Goal: Task Accomplishment & Management: Use online tool/utility

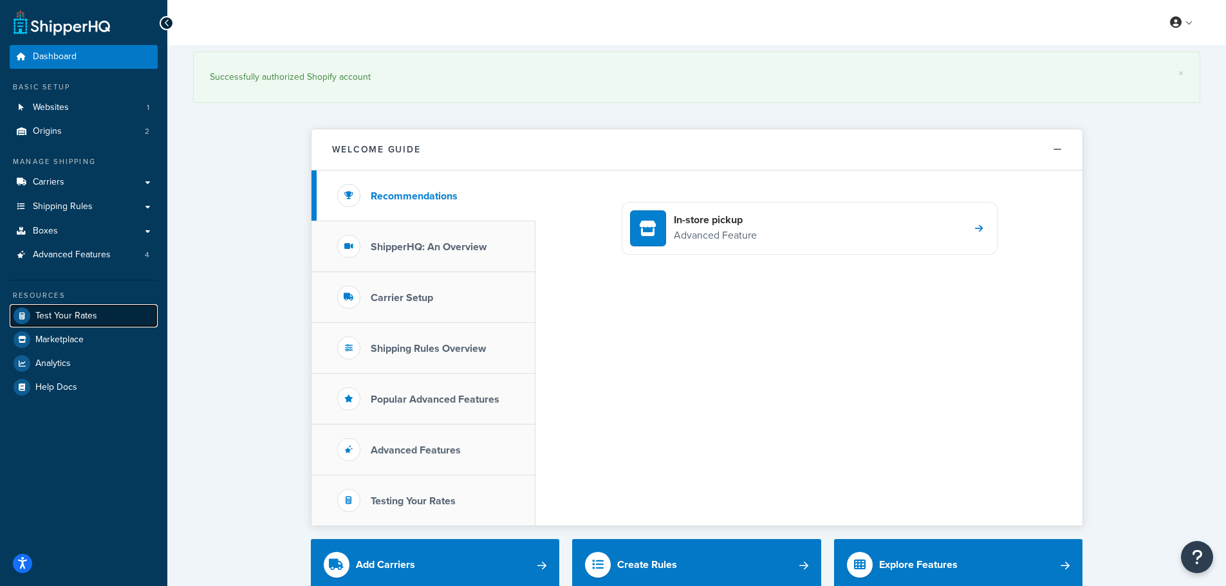
click at [53, 308] on link "Test Your Rates" at bounding box center [84, 316] width 148 height 23
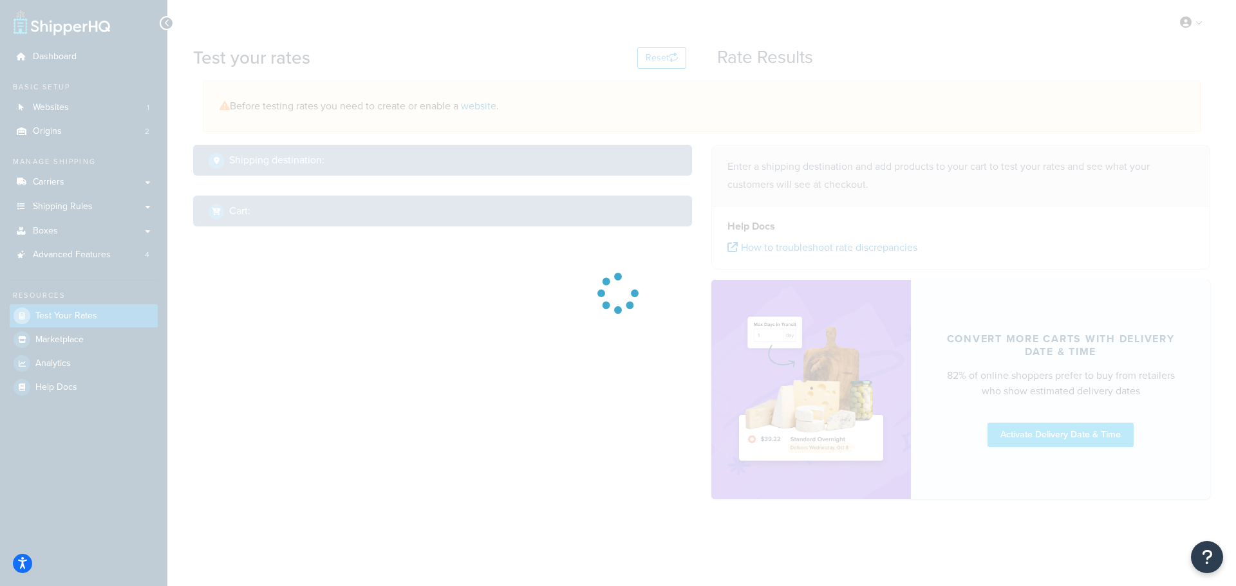
select select "TX"
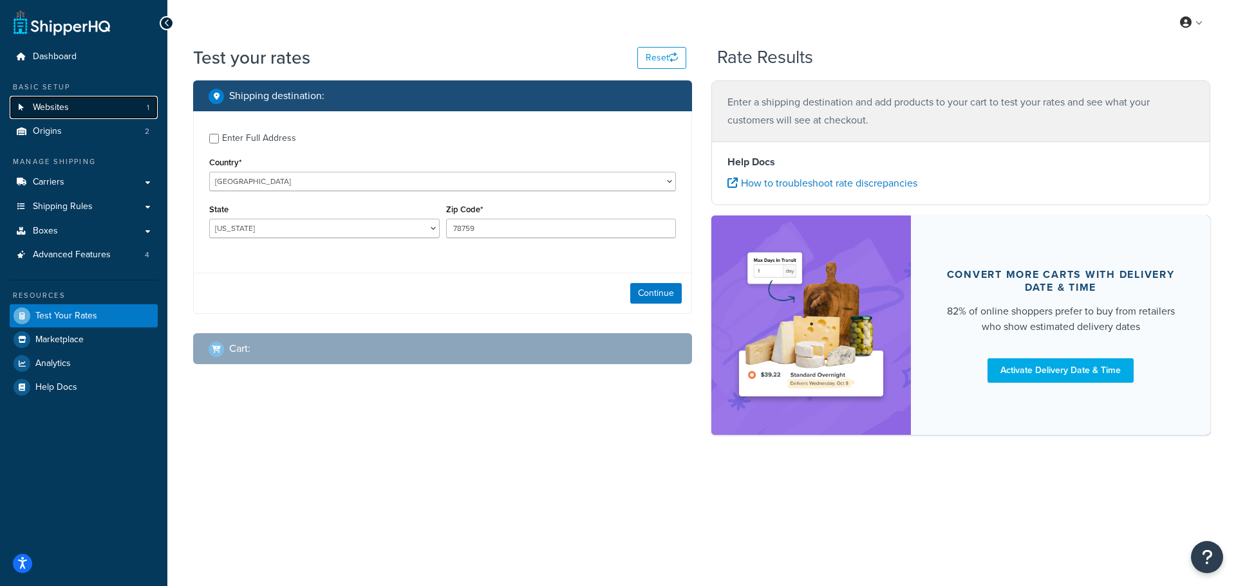
click at [50, 106] on span "Websites" at bounding box center [51, 107] width 36 height 11
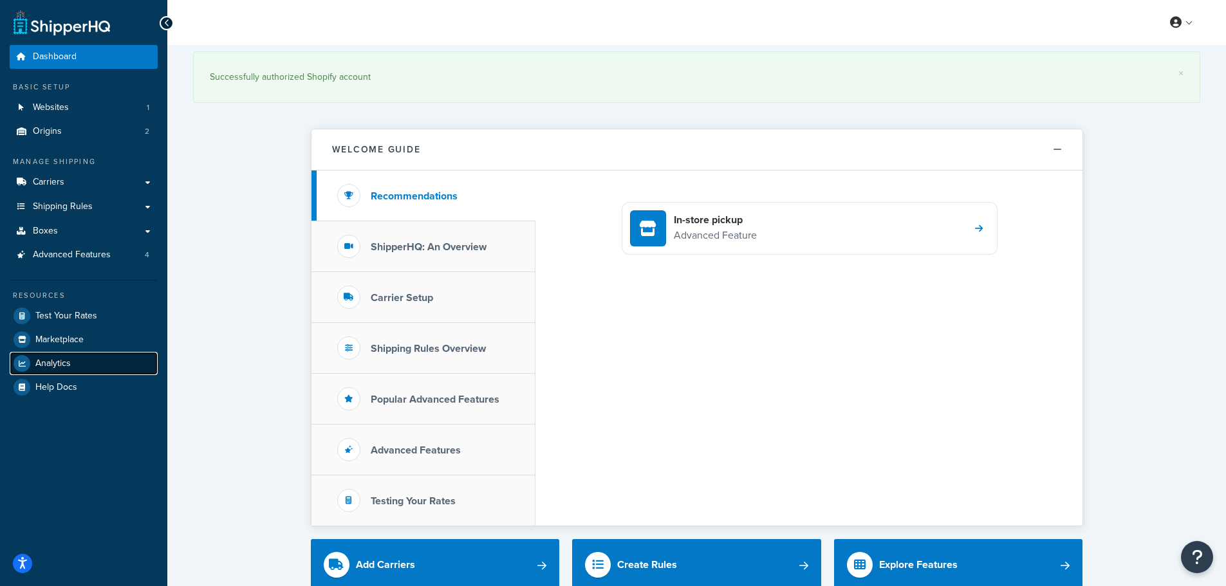
click at [55, 359] on span "Analytics" at bounding box center [52, 364] width 35 height 11
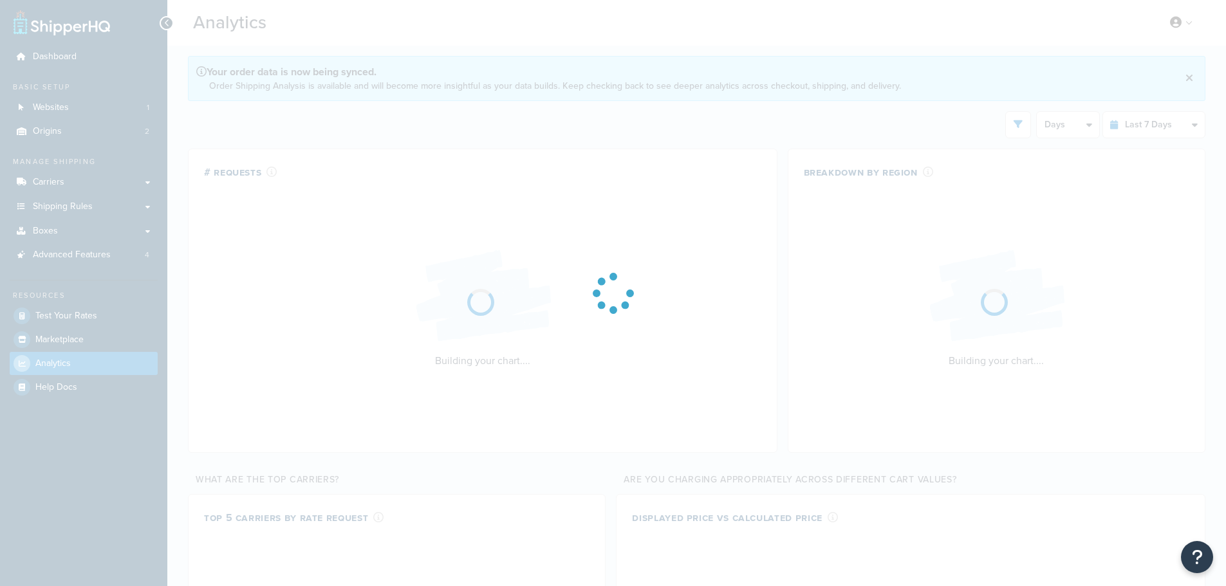
select select "last_7_days"
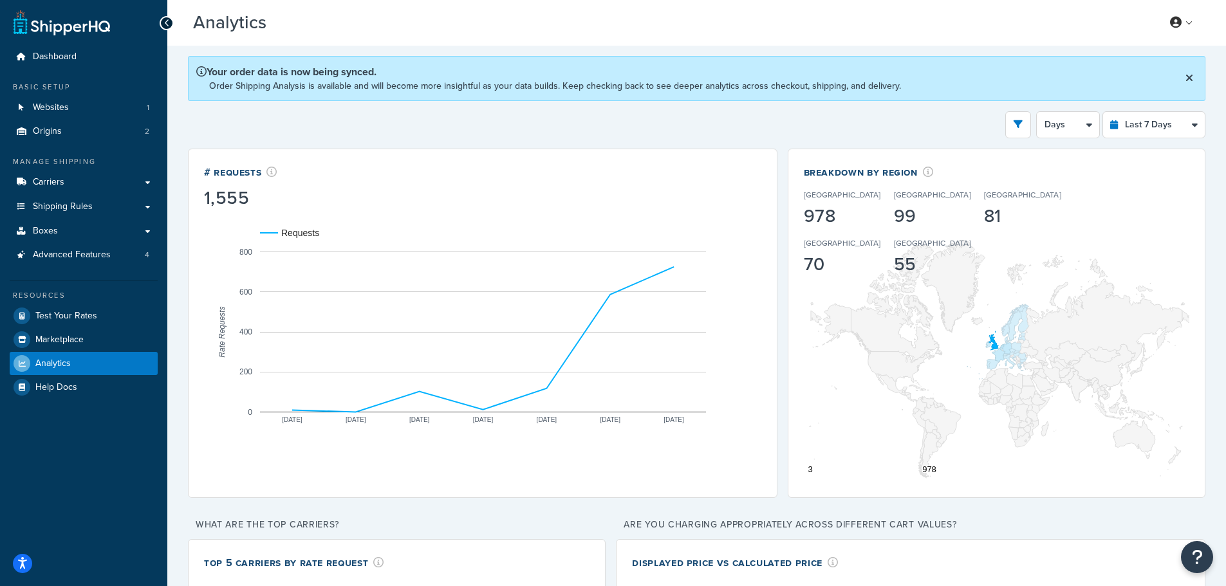
click at [1192, 79] on icon at bounding box center [1190, 78] width 8 height 10
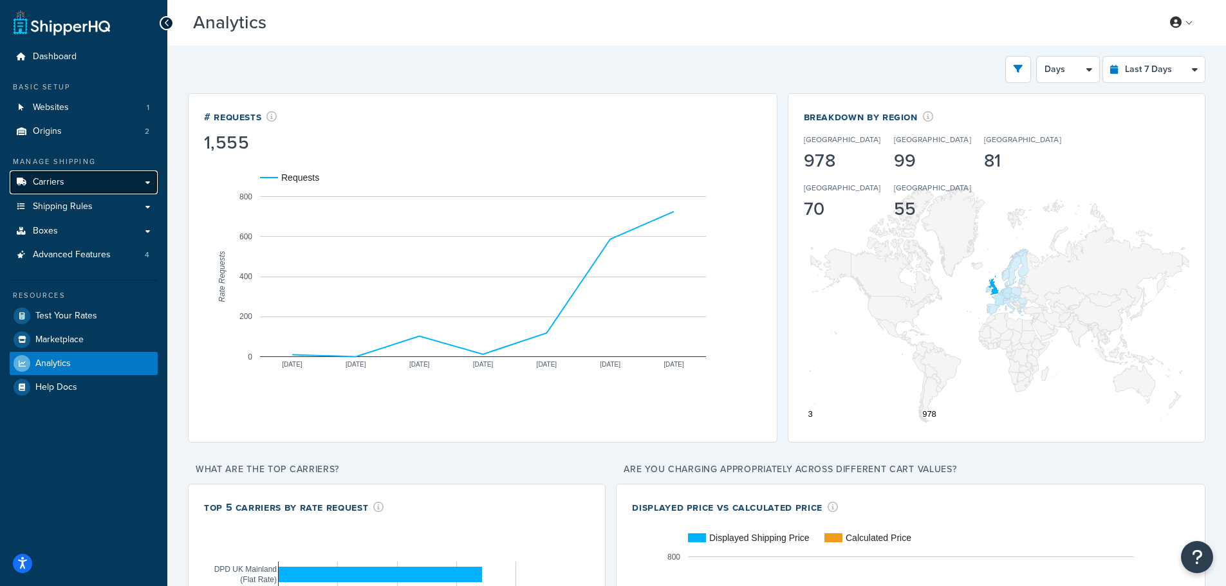
click at [66, 182] on link "Carriers" at bounding box center [84, 183] width 148 height 24
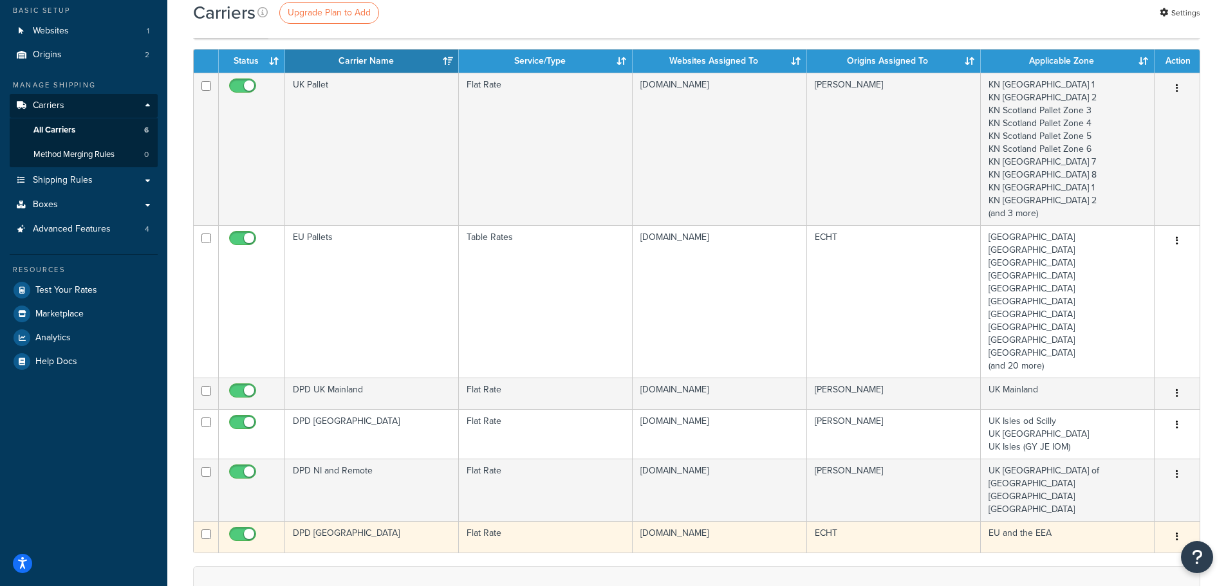
scroll to position [193, 0]
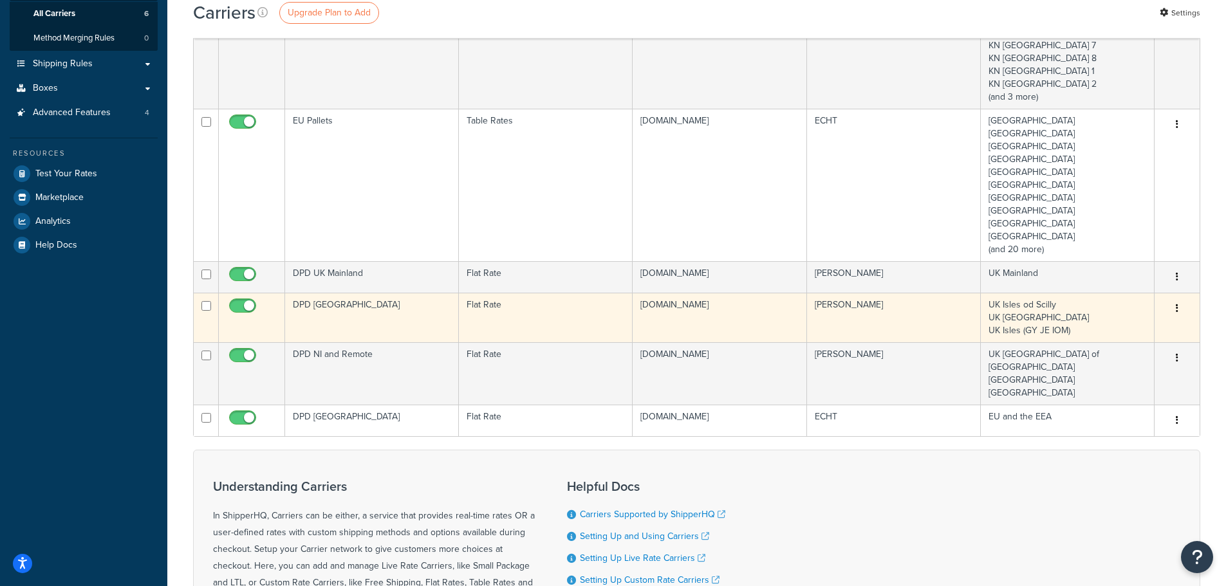
click at [355, 319] on td "DPD UK Isles" at bounding box center [372, 318] width 174 height 50
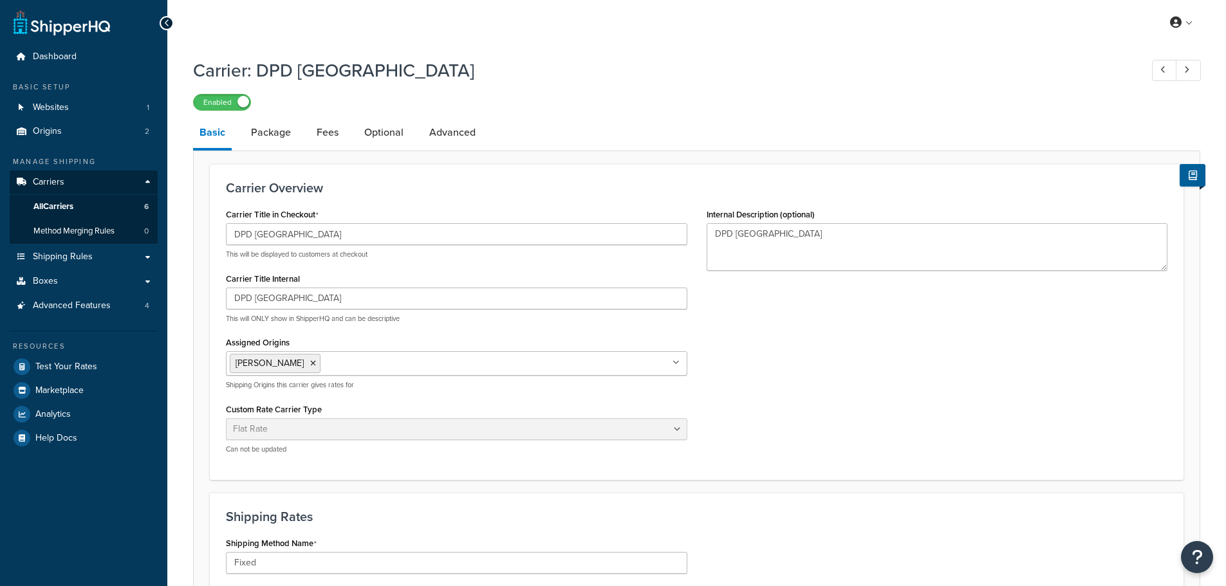
select select "flat"
select select "package"
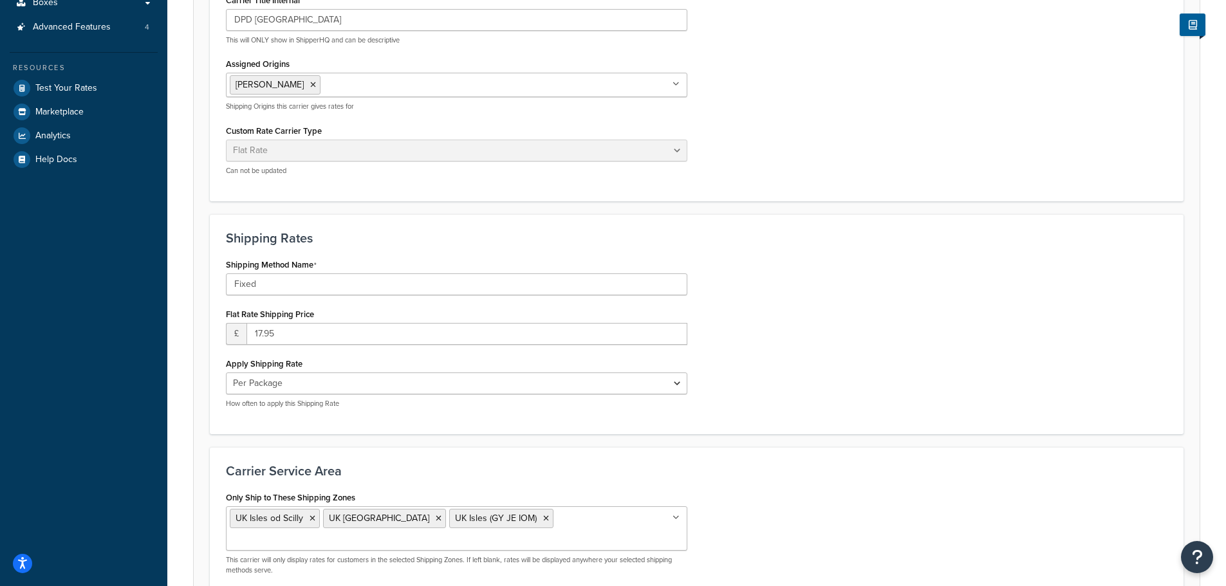
scroll to position [322, 0]
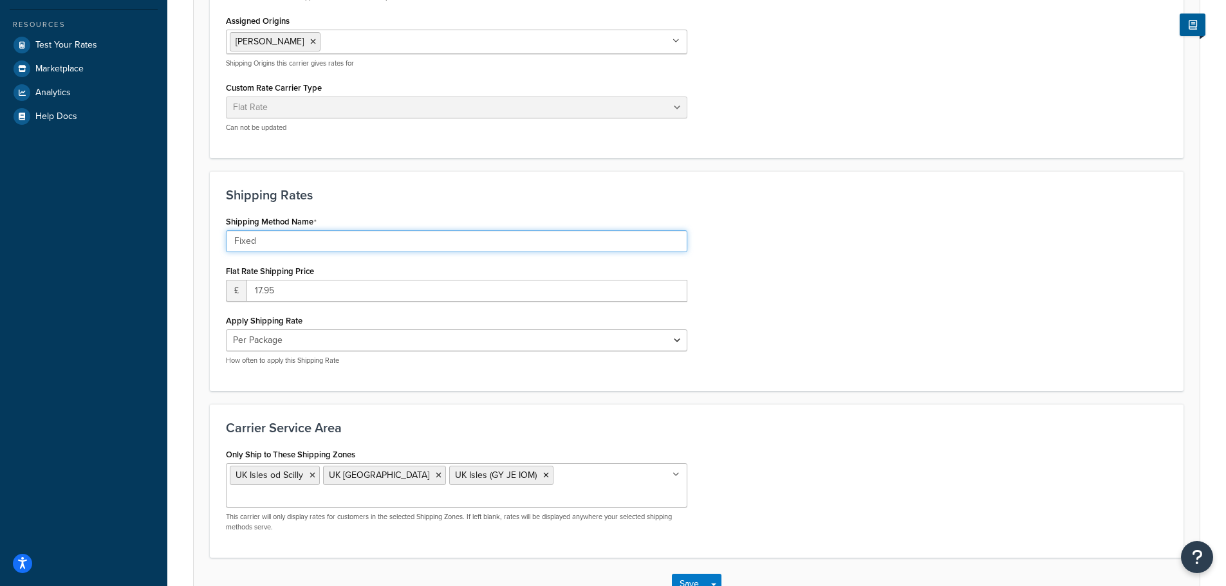
drag, startPoint x: 259, startPoint y: 241, endPoint x: 199, endPoint y: 233, distance: 61.0
click at [198, 233] on form "Carrier Overview Carrier Title in Checkout DPD [GEOGRAPHIC_DATA] Isles This wil…" at bounding box center [697, 226] width 1006 height 769
type input "UK Isles"
click at [686, 574] on button "Save" at bounding box center [689, 584] width 35 height 21
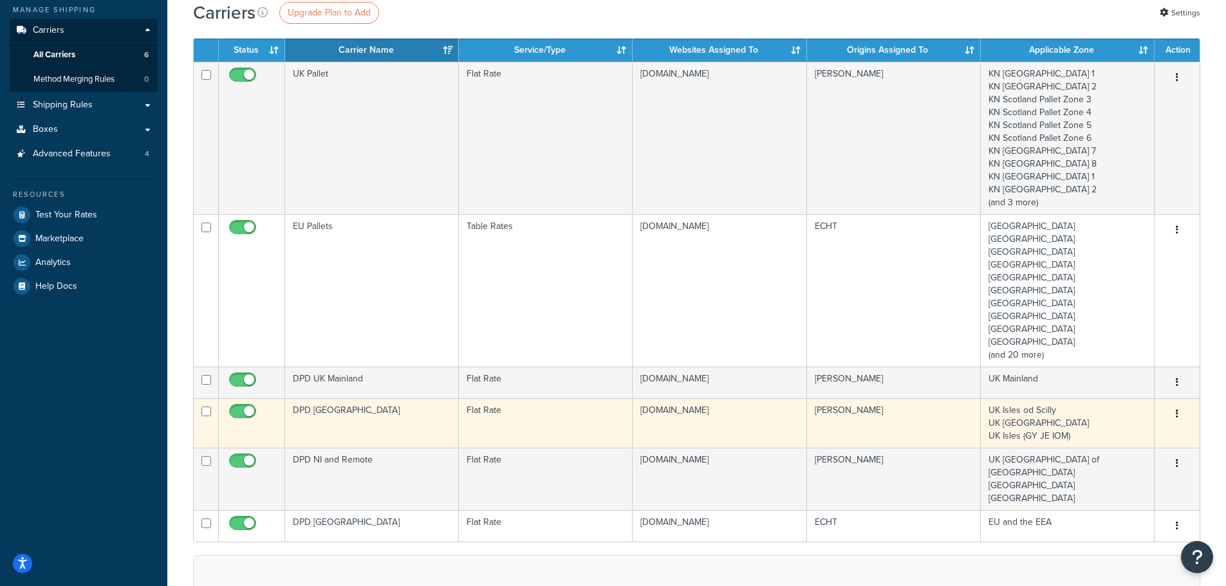
scroll to position [129, 0]
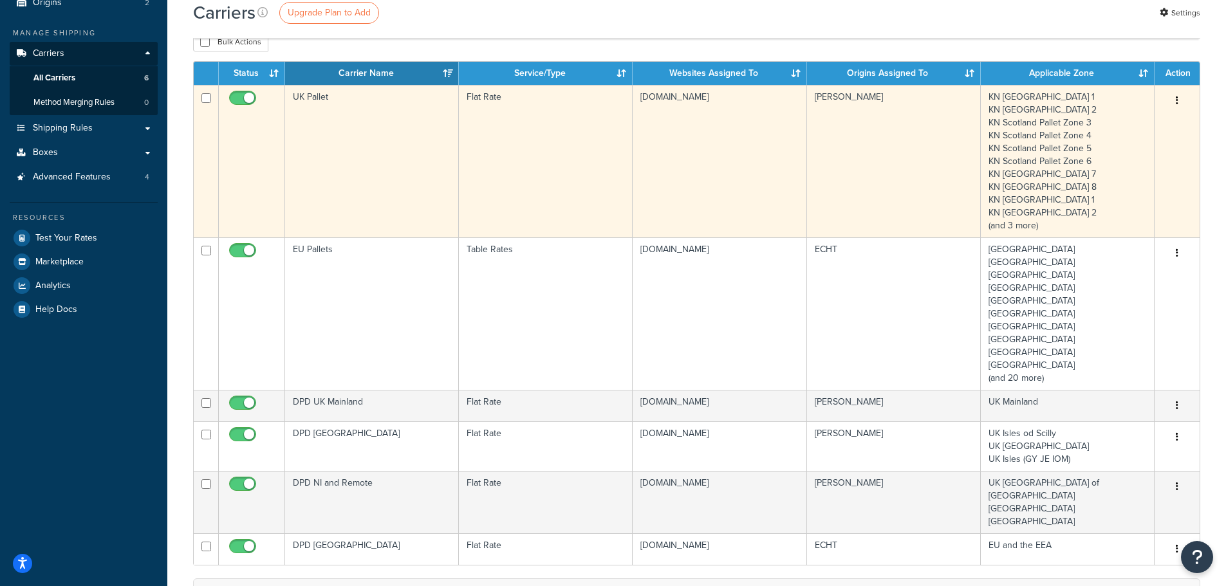
click at [330, 163] on td "UK Pallet" at bounding box center [372, 161] width 174 height 153
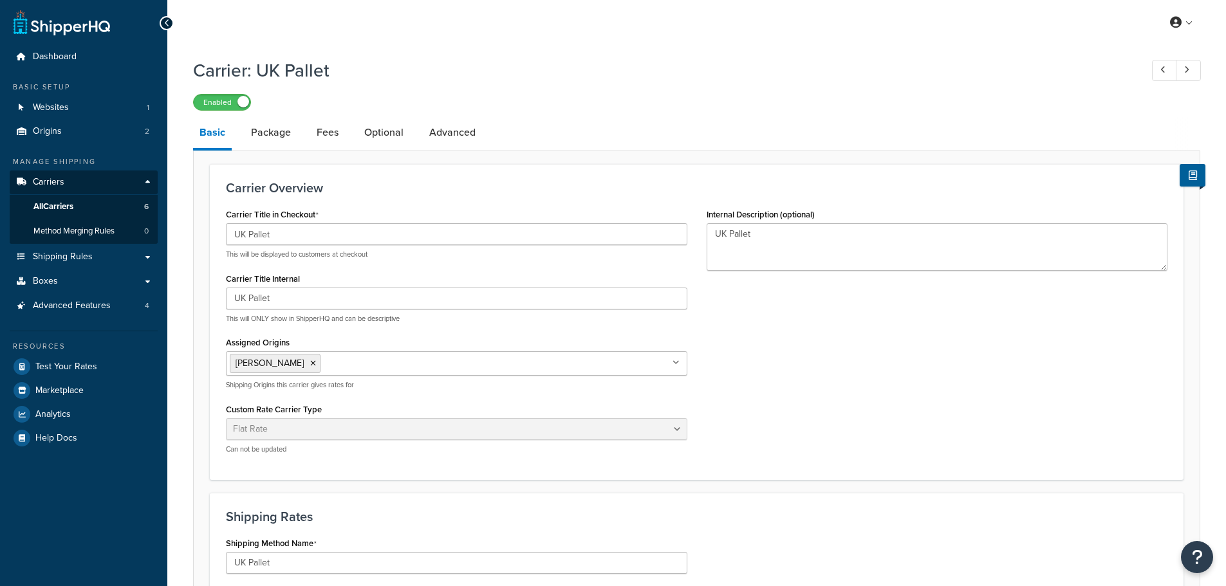
select select "flat"
select select "package"
click at [73, 277] on link "Boxes" at bounding box center [84, 282] width 148 height 24
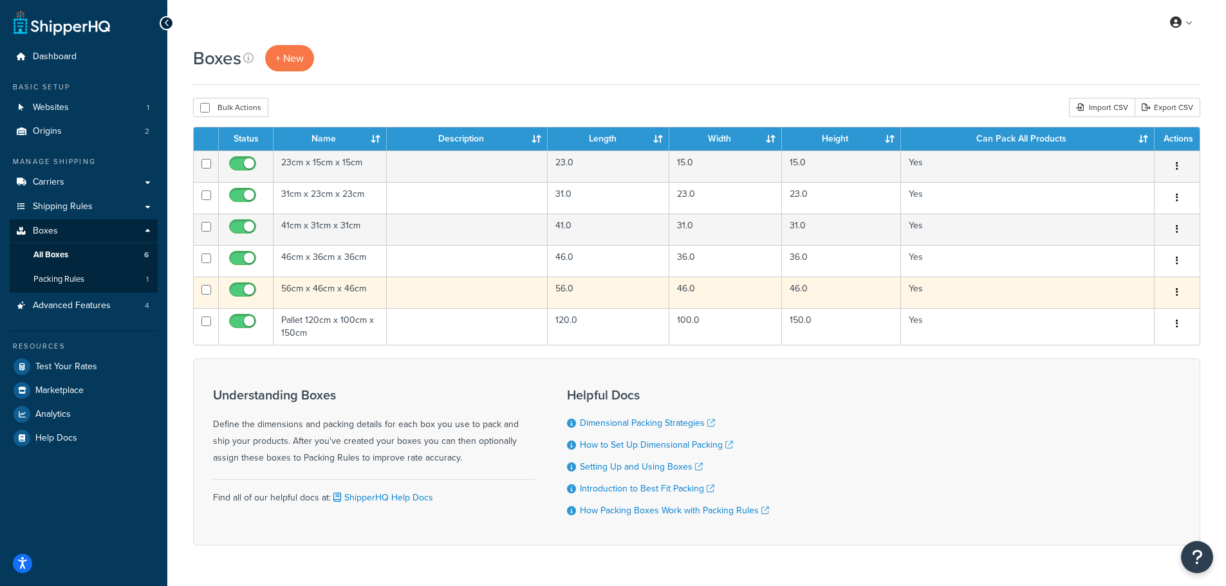
click at [233, 286] on input "checkbox" at bounding box center [244, 293] width 35 height 16
checkbox input "false"
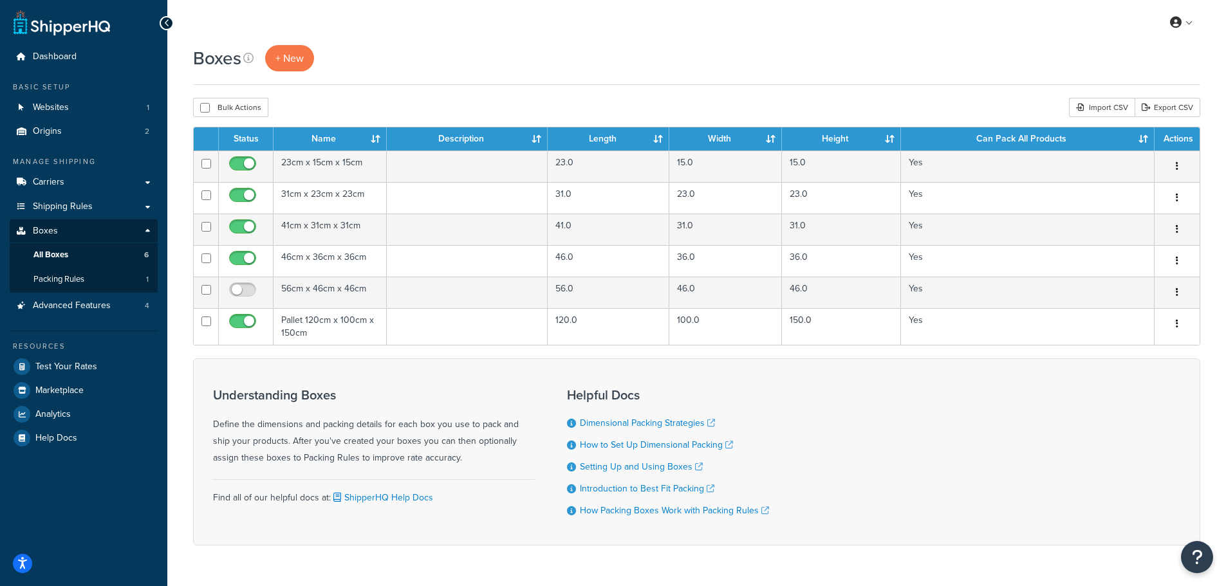
click at [391, 57] on div "Boxes + New" at bounding box center [697, 58] width 1008 height 26
click at [64, 207] on span "Shipping Rules" at bounding box center [63, 207] width 60 height 11
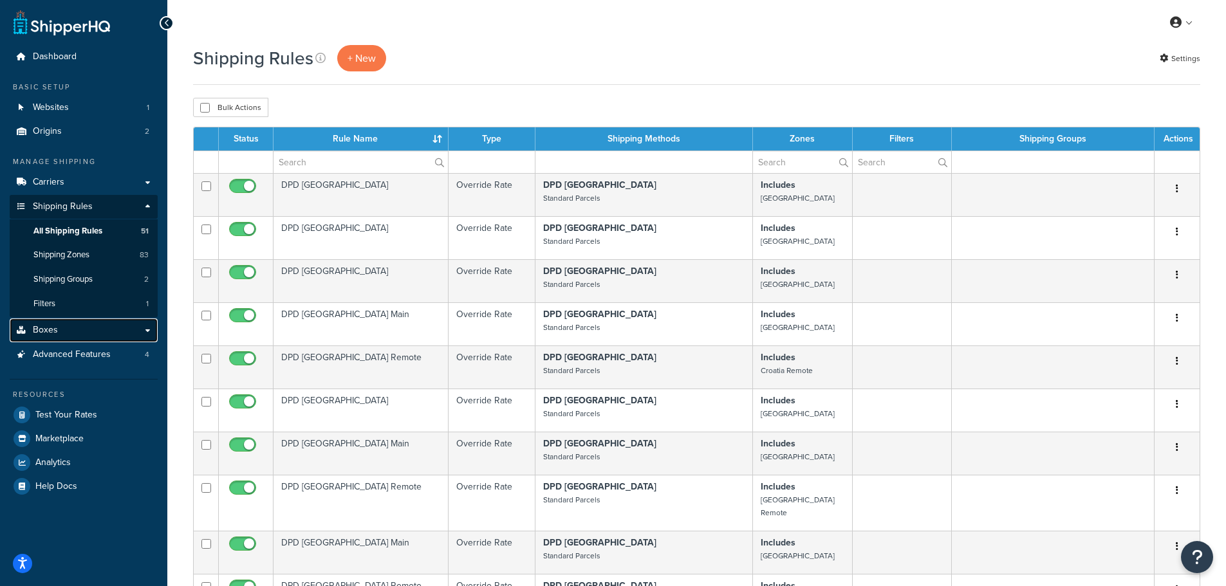
click at [71, 331] on link "Boxes" at bounding box center [84, 331] width 148 height 24
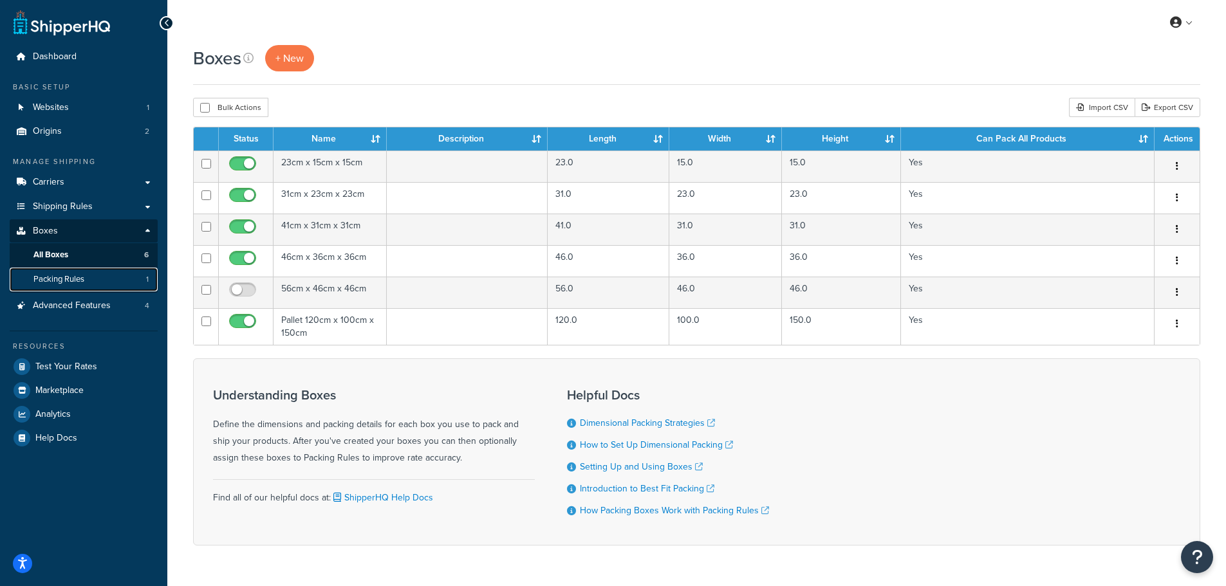
click at [57, 278] on span "Packing Rules" at bounding box center [58, 279] width 51 height 11
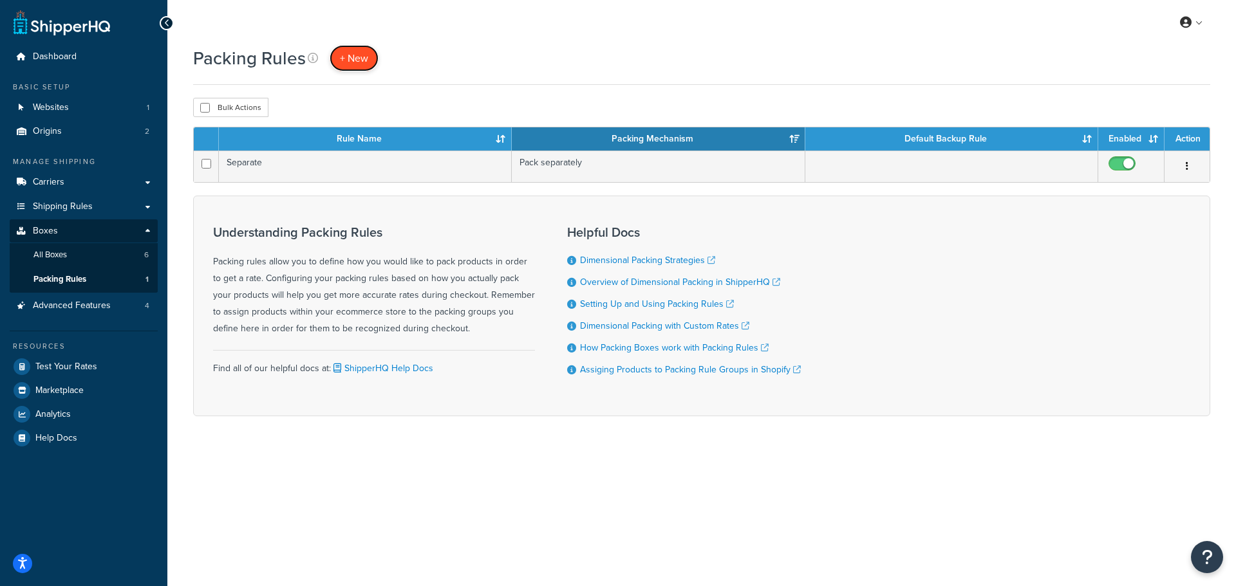
click at [350, 54] on span "+ New" at bounding box center [354, 58] width 28 height 15
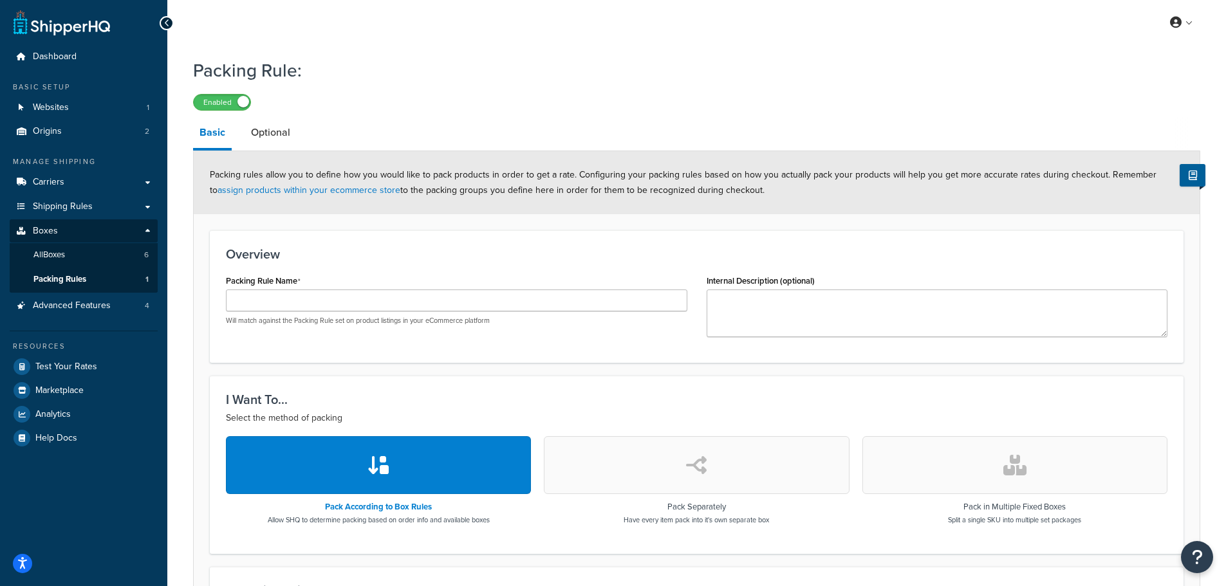
click at [256, 117] on div "Packing Rule: Enabled Basic Optional Packing rules allow you to define how you …" at bounding box center [697, 475] width 1008 height 847
click at [265, 140] on link "Optional" at bounding box center [271, 132] width 52 height 31
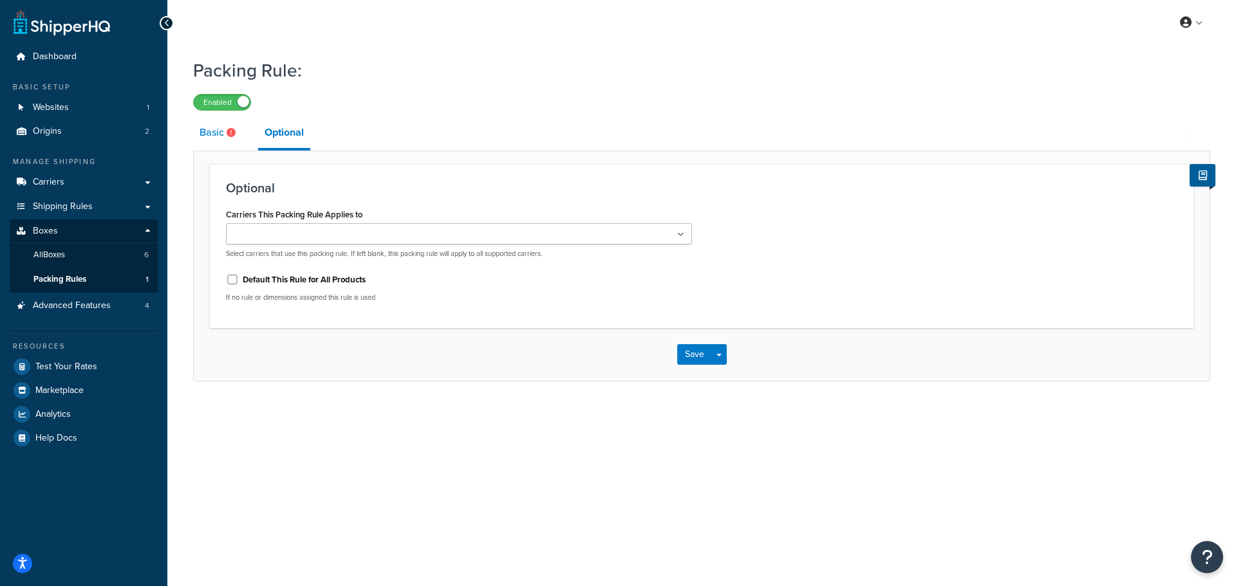
click at [214, 133] on link "Basic" at bounding box center [219, 132] width 52 height 31
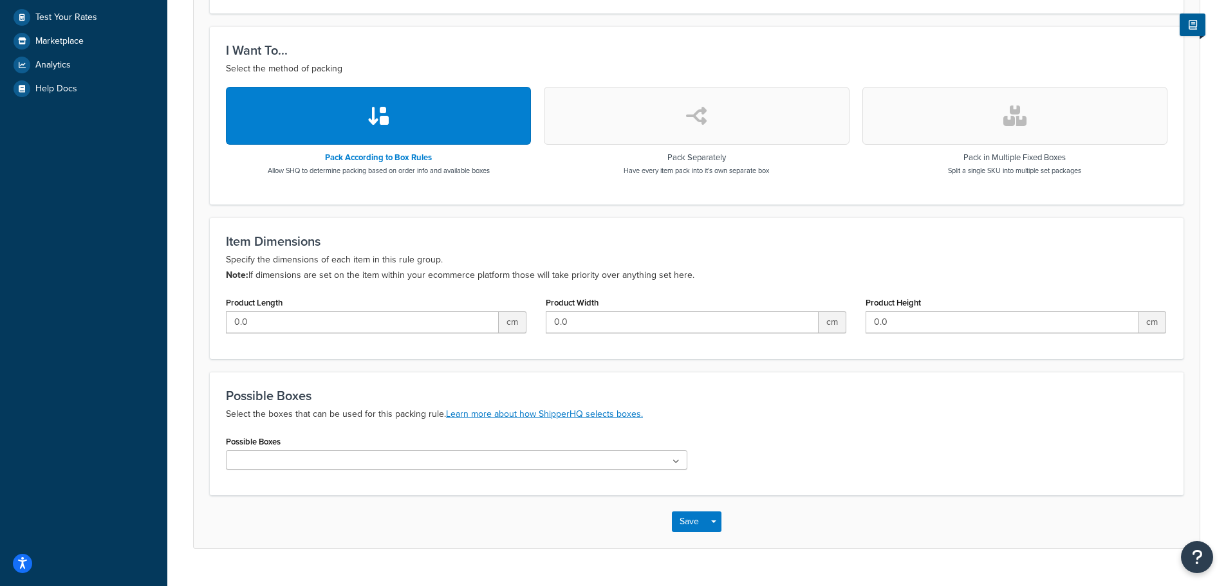
scroll to position [378, 0]
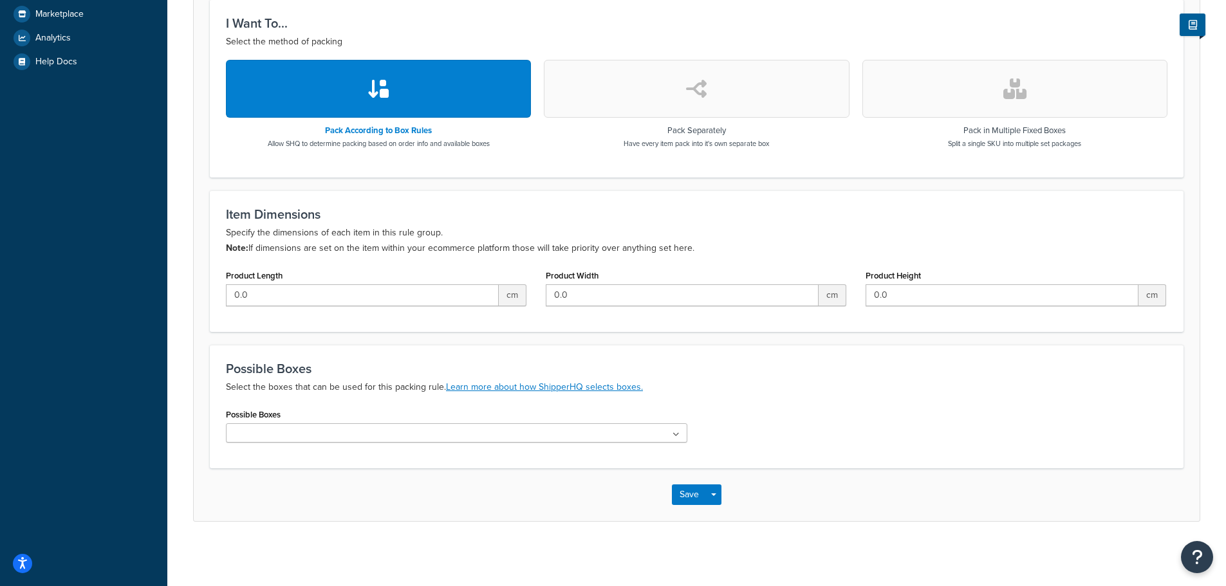
click at [445, 431] on ul at bounding box center [457, 433] width 462 height 19
click at [413, 402] on div "Possible Boxes Select the boxes that can be used for this packing rule. Learn m…" at bounding box center [697, 407] width 974 height 124
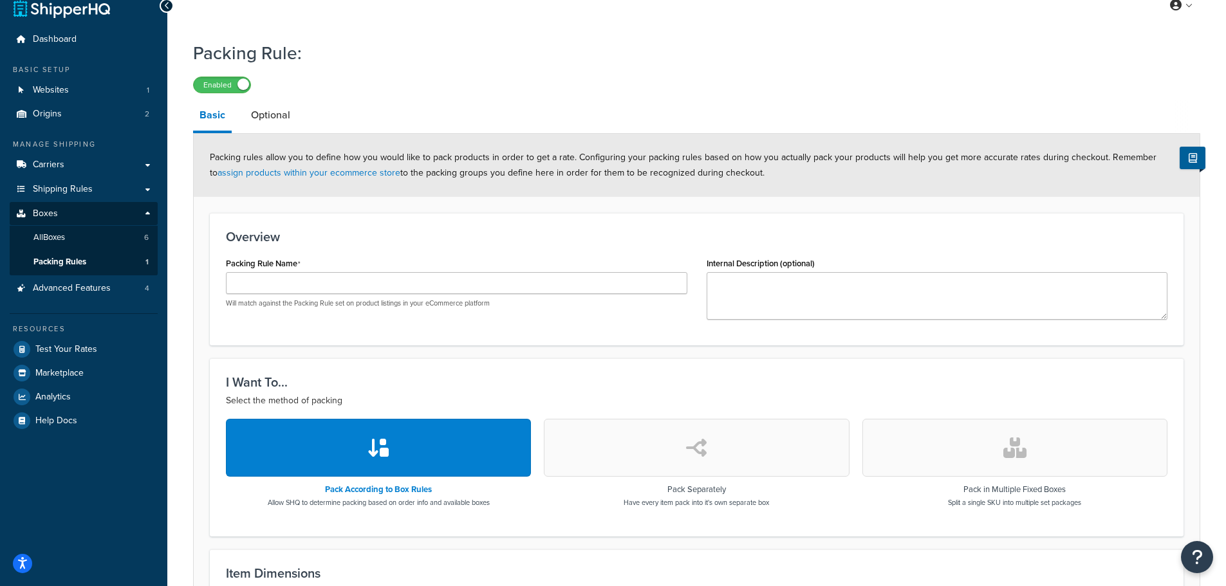
scroll to position [0, 0]
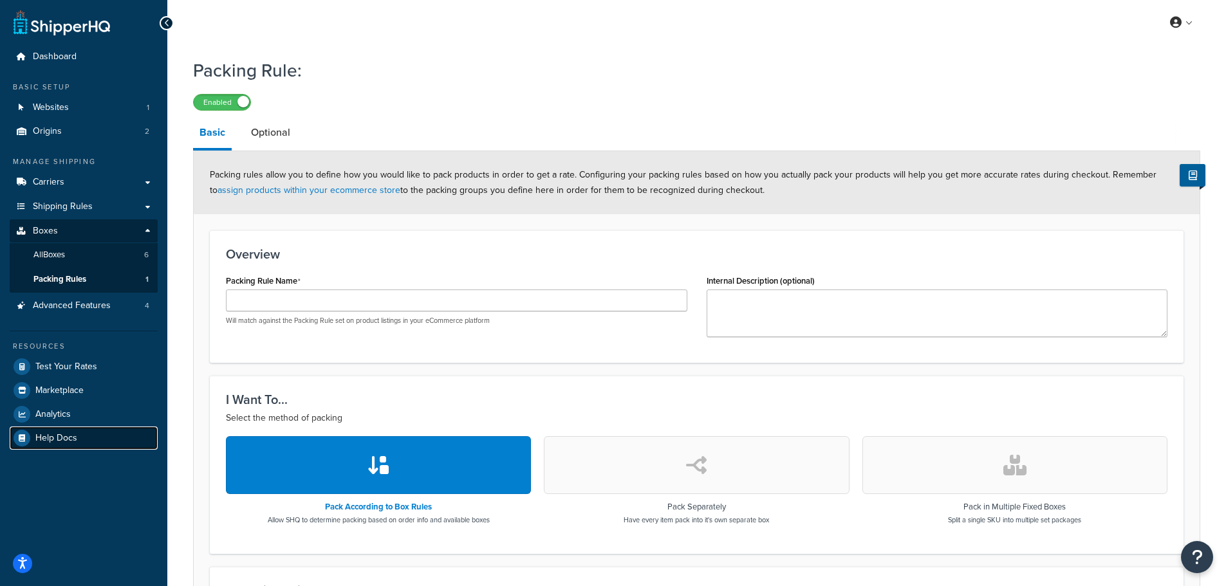
click at [51, 433] on span "Help Docs" at bounding box center [56, 438] width 42 height 11
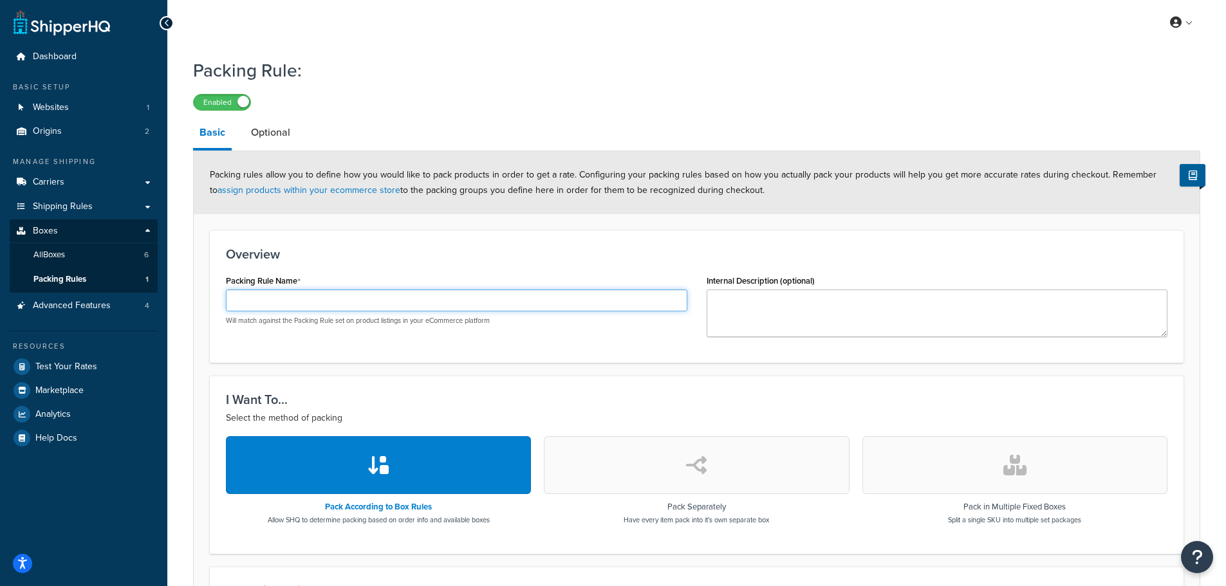
click at [287, 308] on input "Packing Rule Name" at bounding box center [457, 301] width 462 height 22
type input "Glass"
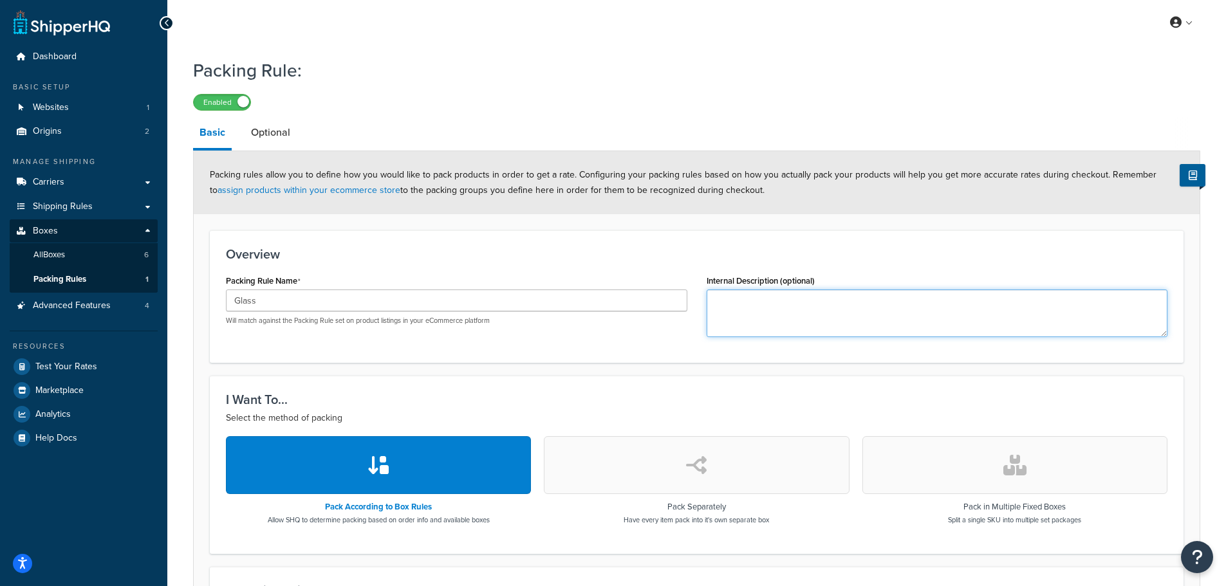
click at [736, 319] on textarea "Internal Description (optional)" at bounding box center [938, 314] width 462 height 48
type textarea "Rules for glass products"
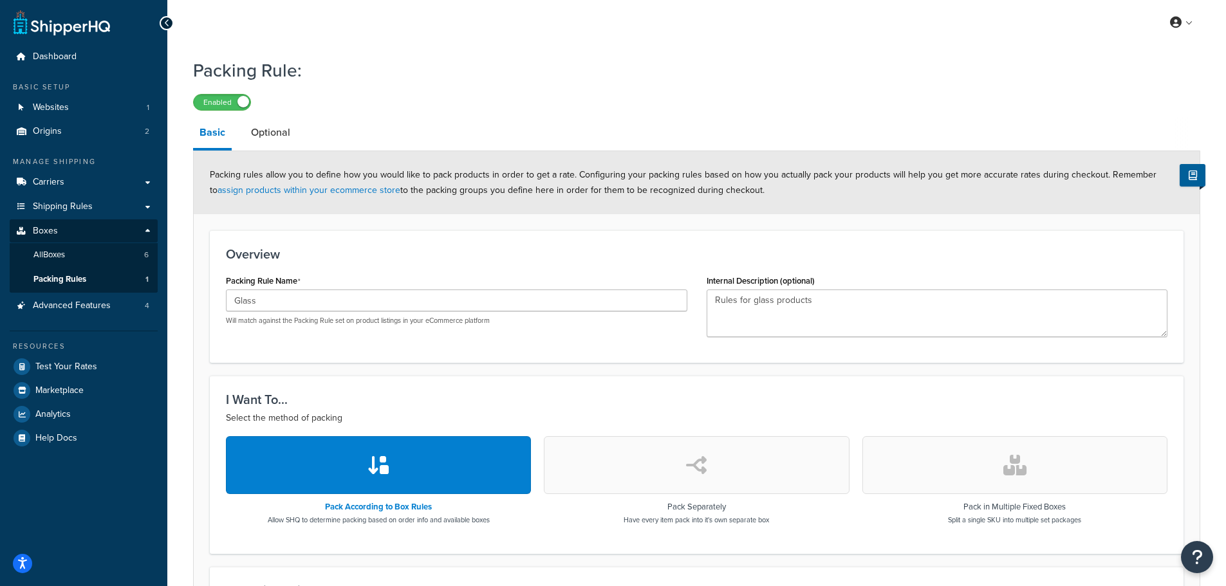
click at [671, 332] on div "Packing Rule Name Glass Will match against the Packing Rule set on product list…" at bounding box center [456, 304] width 481 height 64
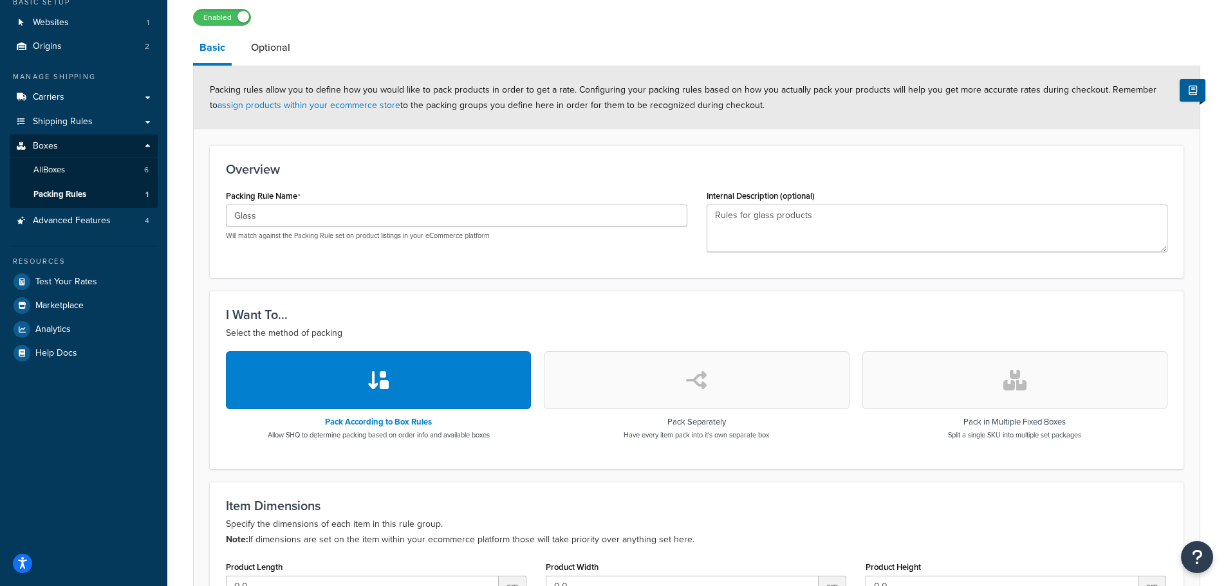
scroll to position [56, 0]
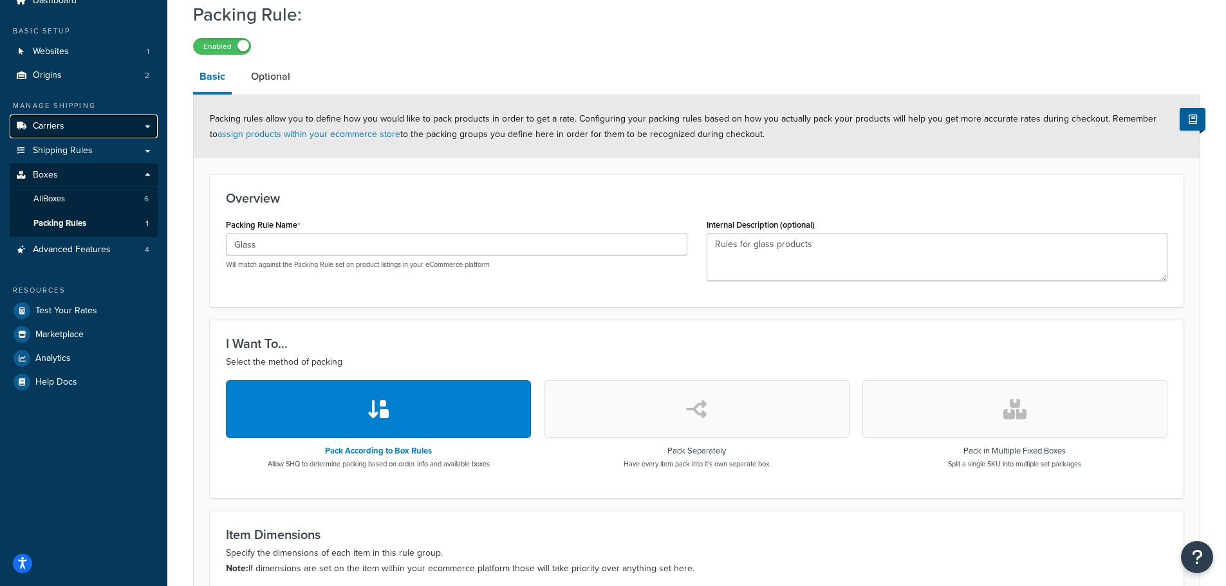
click at [57, 126] on span "Carriers" at bounding box center [49, 126] width 32 height 11
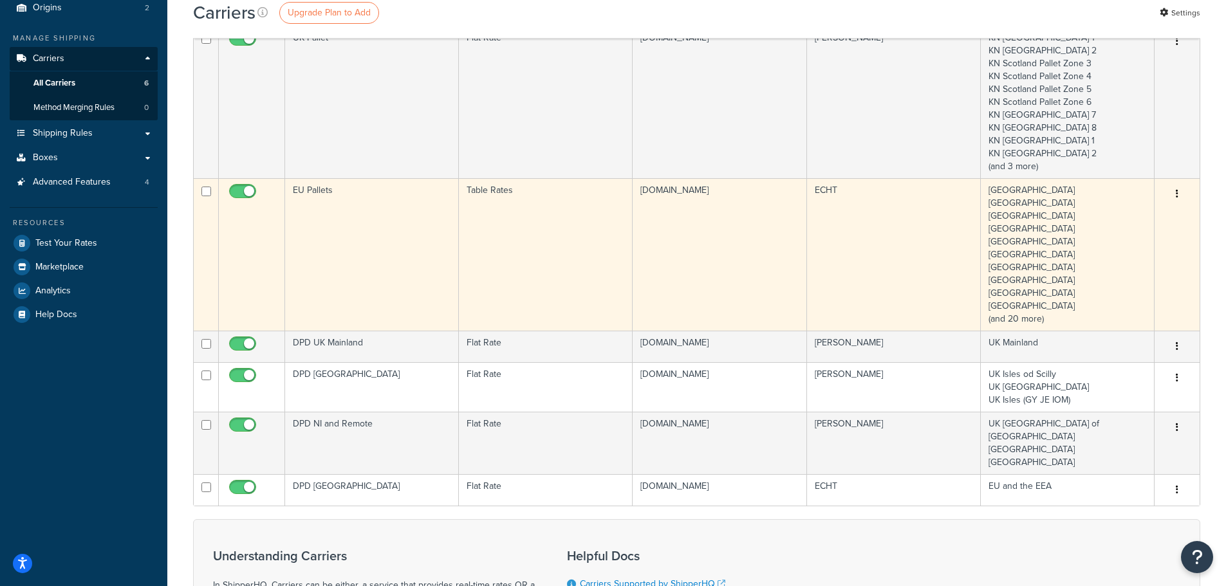
scroll to position [129, 0]
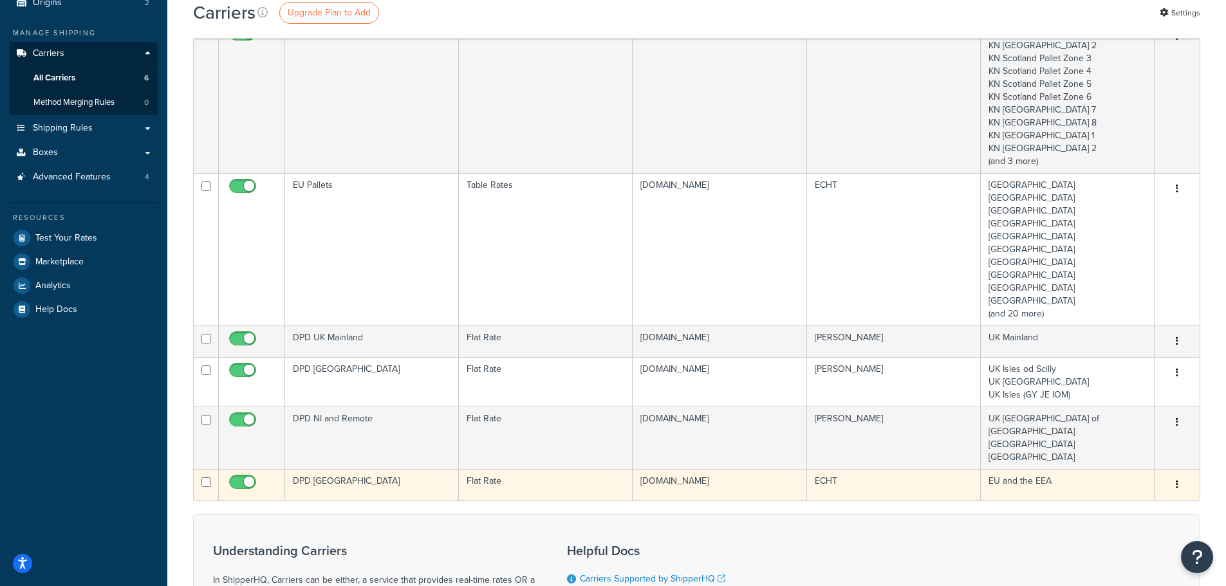
click at [377, 469] on td "DPD [GEOGRAPHIC_DATA]" at bounding box center [372, 485] width 174 height 32
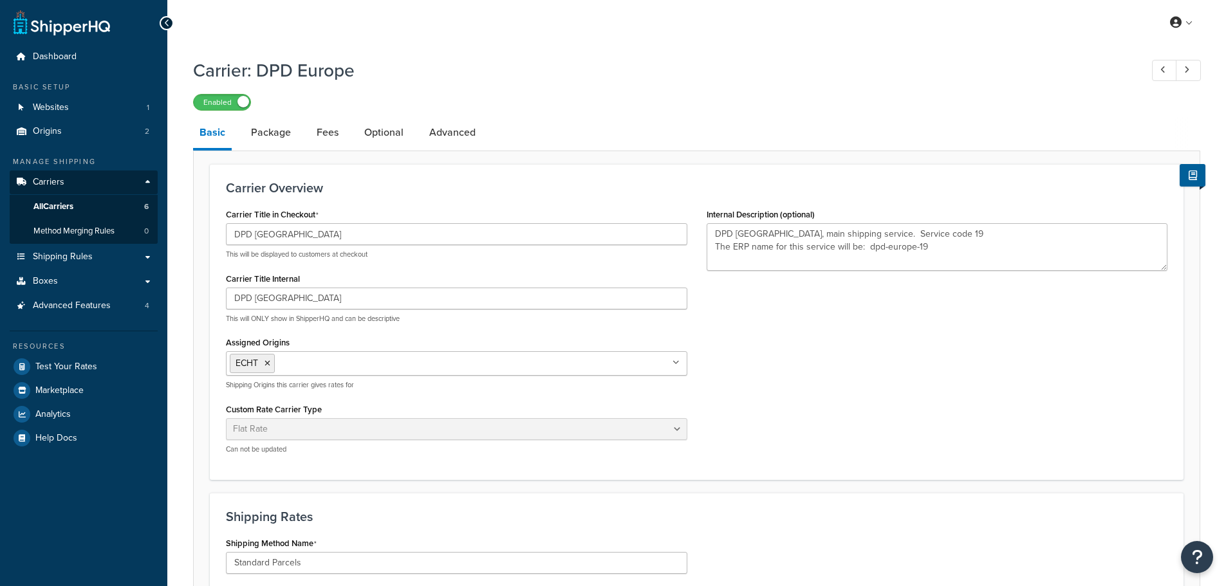
select select "flat"
select select "package"
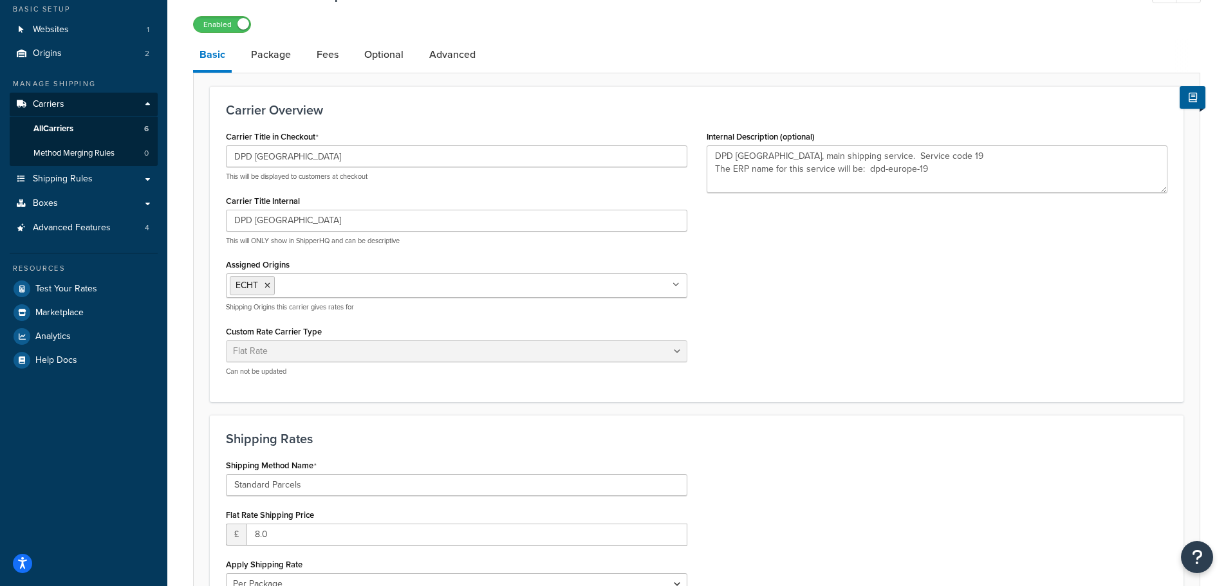
scroll to position [64, 0]
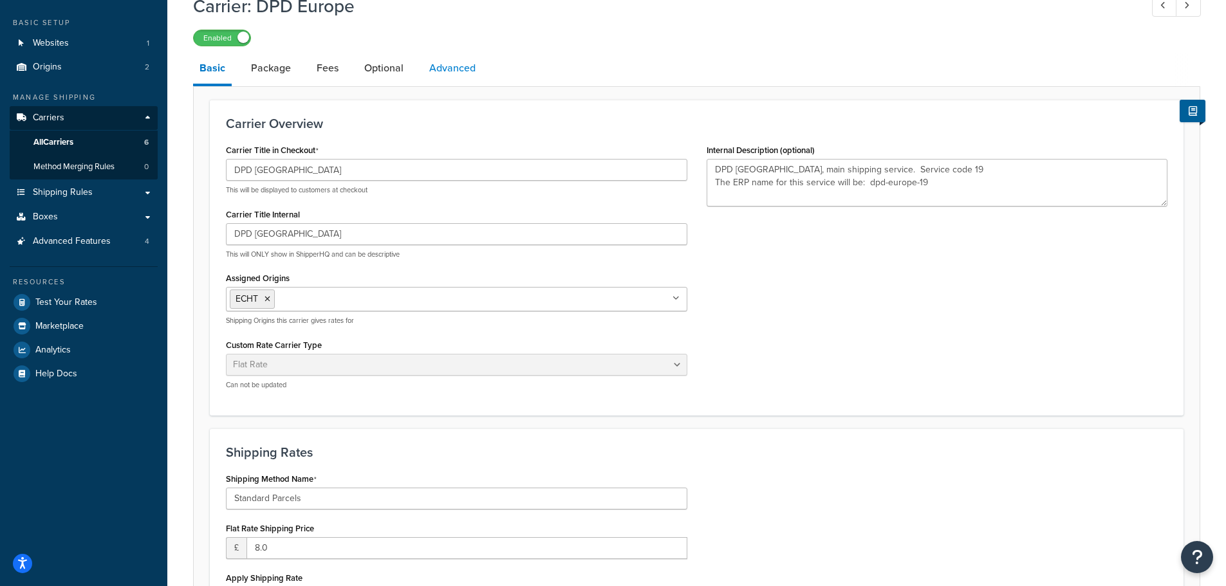
click at [460, 68] on link "Advanced" at bounding box center [452, 68] width 59 height 31
select select "false"
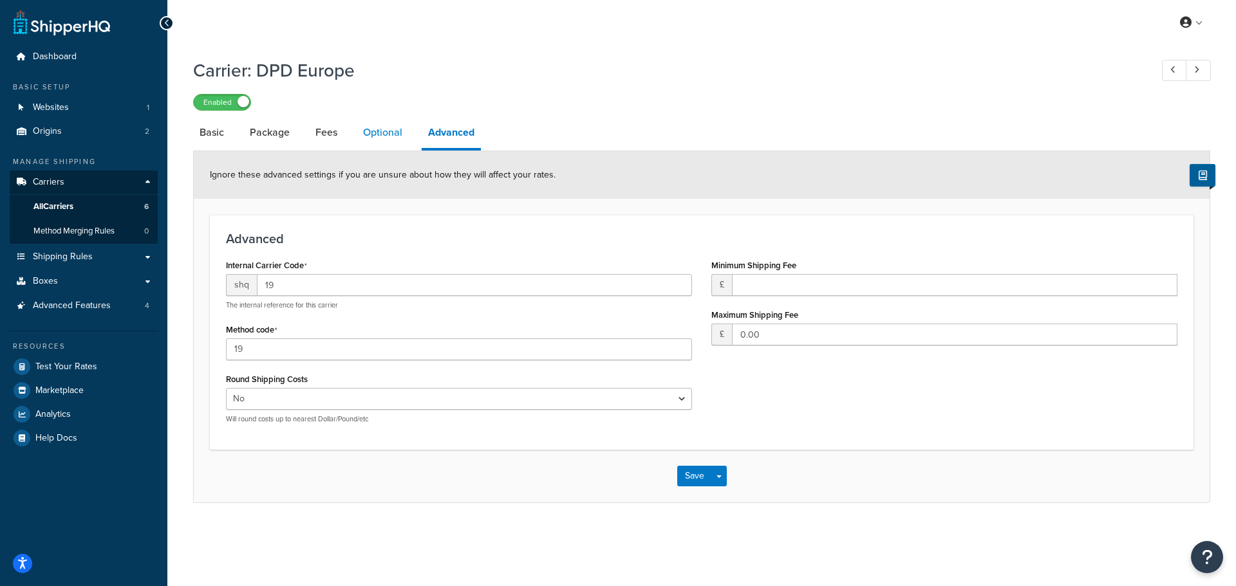
click at [383, 126] on link "Optional" at bounding box center [383, 132] width 52 height 31
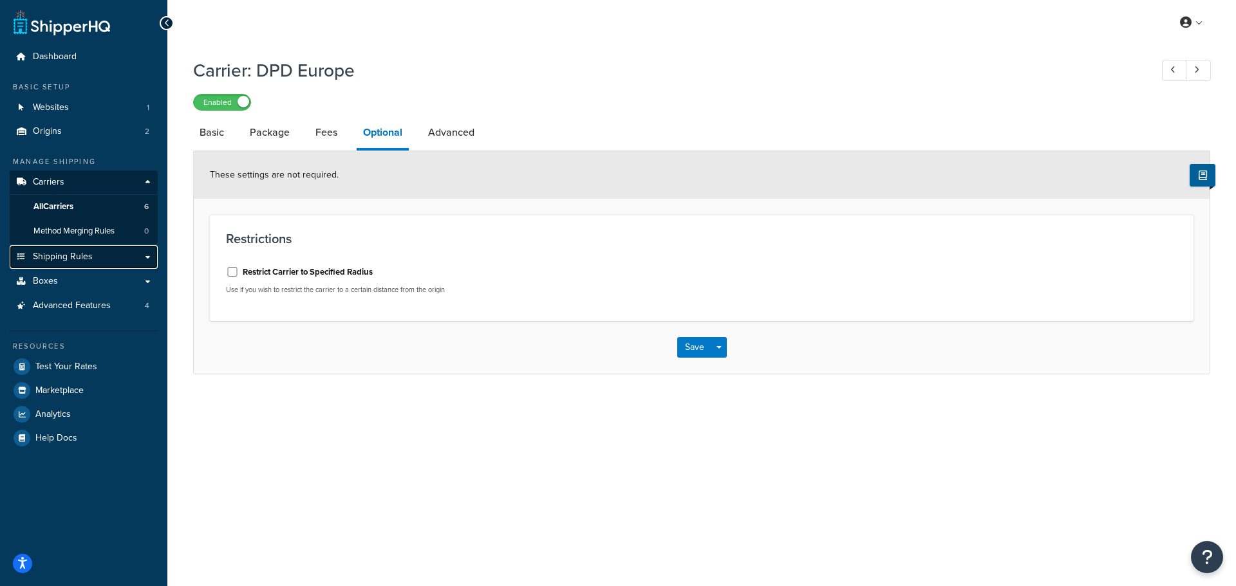
click at [60, 261] on span "Shipping Rules" at bounding box center [63, 257] width 60 height 11
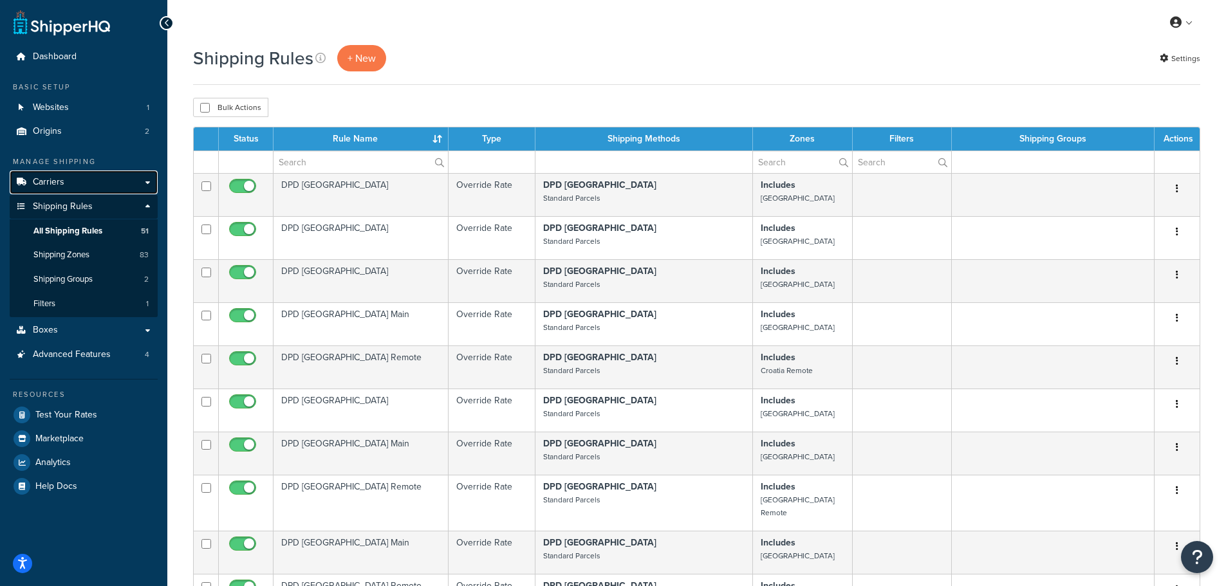
click at [47, 174] on link "Carriers" at bounding box center [84, 183] width 148 height 24
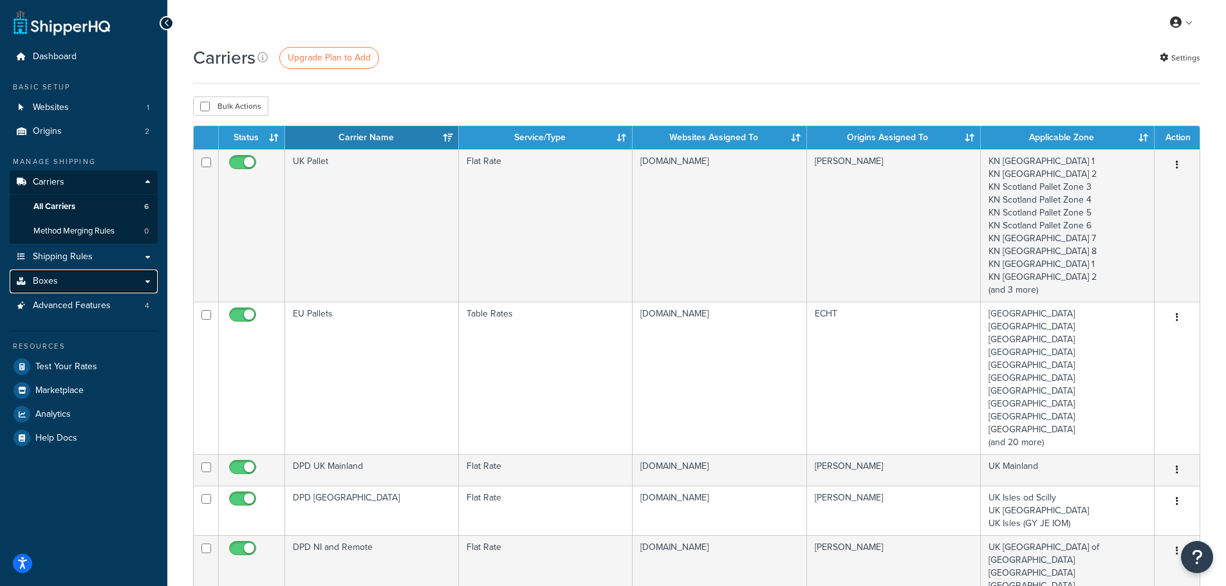
click at [71, 283] on link "Boxes" at bounding box center [84, 282] width 148 height 24
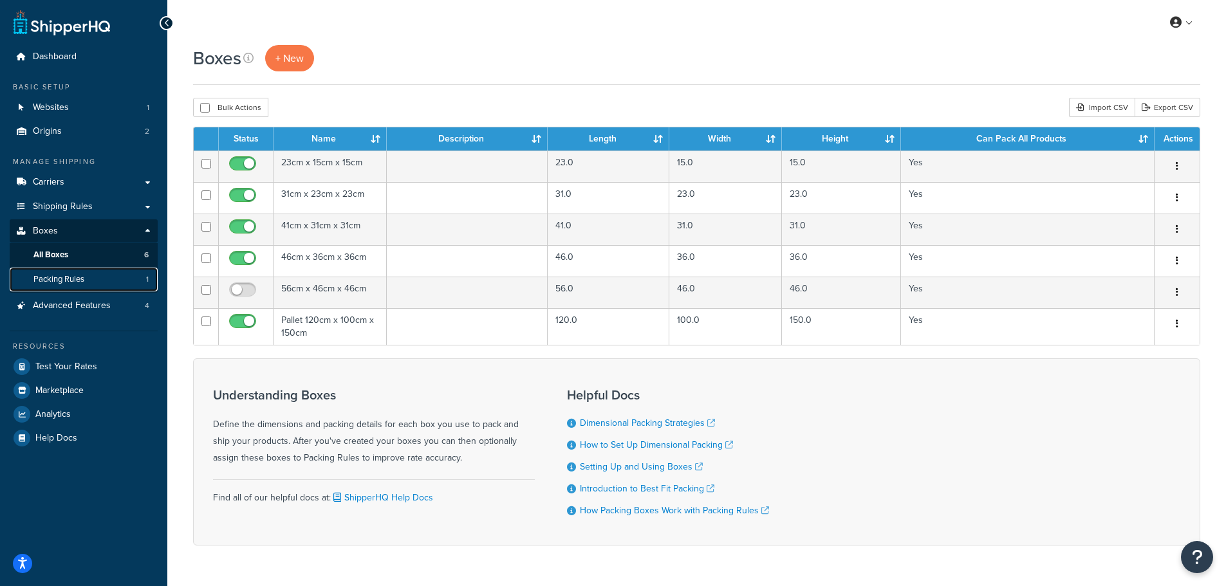
click at [75, 276] on span "Packing Rules" at bounding box center [58, 279] width 51 height 11
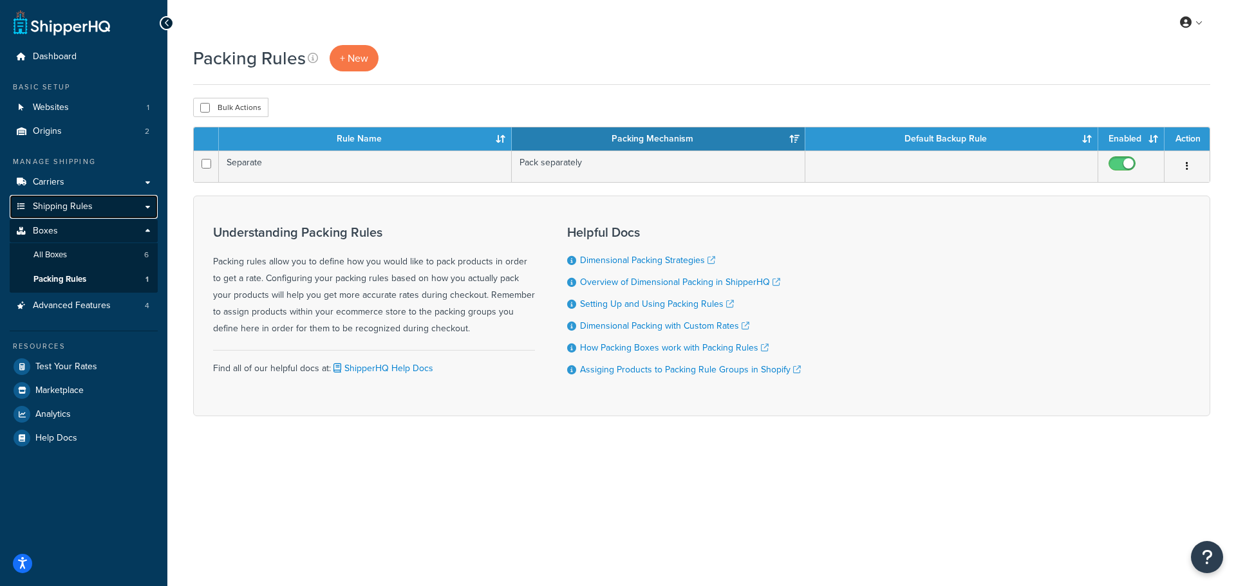
click at [57, 205] on span "Shipping Rules" at bounding box center [63, 207] width 60 height 11
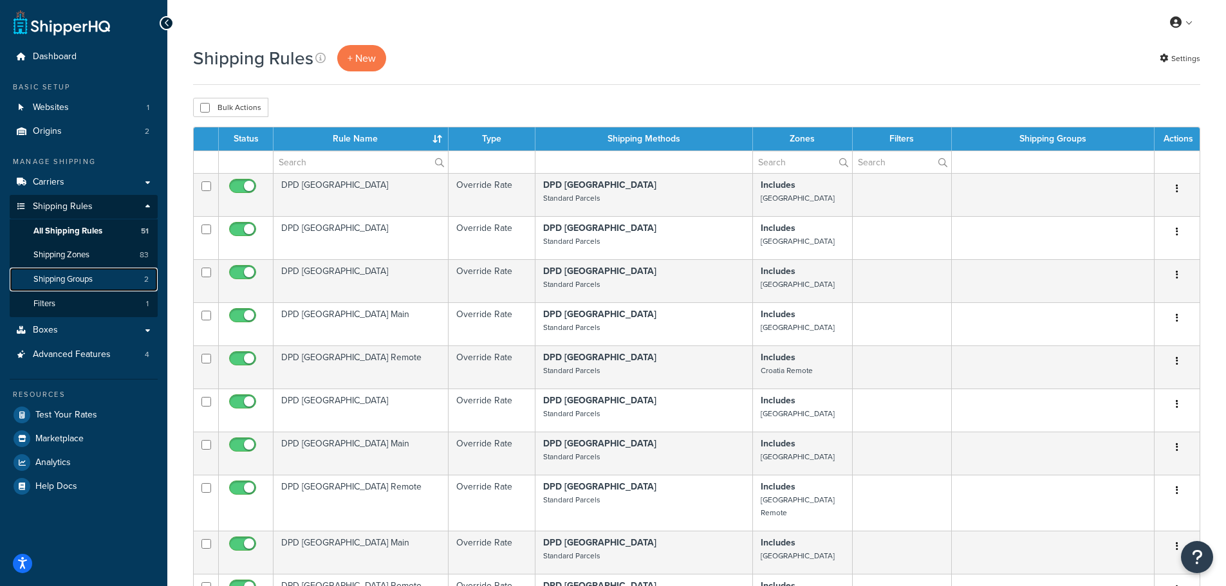
click at [55, 276] on span "Shipping Groups" at bounding box center [62, 279] width 59 height 11
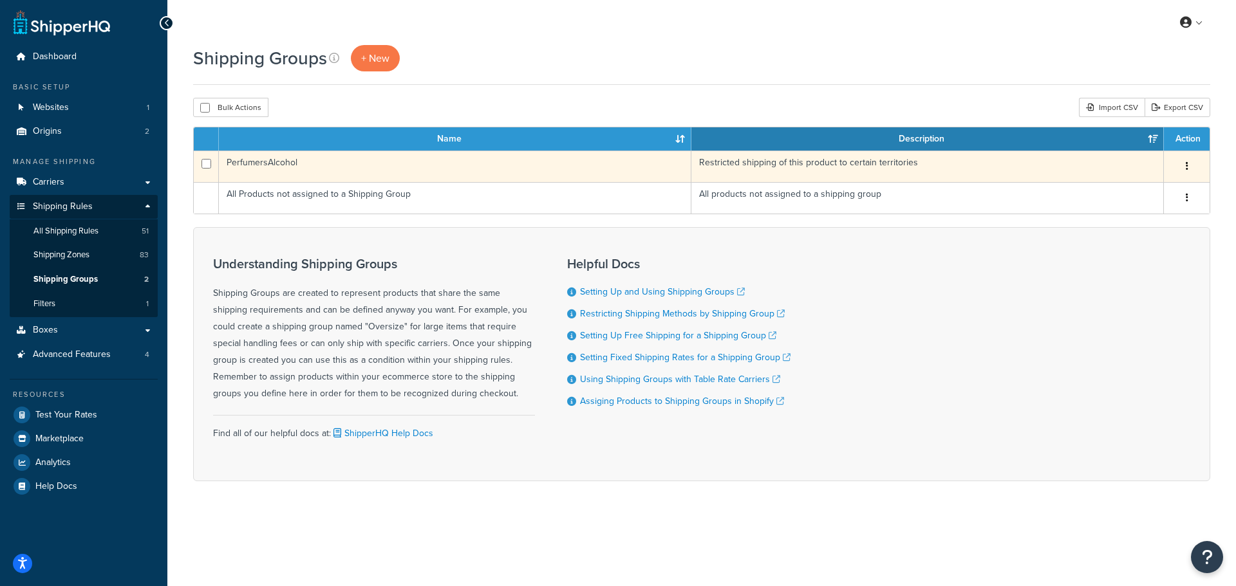
click at [292, 163] on td "PerfumersAlcohol" at bounding box center [455, 167] width 473 height 32
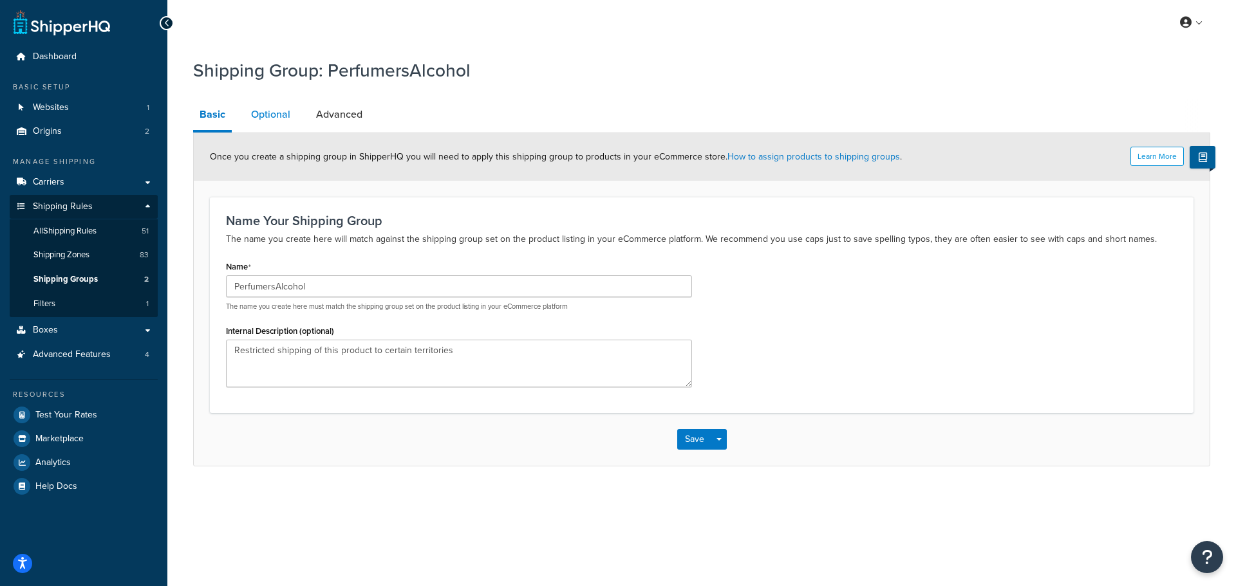
click at [272, 111] on link "Optional" at bounding box center [271, 114] width 52 height 31
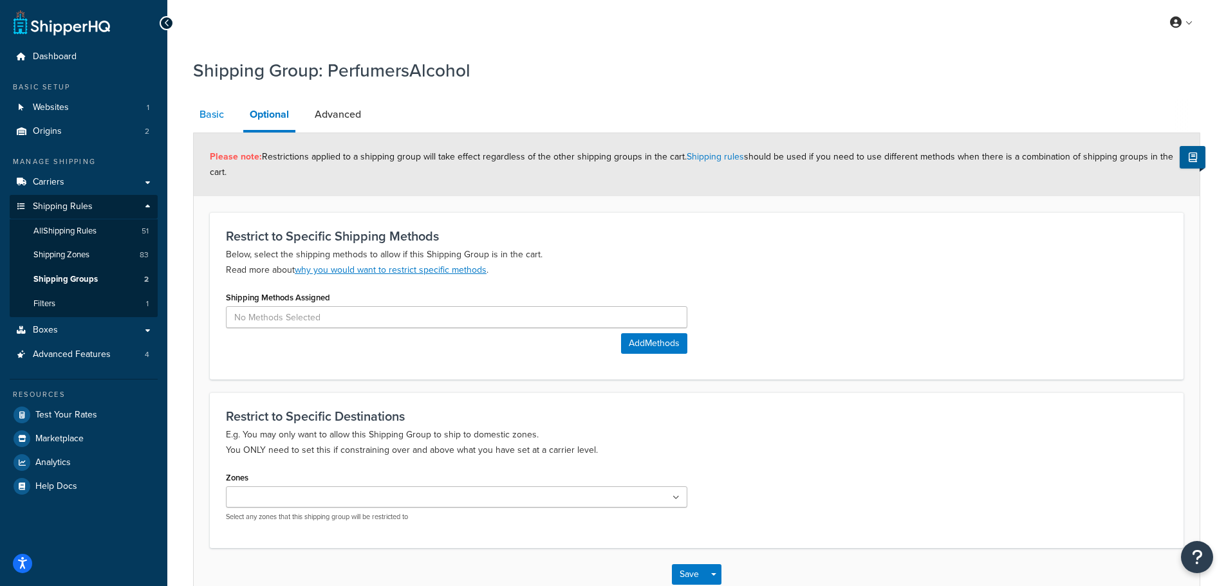
click at [198, 113] on link "Basic" at bounding box center [211, 114] width 37 height 31
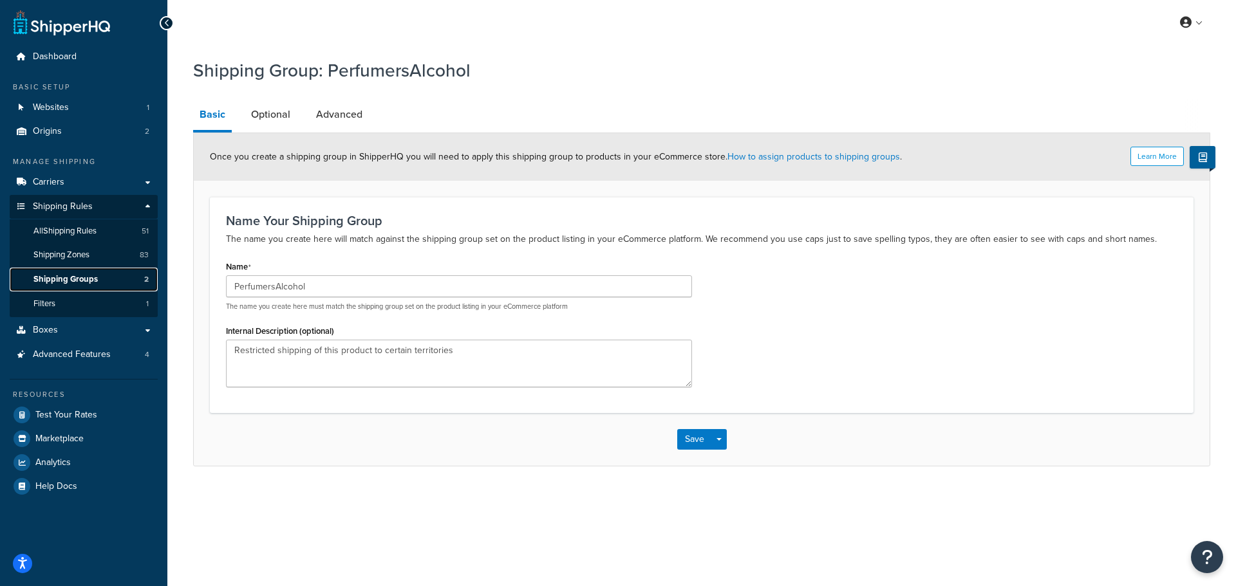
click at [71, 280] on span "Shipping Groups" at bounding box center [65, 279] width 64 height 11
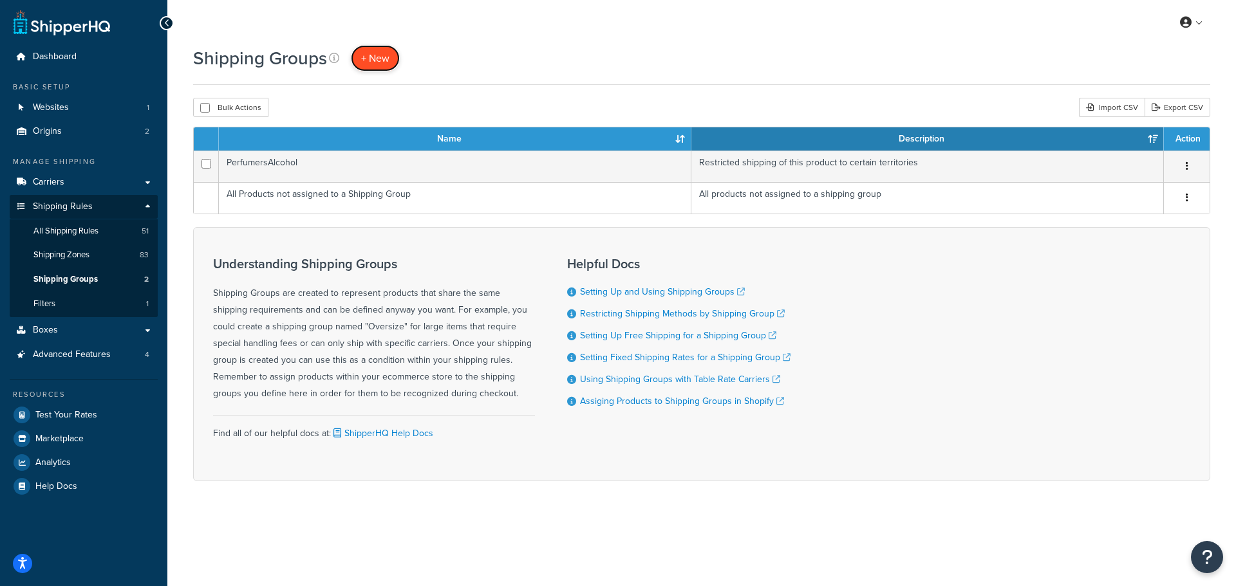
click at [382, 59] on span "+ New" at bounding box center [375, 58] width 28 height 15
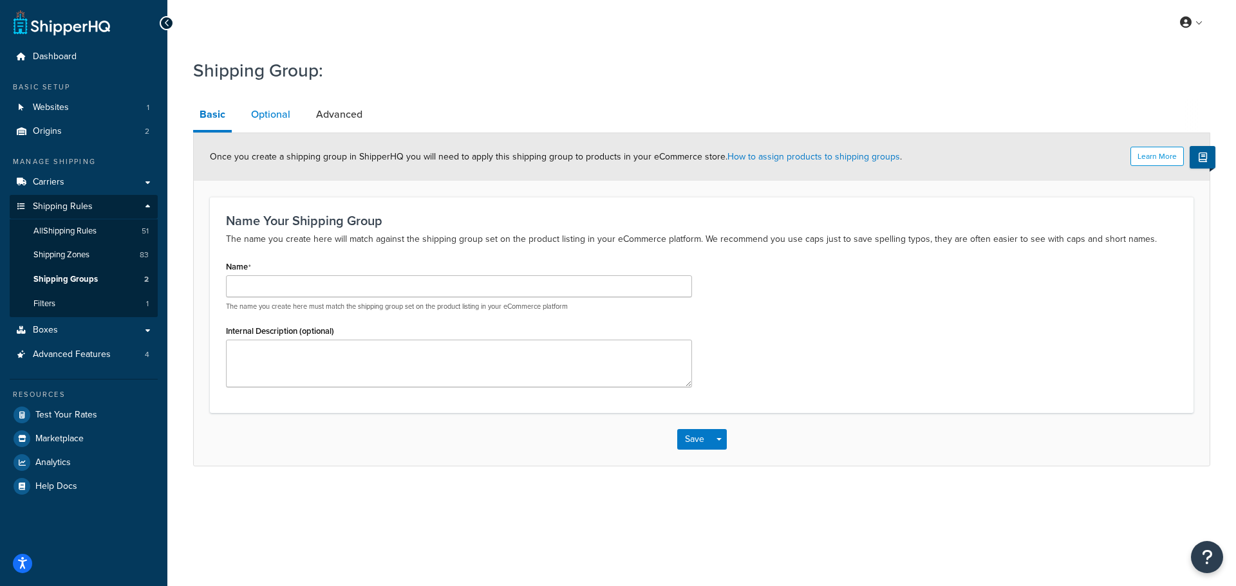
click at [265, 111] on link "Optional" at bounding box center [271, 114] width 52 height 31
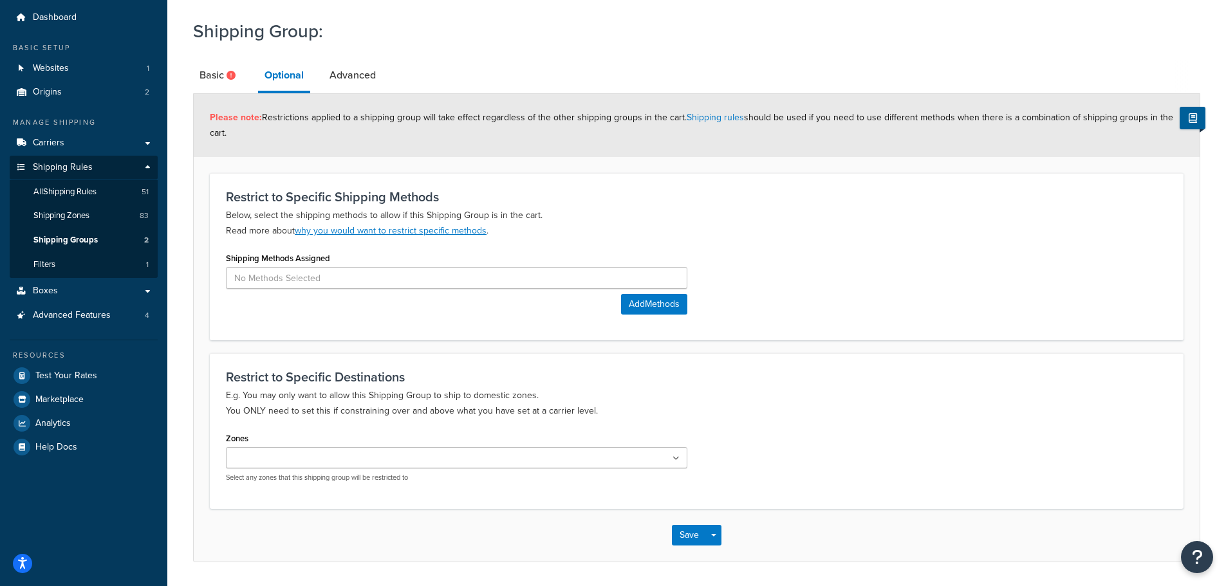
scroll to position [16, 0]
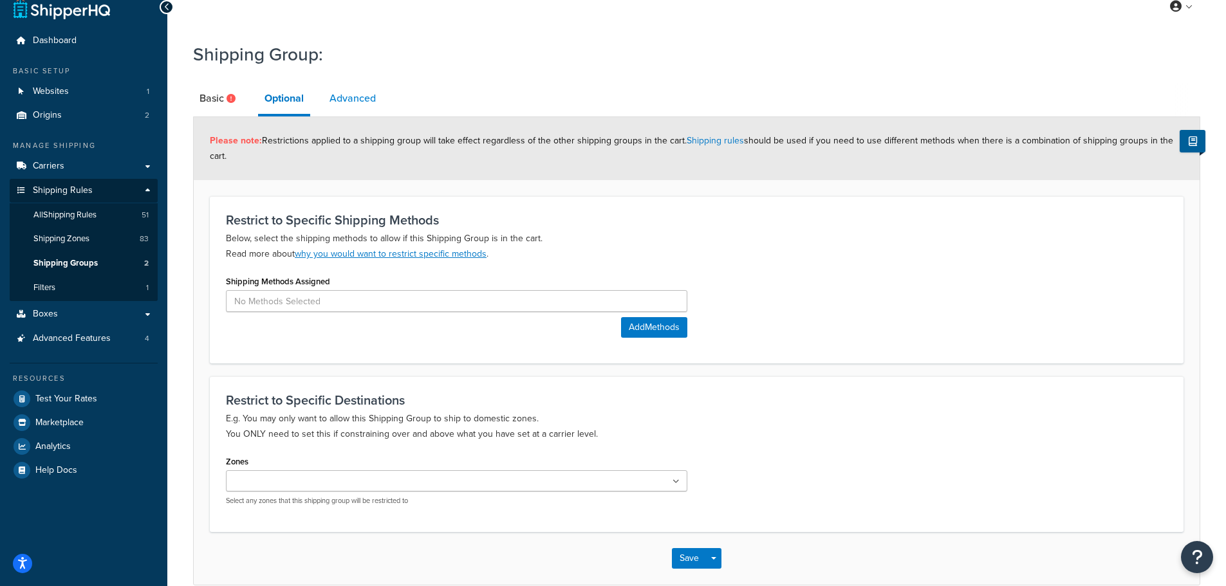
click at [342, 93] on link "Advanced" at bounding box center [352, 98] width 59 height 31
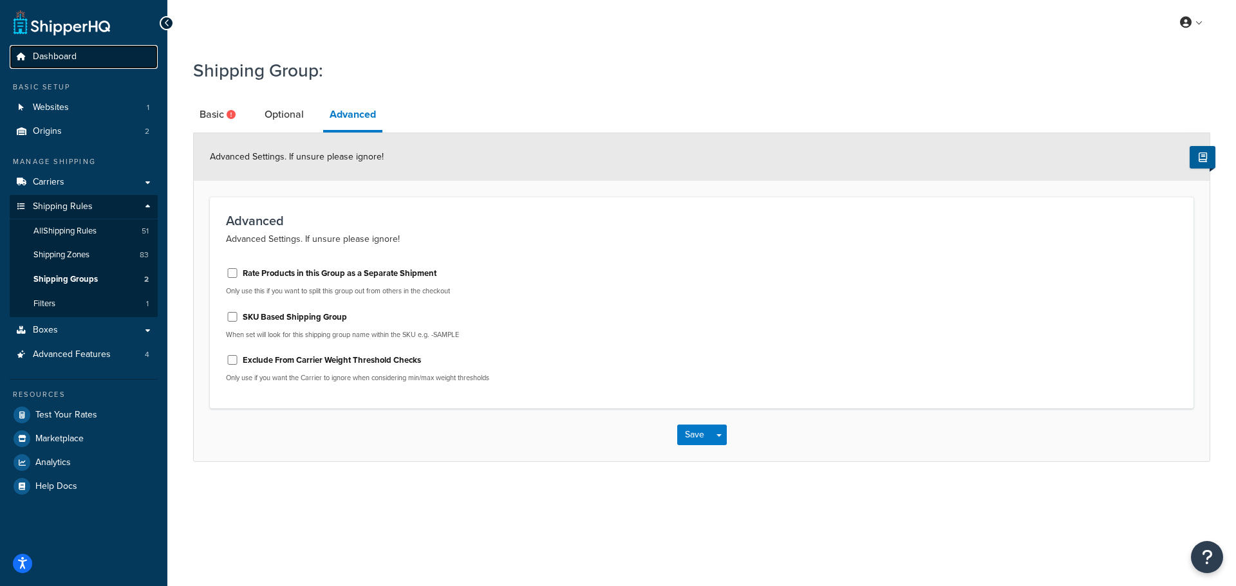
click at [53, 54] on span "Dashboard" at bounding box center [55, 57] width 44 height 11
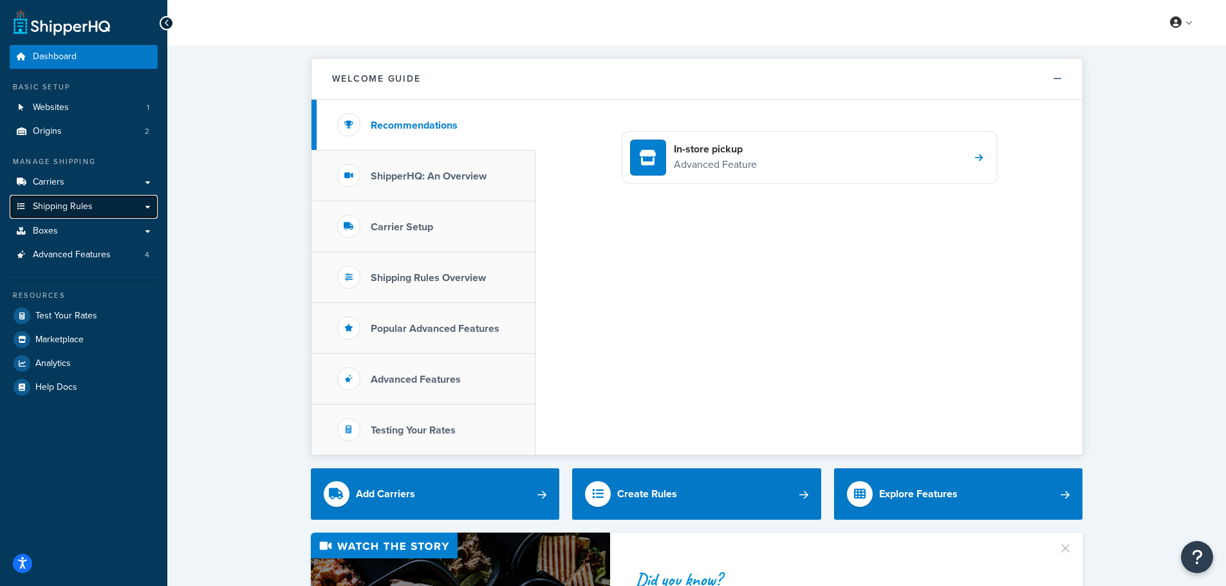
click at [73, 202] on span "Shipping Rules" at bounding box center [63, 207] width 60 height 11
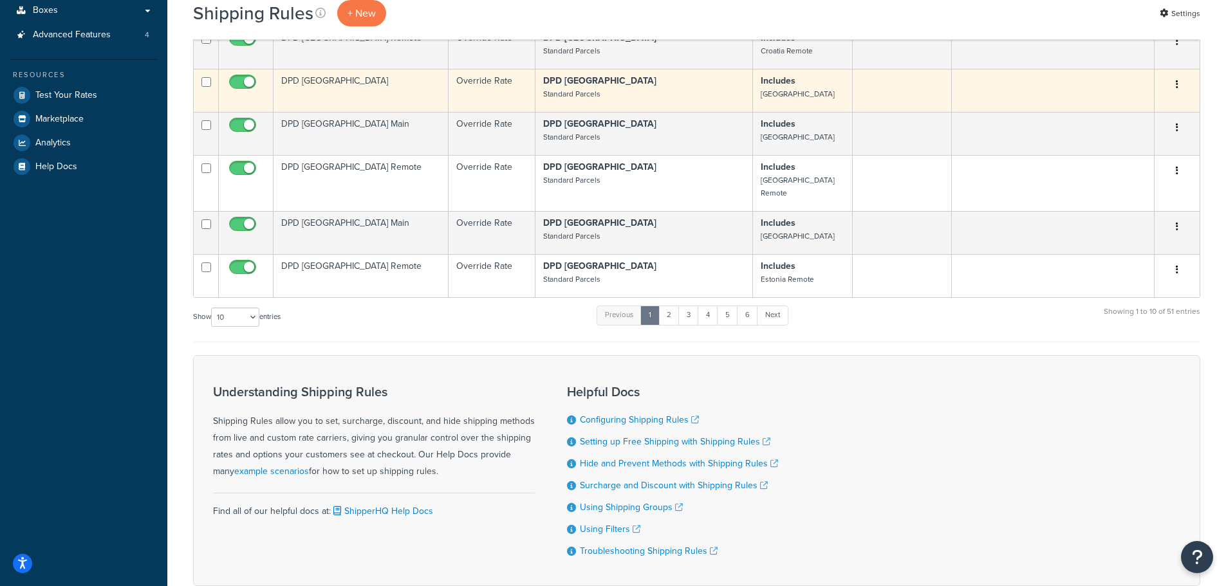
scroll to position [322, 0]
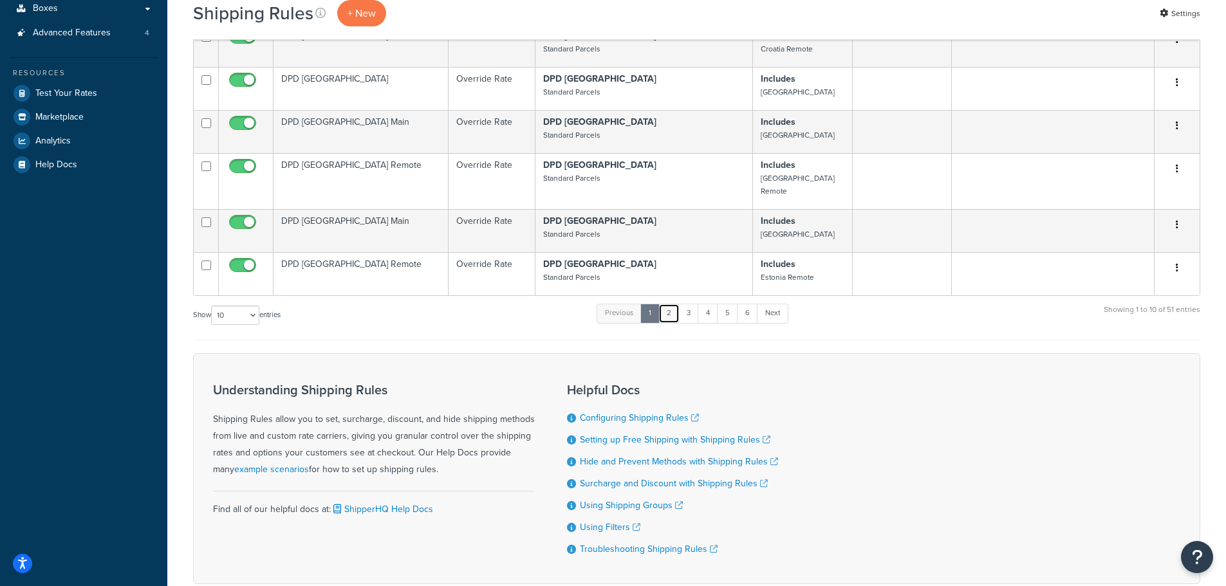
click at [671, 304] on link "2" at bounding box center [669, 313] width 21 height 19
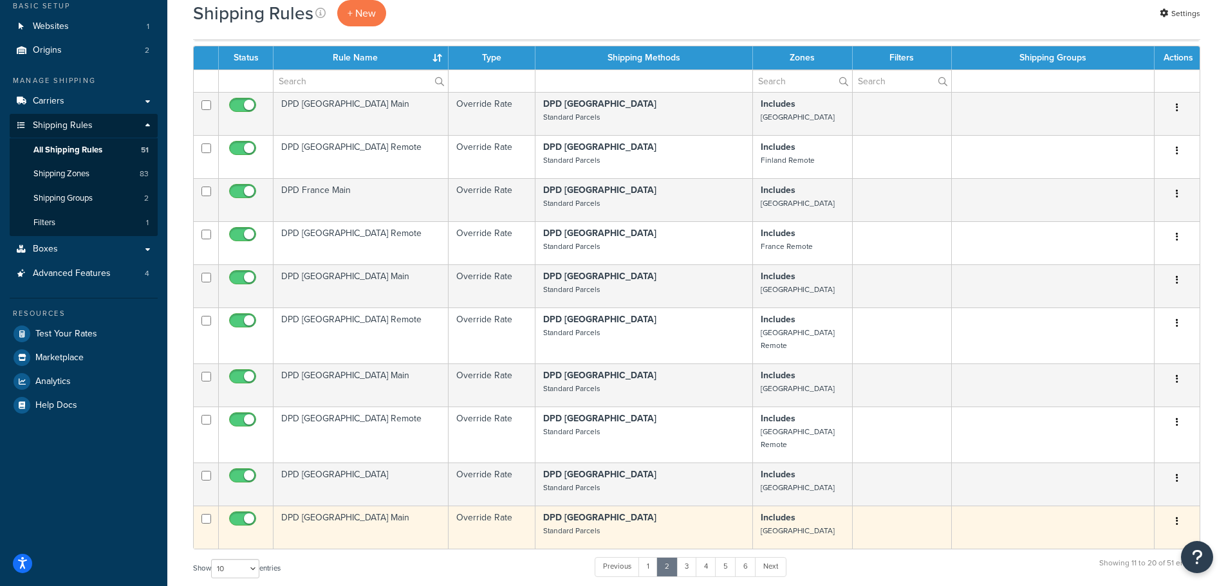
scroll to position [193, 0]
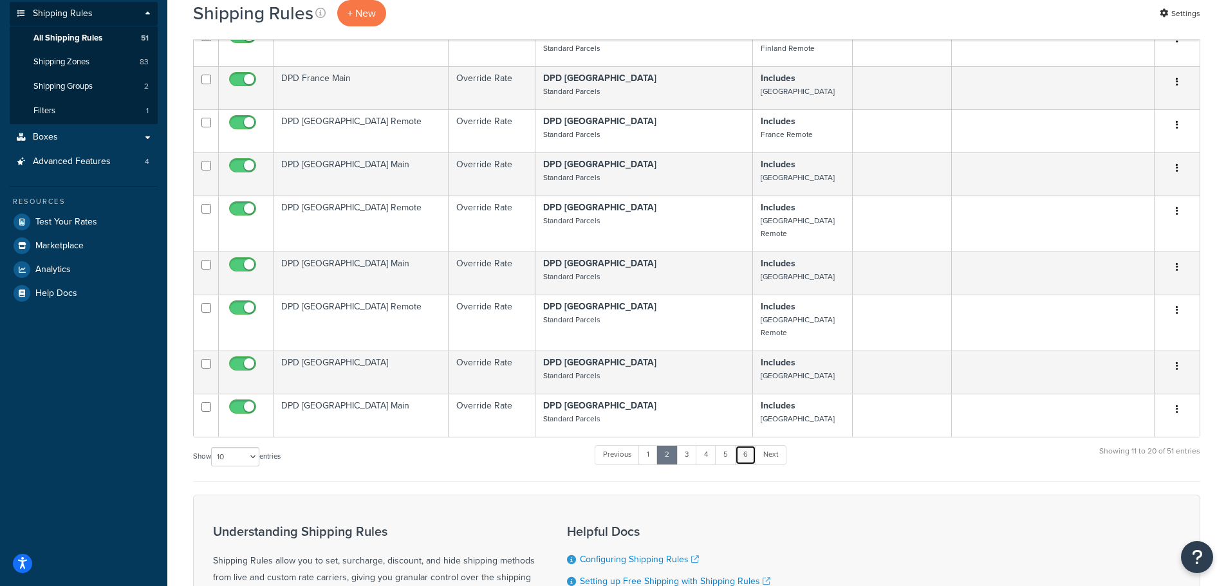
click at [751, 445] on link "6" at bounding box center [745, 454] width 21 height 19
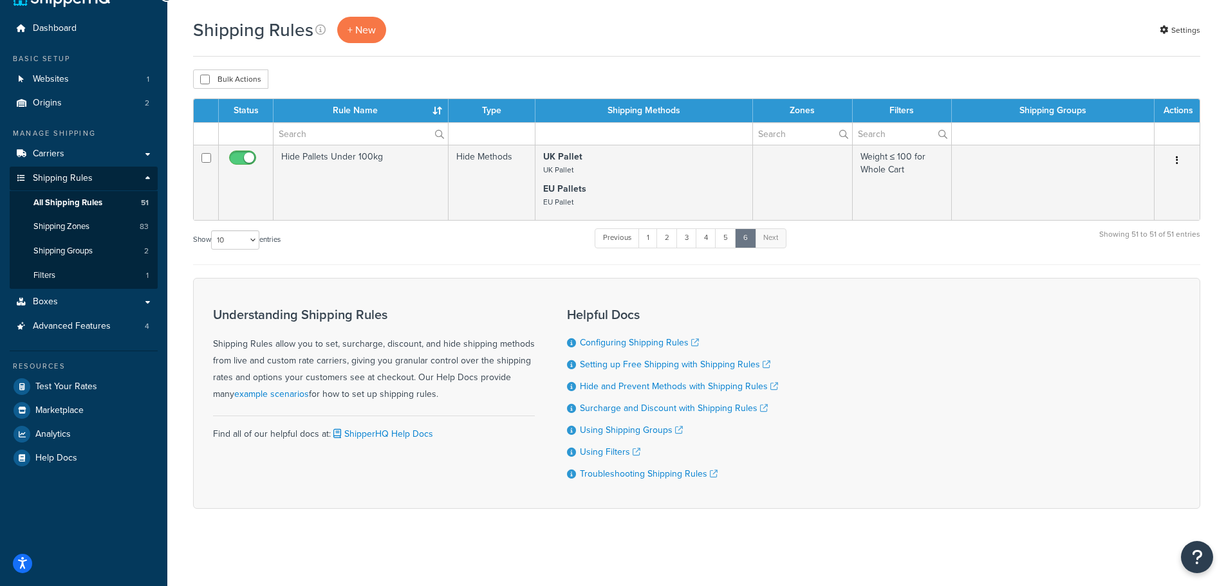
scroll to position [0, 0]
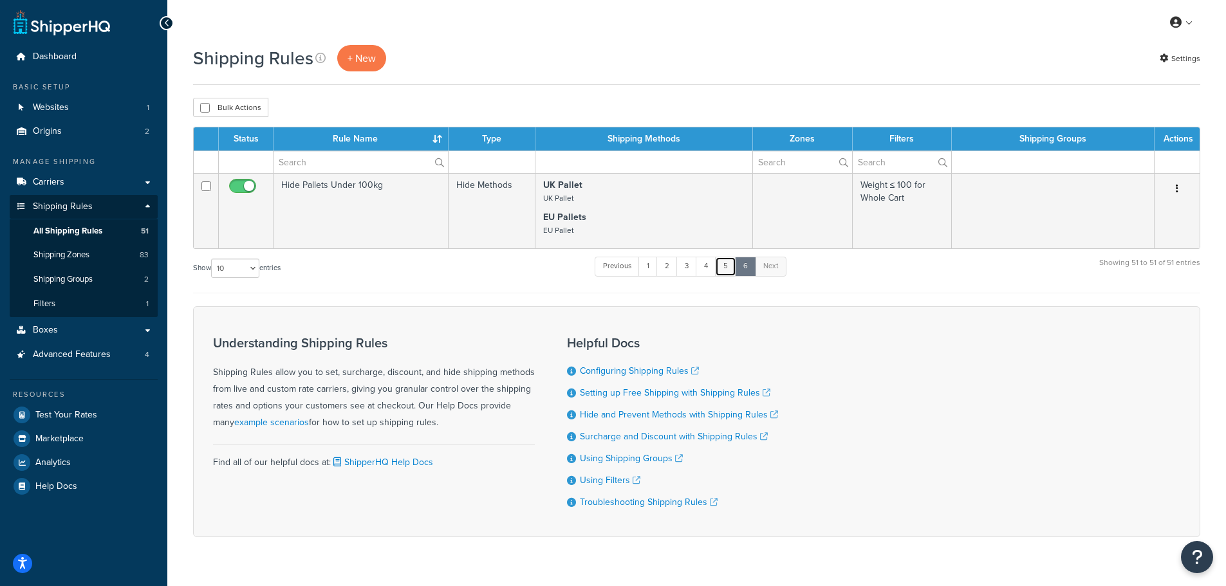
click at [729, 266] on link "5" at bounding box center [725, 266] width 21 height 19
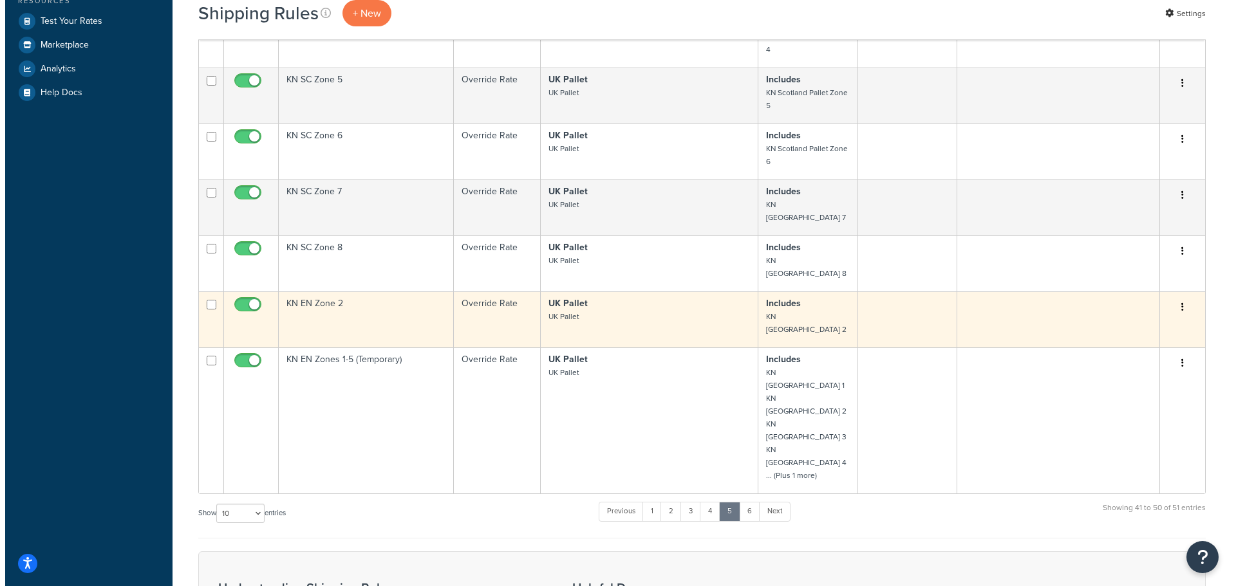
scroll to position [395, 0]
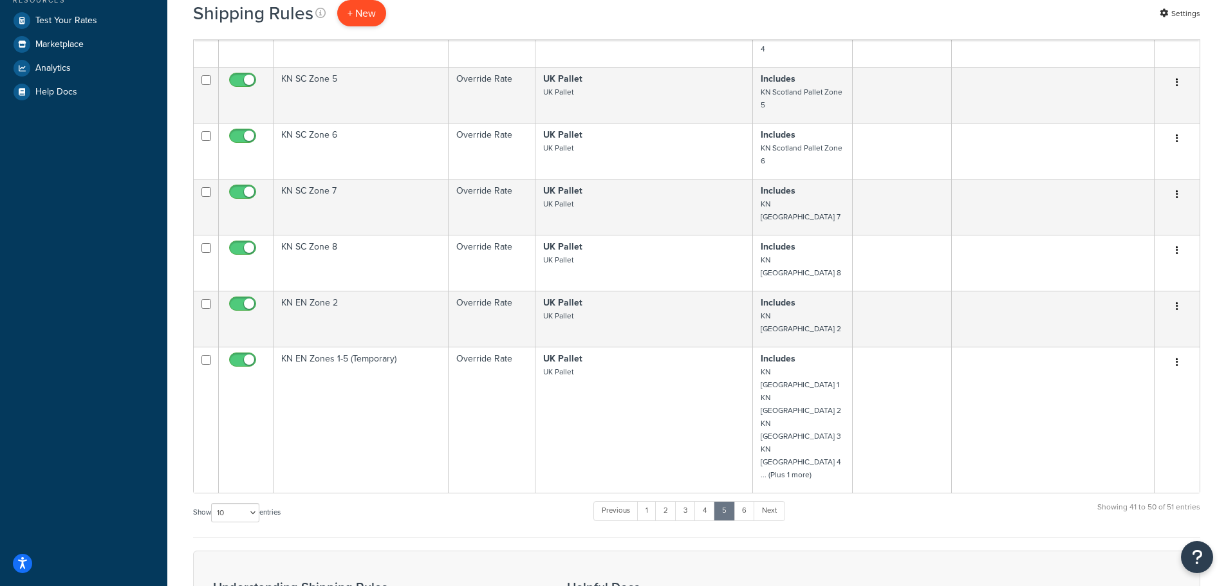
click at [358, 11] on p "+ New" at bounding box center [361, 13] width 49 height 26
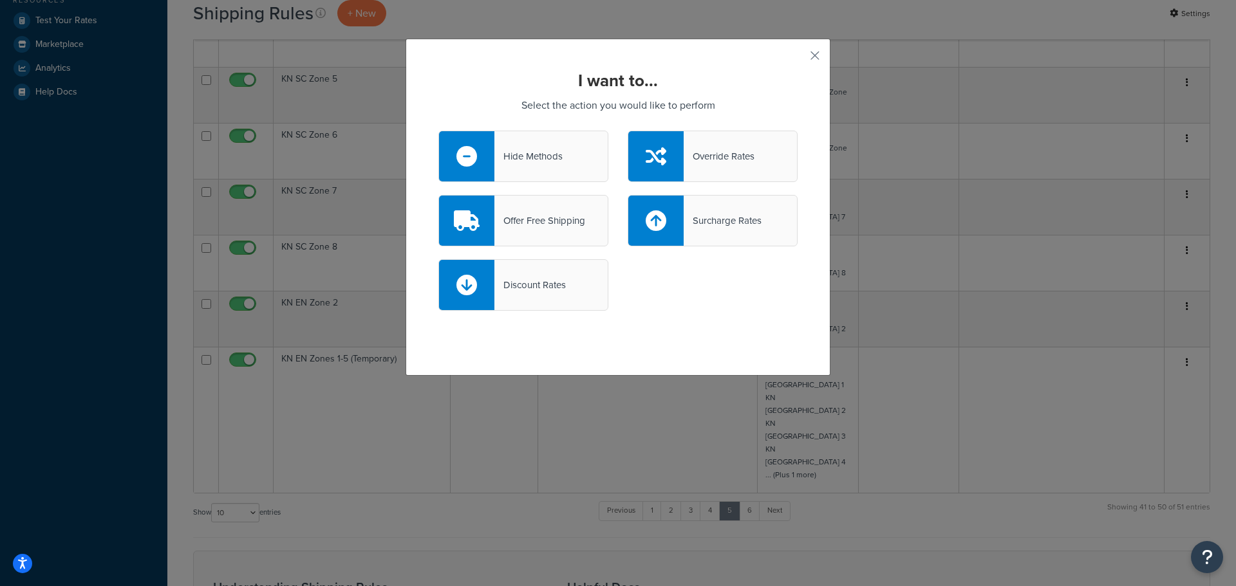
click at [697, 160] on div "Override Rates" at bounding box center [719, 156] width 71 height 18
click at [0, 0] on input "Override Rates" at bounding box center [0, 0] width 0 height 0
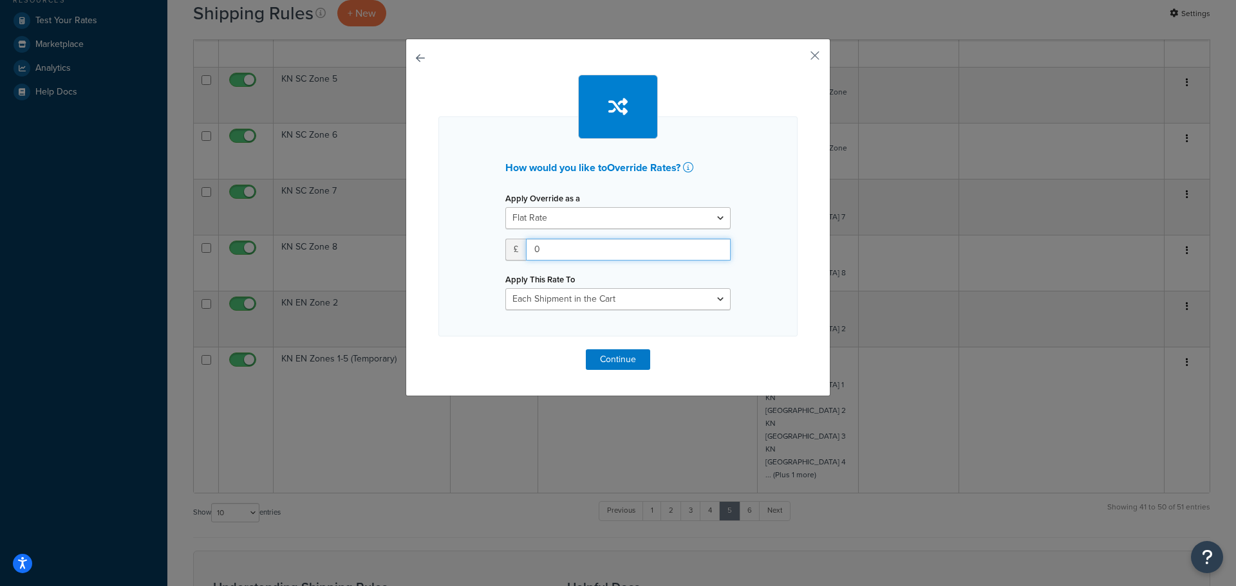
drag, startPoint x: 554, startPoint y: 248, endPoint x: 520, endPoint y: 239, distance: 34.8
click at [520, 239] on div "£ 0" at bounding box center [617, 250] width 225 height 22
type input "207"
click at [561, 299] on select "Each Shipment in the Cart Each Origin in the Cart Each Shipping Group in the Ca…" at bounding box center [617, 299] width 225 height 22
select select "BOX"
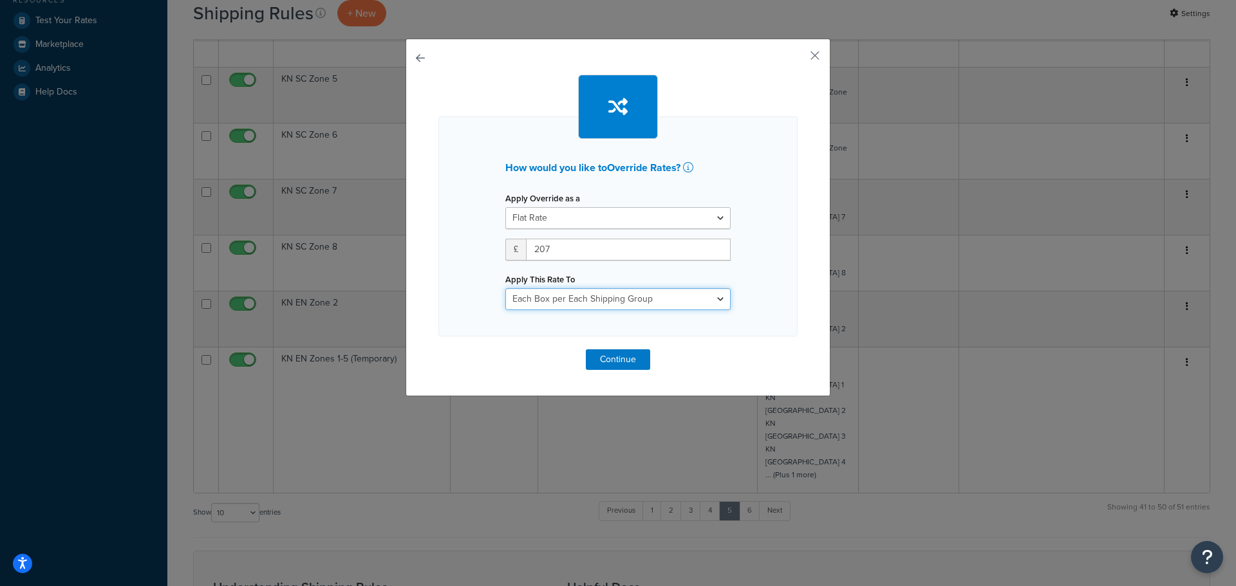
click at [505, 288] on select "Each Shipment in the Cart Each Origin in the Cart Each Shipping Group in the Ca…" at bounding box center [617, 299] width 225 height 22
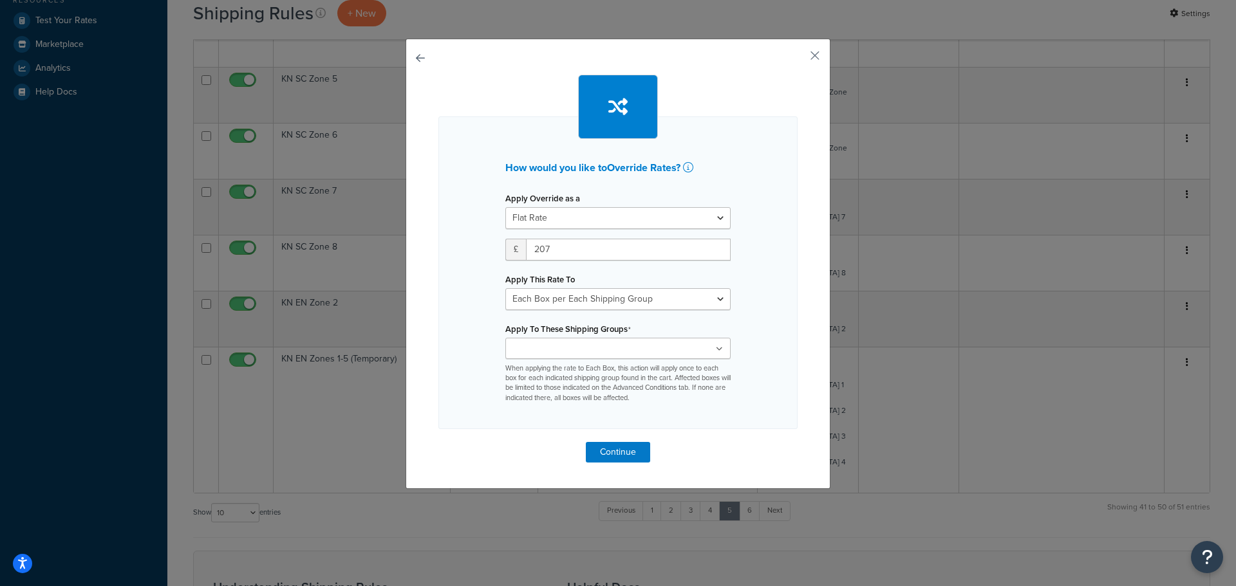
click at [570, 351] on input "Apply To These Shipping Groups" at bounding box center [566, 349] width 114 height 14
drag, startPoint x: 442, startPoint y: 324, endPoint x: 539, endPoint y: 400, distance: 123.4
click at [444, 324] on div "How would you like to Override Rates ? Apply Override as a Flat Rate Percentage…" at bounding box center [617, 273] width 359 height 313
click at [599, 448] on button "Continue" at bounding box center [618, 452] width 64 height 21
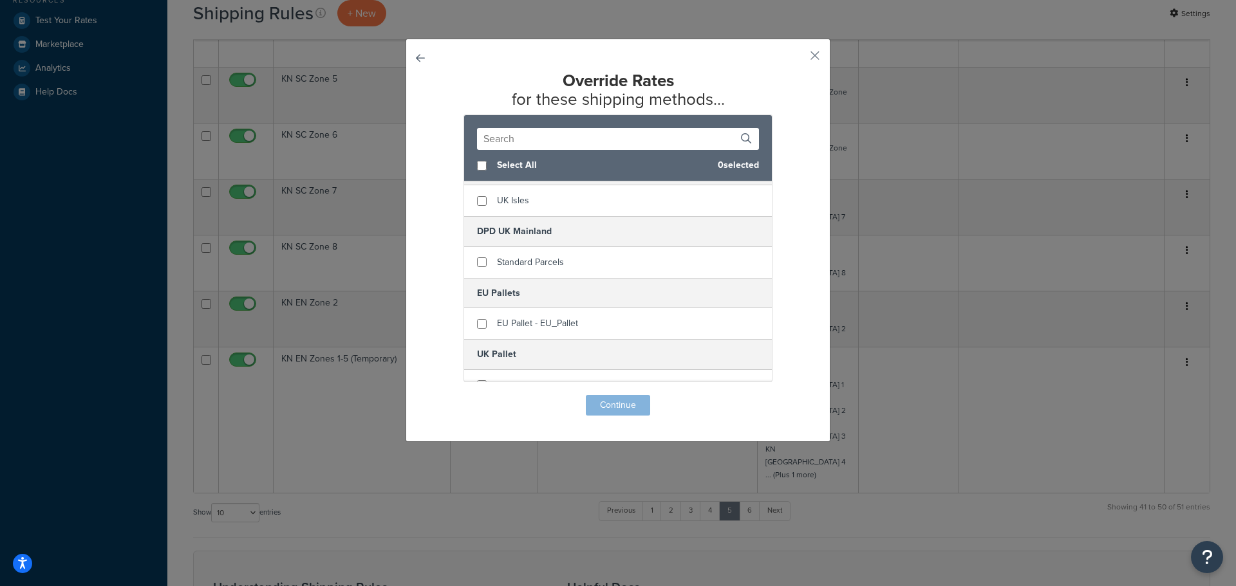
scroll to position [167, 0]
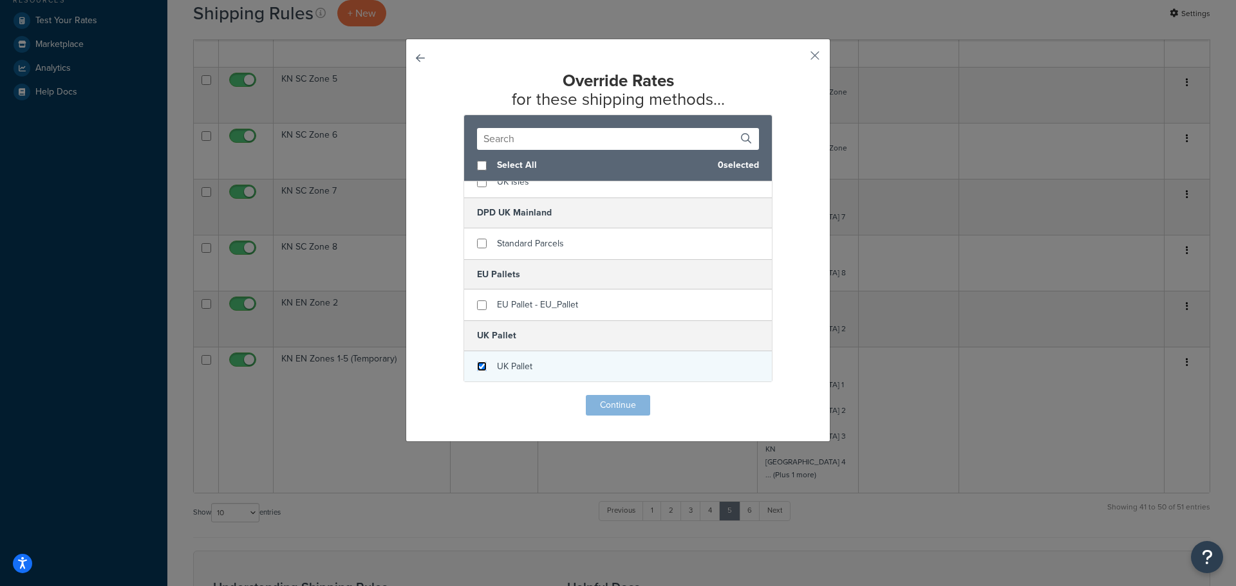
click at [478, 370] on input "checkbox" at bounding box center [482, 367] width 10 height 10
checkbox input "true"
click at [614, 406] on button "Continue" at bounding box center [618, 405] width 64 height 21
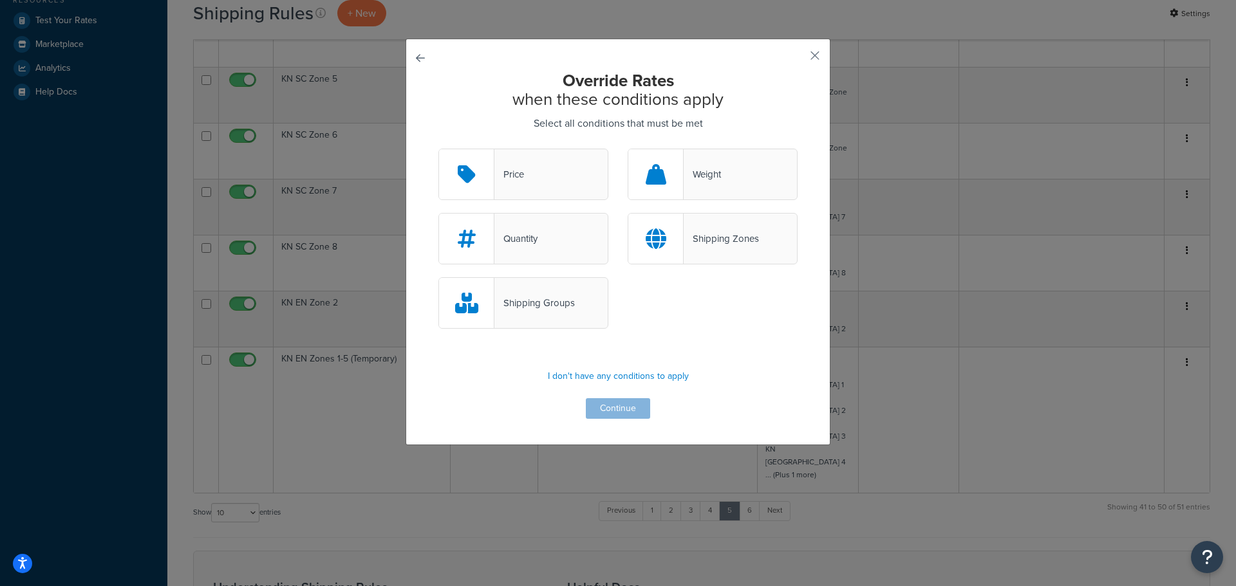
click at [696, 242] on div "Shipping Zones" at bounding box center [721, 239] width 75 height 18
click at [0, 0] on input "Shipping Zones" at bounding box center [0, 0] width 0 height 0
click at [606, 406] on button "Continue" at bounding box center [618, 408] width 64 height 21
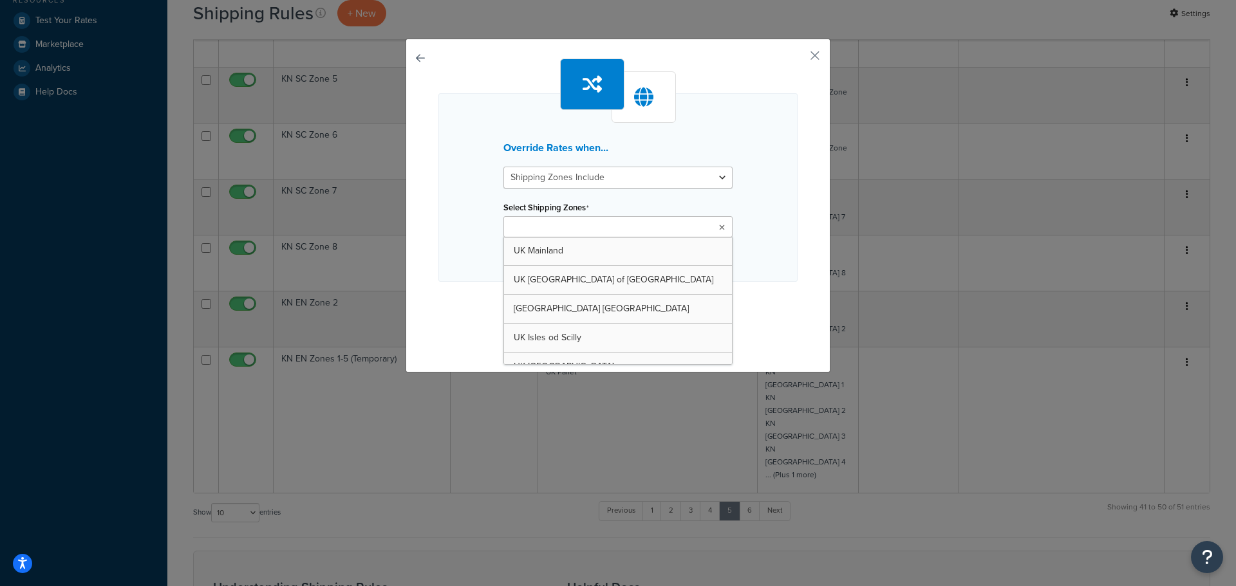
click at [536, 229] on input "Select Shipping Zones" at bounding box center [564, 228] width 114 height 14
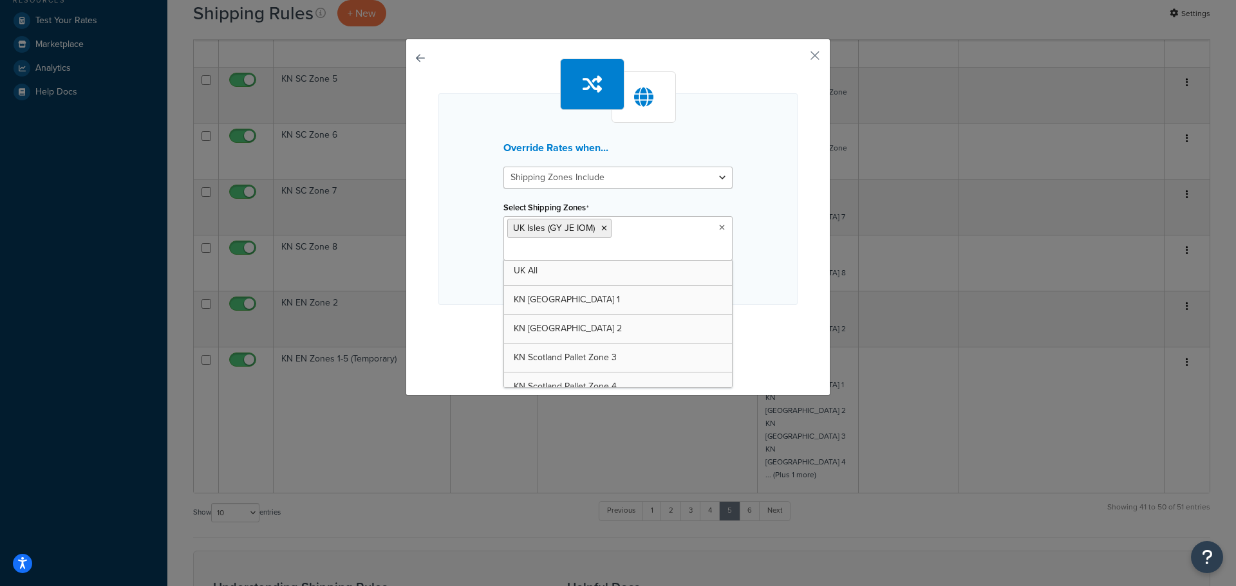
click at [445, 254] on div "Override Rates when... Shipping Zones Include Shipping Zones Do Not Include Sel…" at bounding box center [617, 199] width 359 height 212
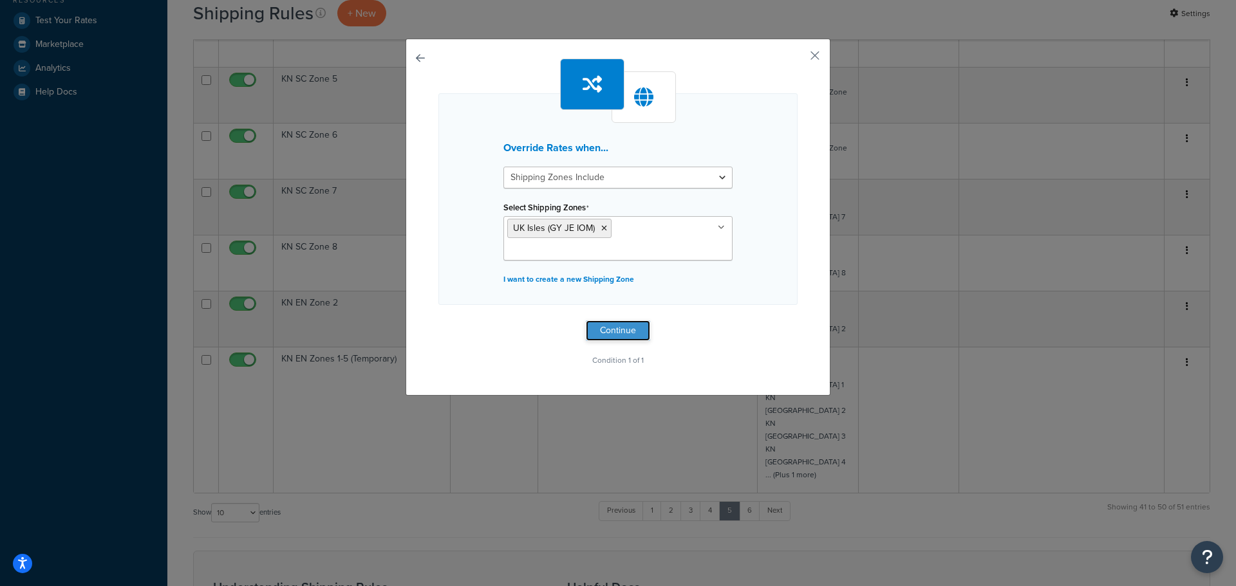
click at [608, 331] on button "Continue" at bounding box center [618, 331] width 64 height 21
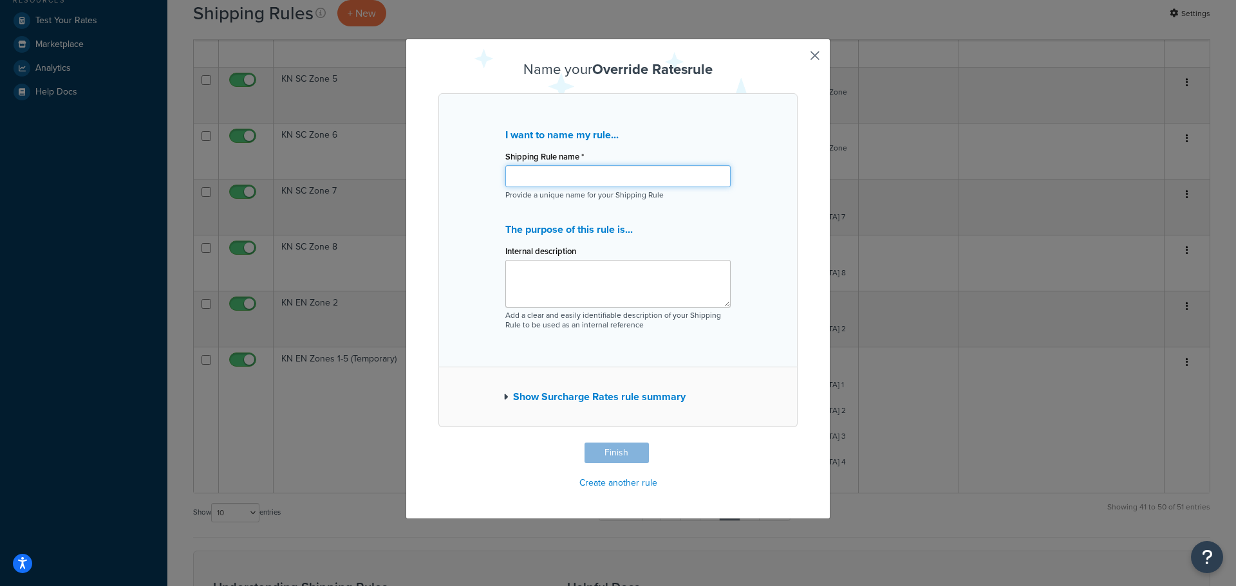
click at [524, 180] on input "Shipping Rule name *" at bounding box center [617, 176] width 225 height 22
type input "Pallet UK Isles"
click at [613, 455] on button "Finish" at bounding box center [617, 453] width 64 height 21
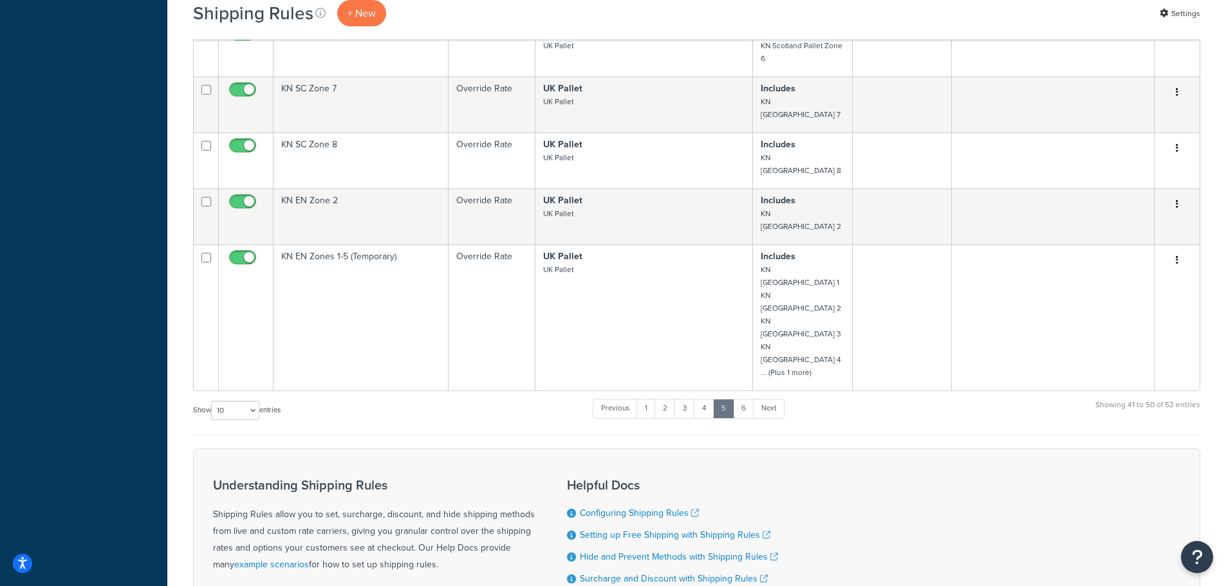
scroll to position [515, 0]
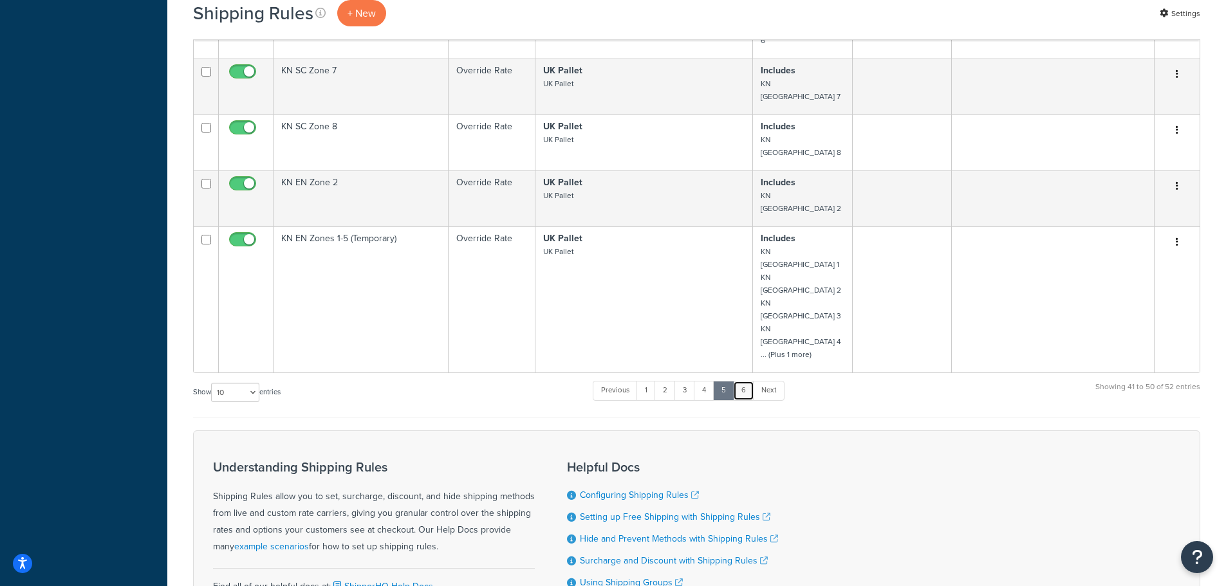
click at [746, 381] on link "6" at bounding box center [743, 390] width 21 height 19
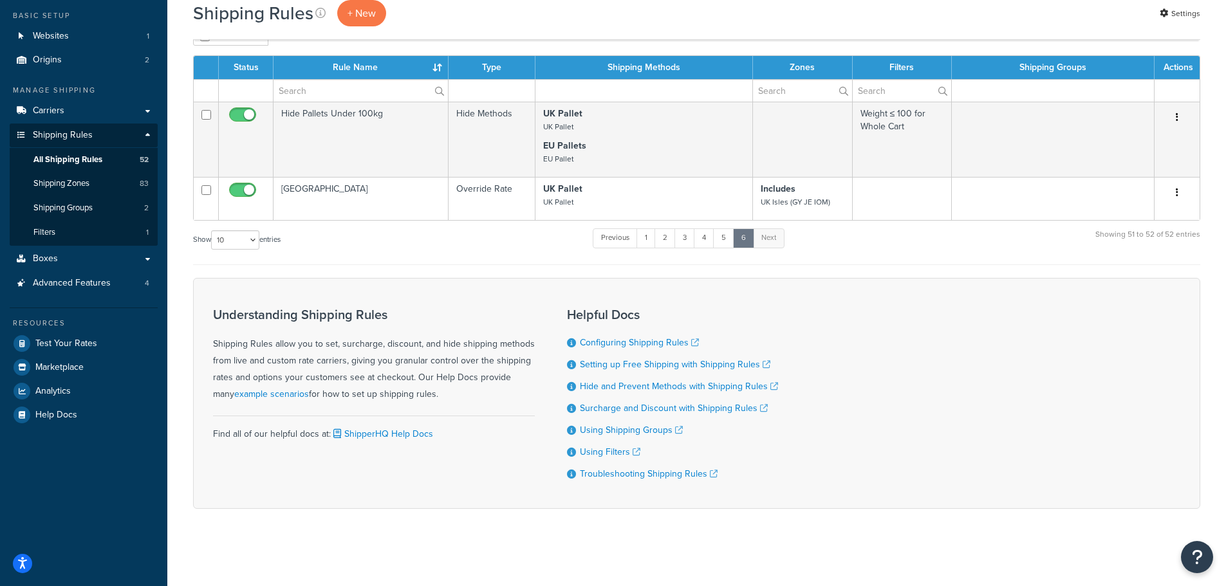
scroll to position [76, 0]
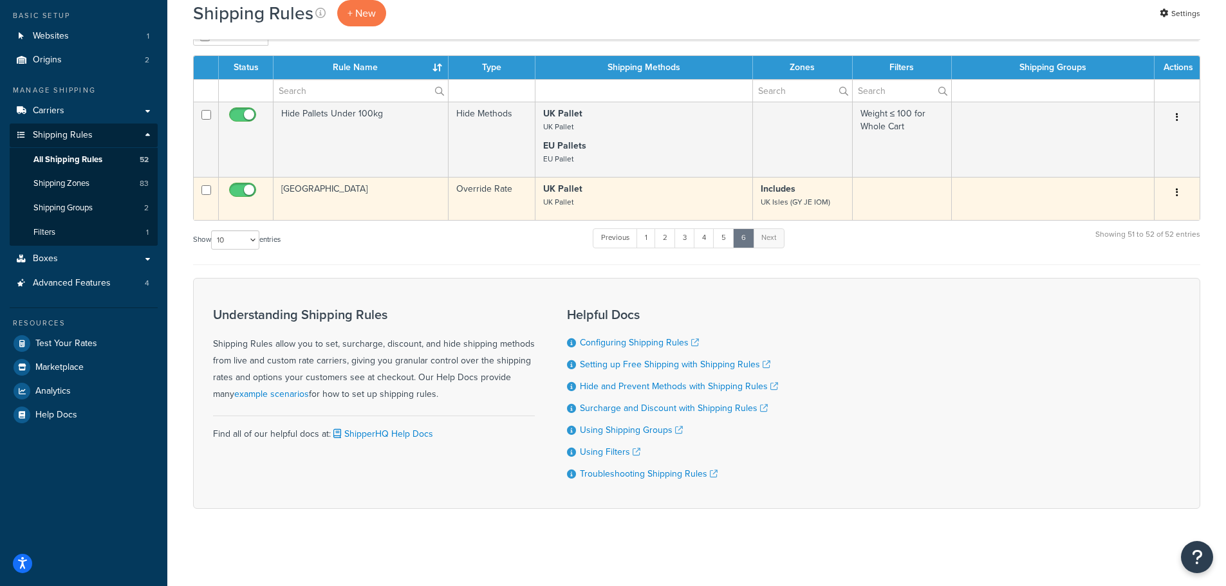
click at [378, 187] on td "[GEOGRAPHIC_DATA]" at bounding box center [361, 198] width 175 height 43
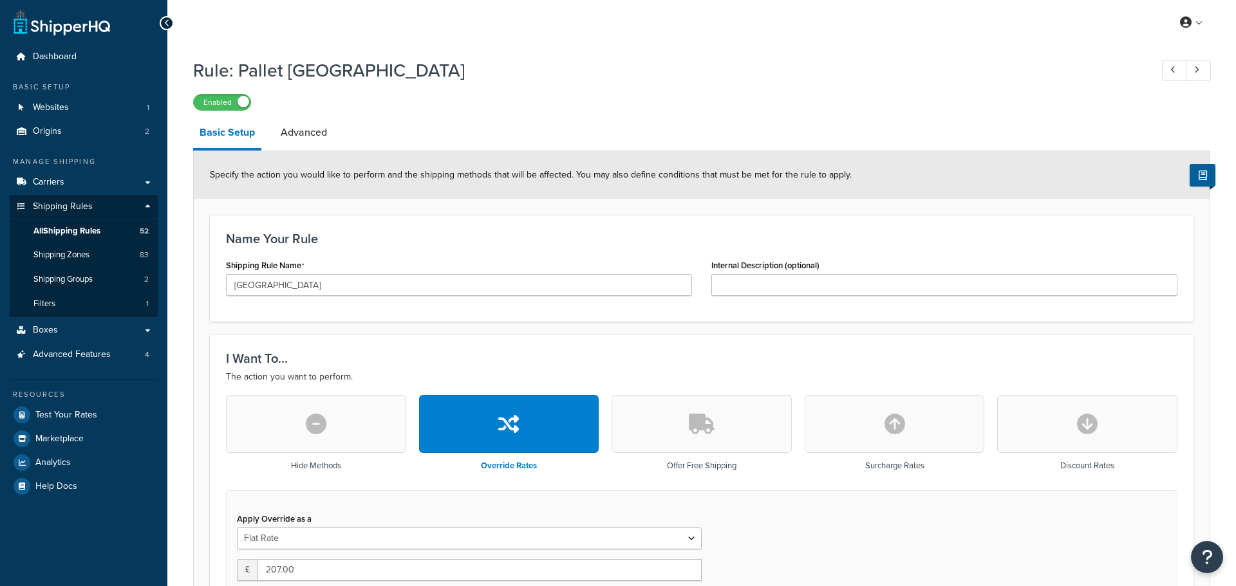
select select "BOX"
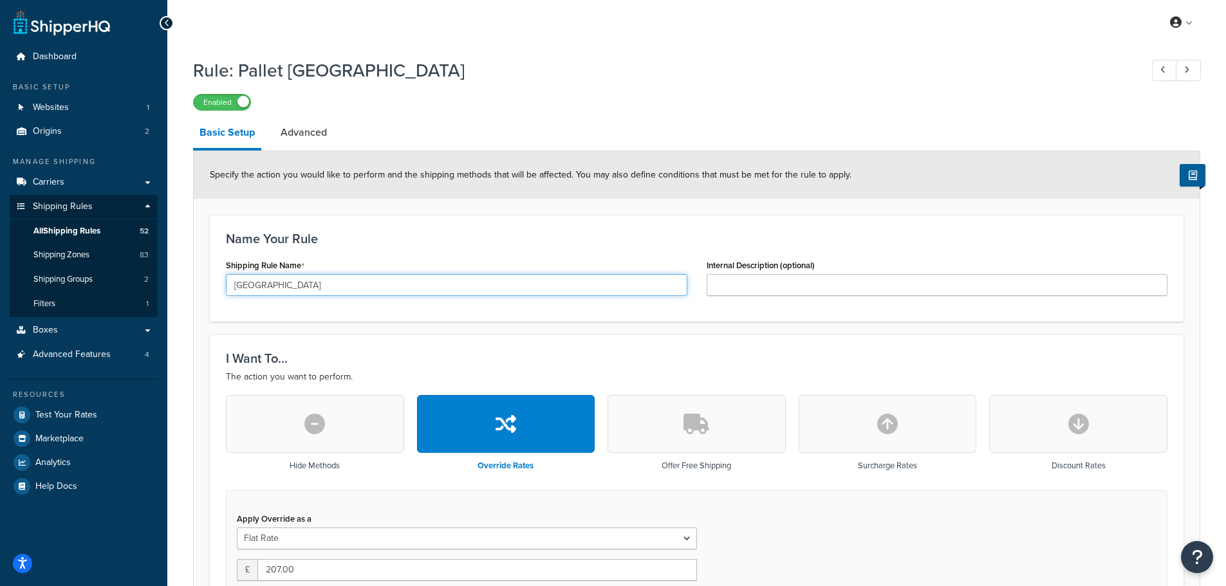
click at [234, 285] on input "Pallet UK Isles" at bounding box center [457, 285] width 462 height 22
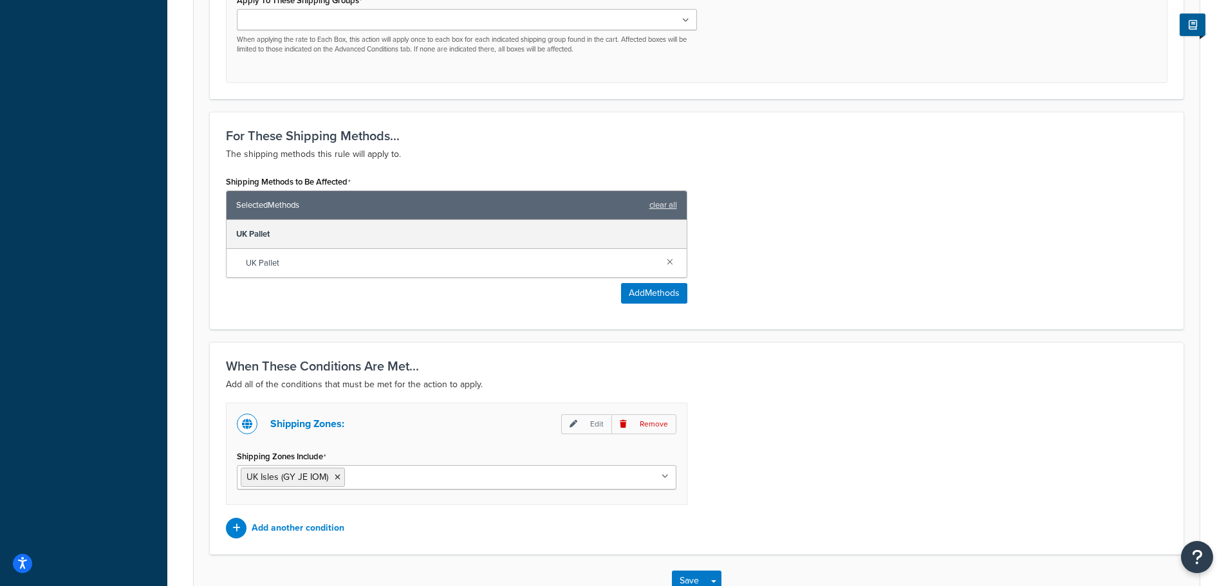
scroll to position [738, 0]
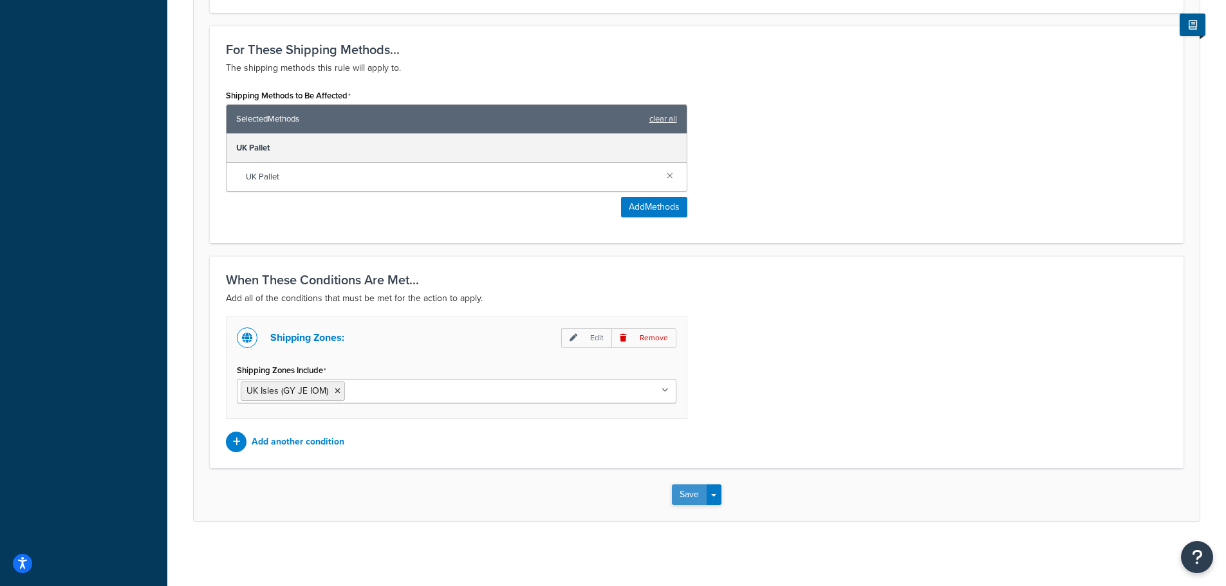
type input "KN Pallet UK Isles"
click at [691, 500] on button "Save" at bounding box center [689, 495] width 35 height 21
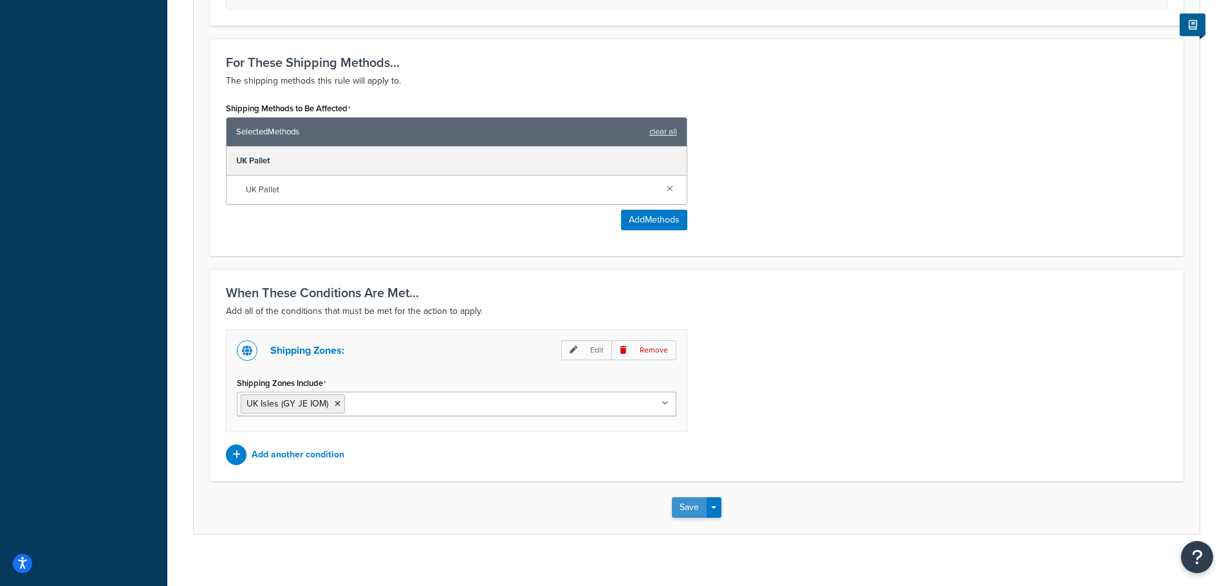
click at [684, 505] on button "Save" at bounding box center [689, 508] width 35 height 21
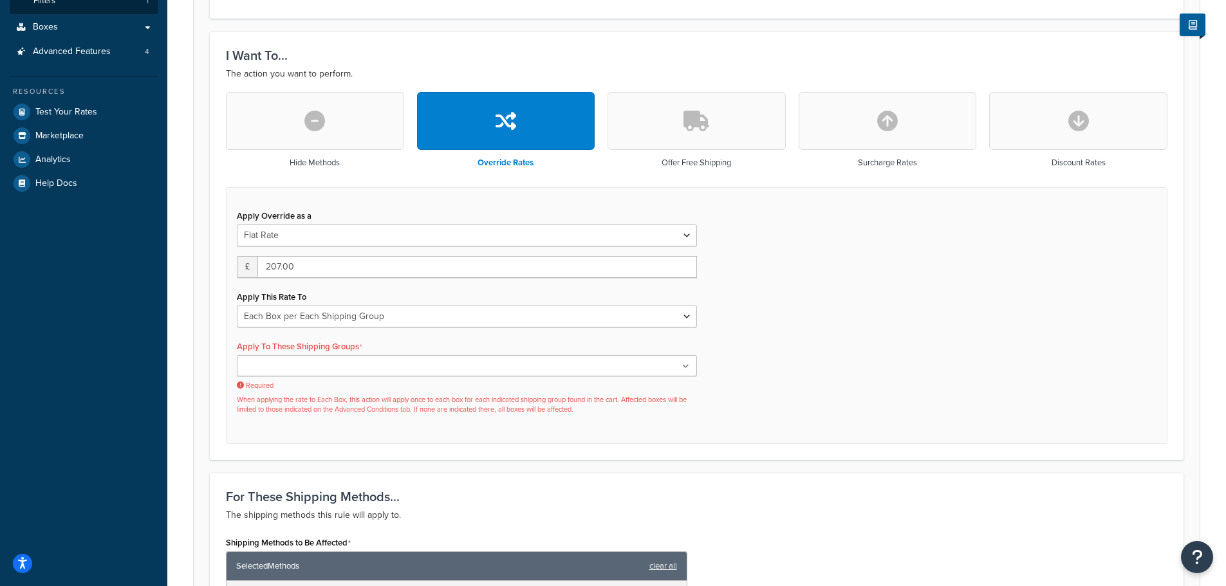
scroll to position [351, 0]
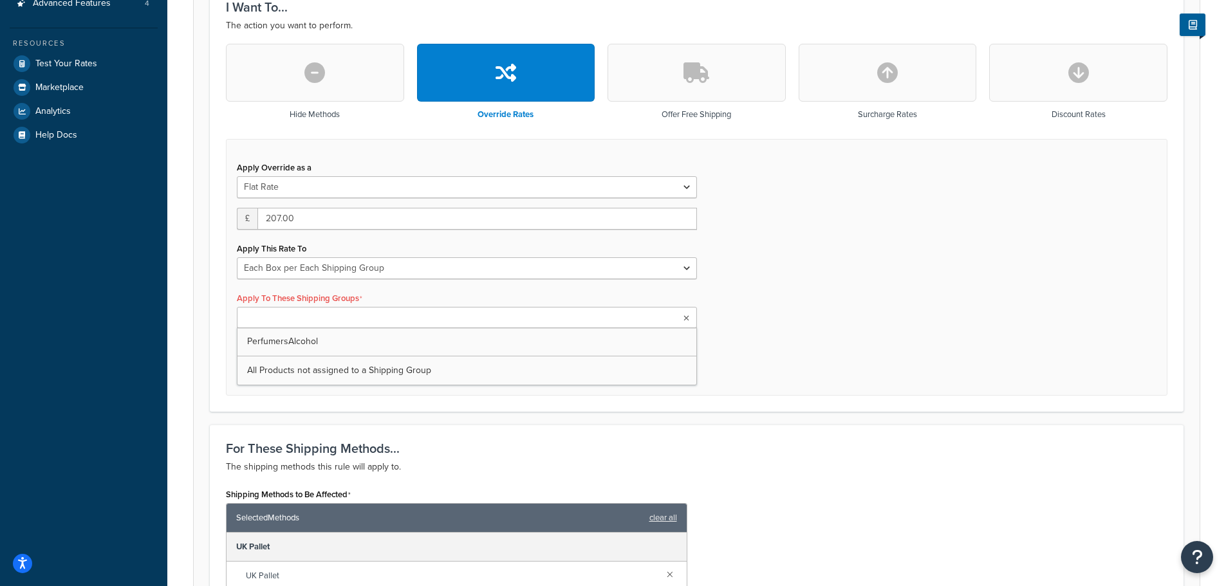
click at [414, 320] on ul at bounding box center [467, 317] width 460 height 21
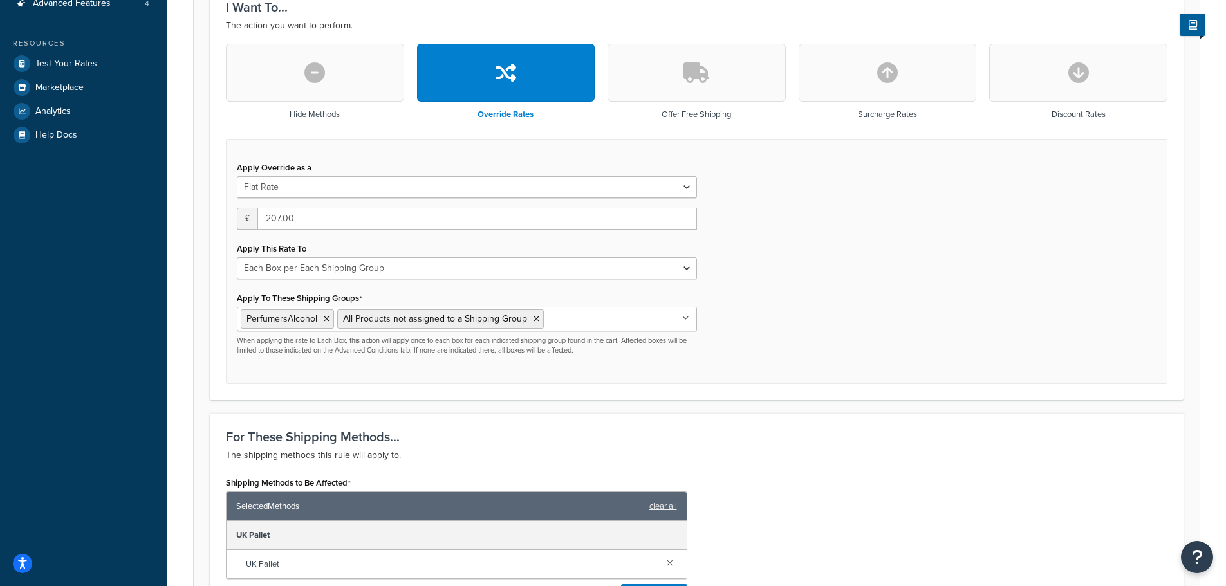
click at [780, 438] on h3 "For These Shipping Methods..." at bounding box center [697, 437] width 942 height 14
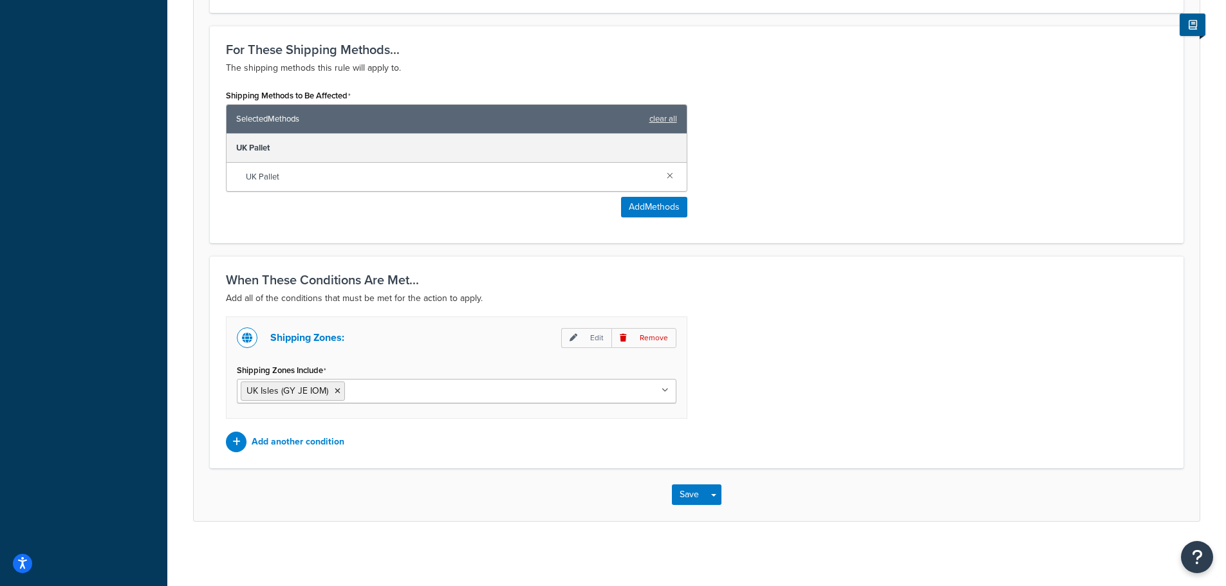
scroll to position [741, 0]
click at [695, 496] on button "Save" at bounding box center [689, 495] width 35 height 21
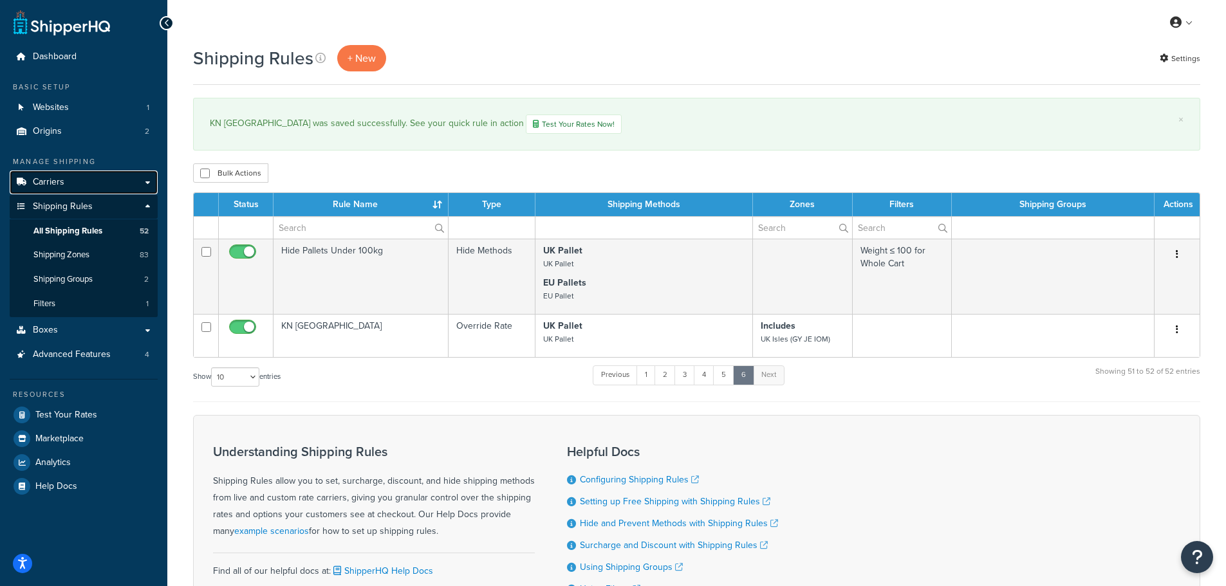
click at [42, 178] on span "Carriers" at bounding box center [49, 182] width 32 height 11
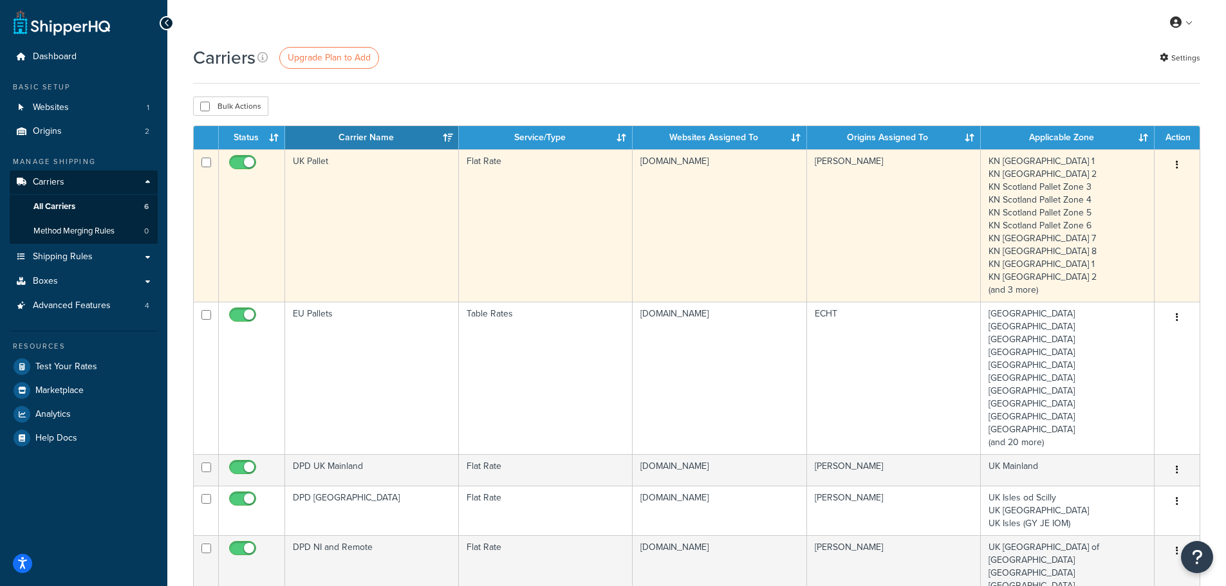
click at [308, 225] on td "UK Pallet" at bounding box center [372, 225] width 174 height 153
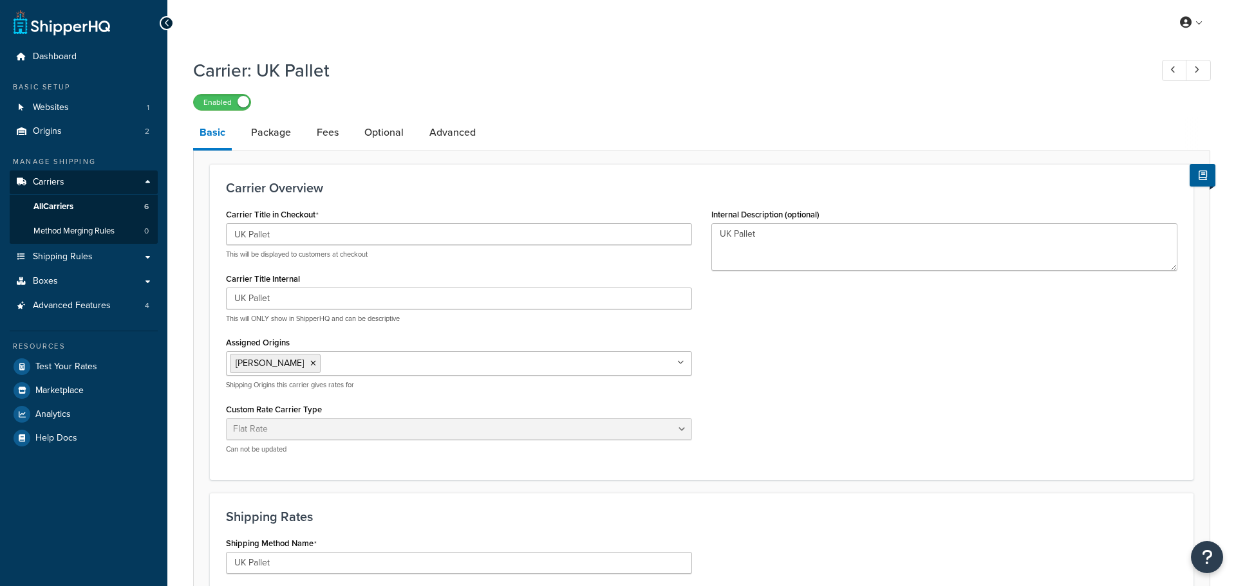
select select "flat"
select select "package"
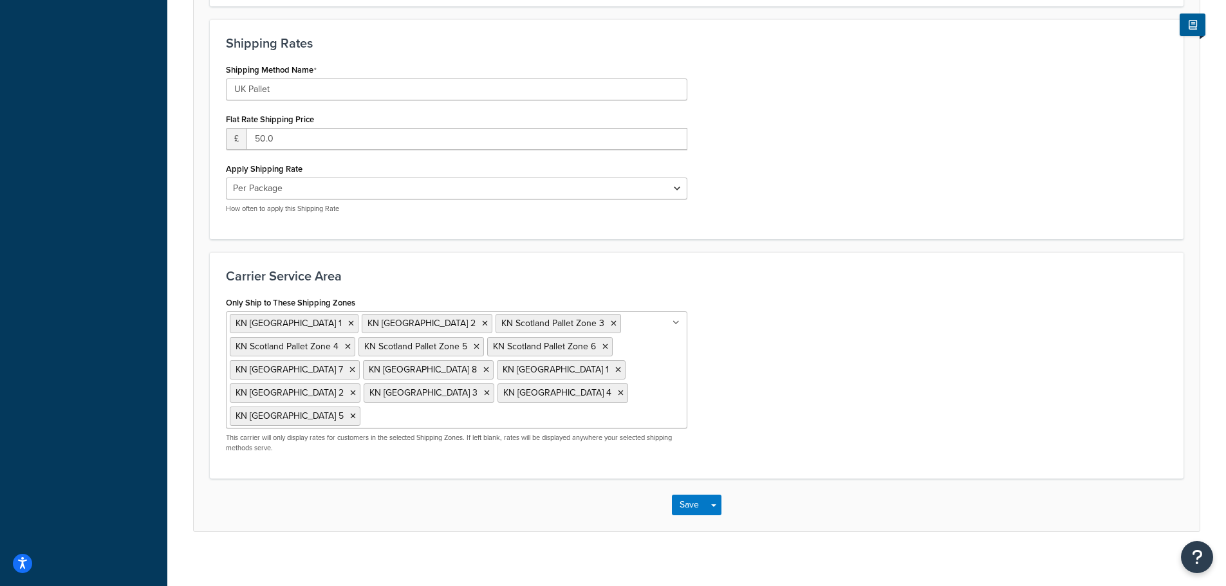
scroll to position [485, 0]
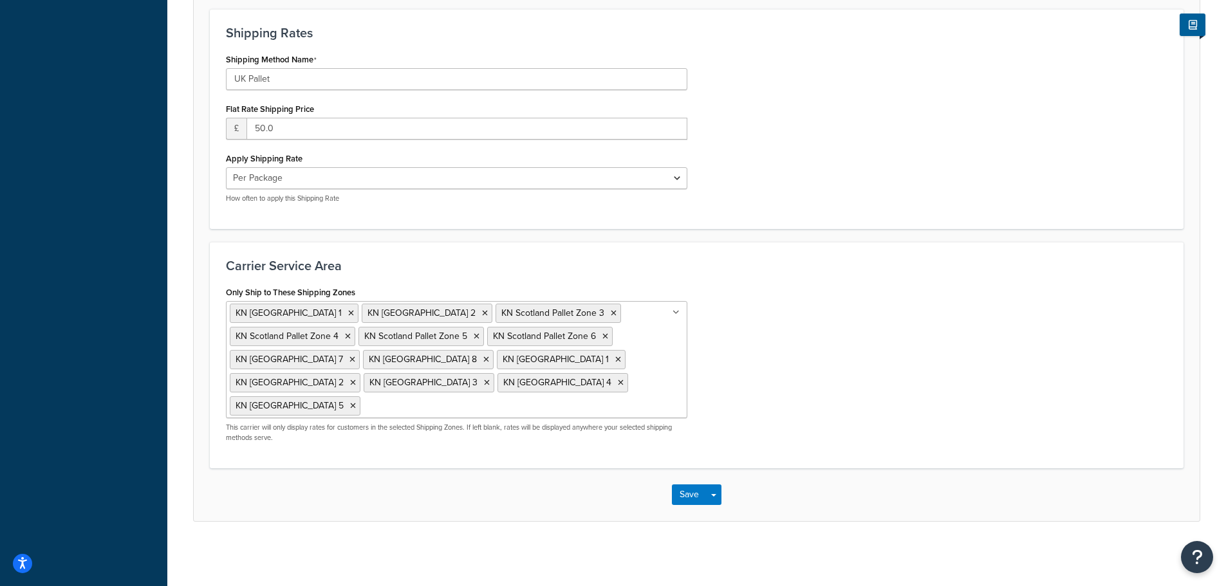
click at [377, 413] on ul "KN [GEOGRAPHIC_DATA] 1 KN [GEOGRAPHIC_DATA] 2 KN [GEOGRAPHIC_DATA] [GEOGRAPHIC_…" at bounding box center [457, 359] width 462 height 117
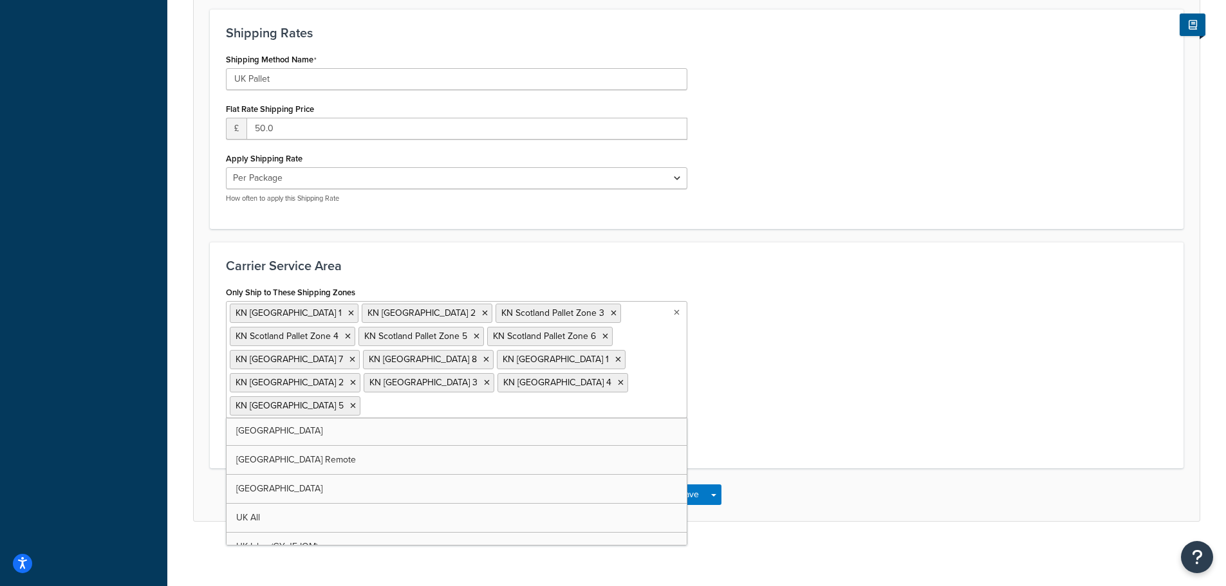
scroll to position [1414, 0]
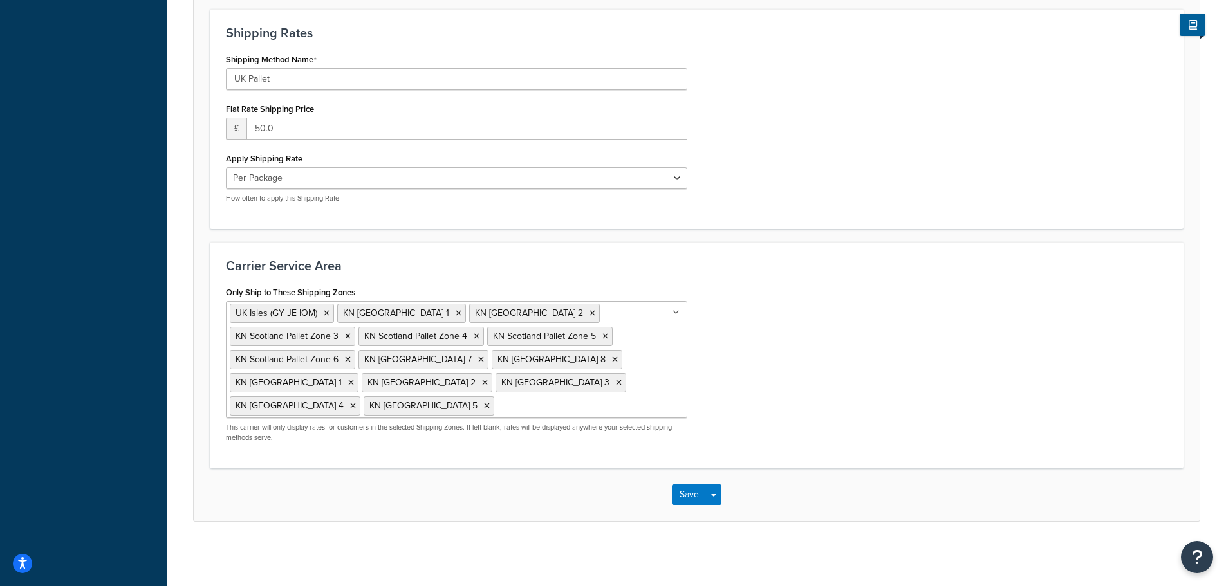
click at [744, 388] on div "Only Ship to These Shipping Zones UK Isles (GY JE IOM) KN Scotland Pallet Zone …" at bounding box center [696, 367] width 961 height 169
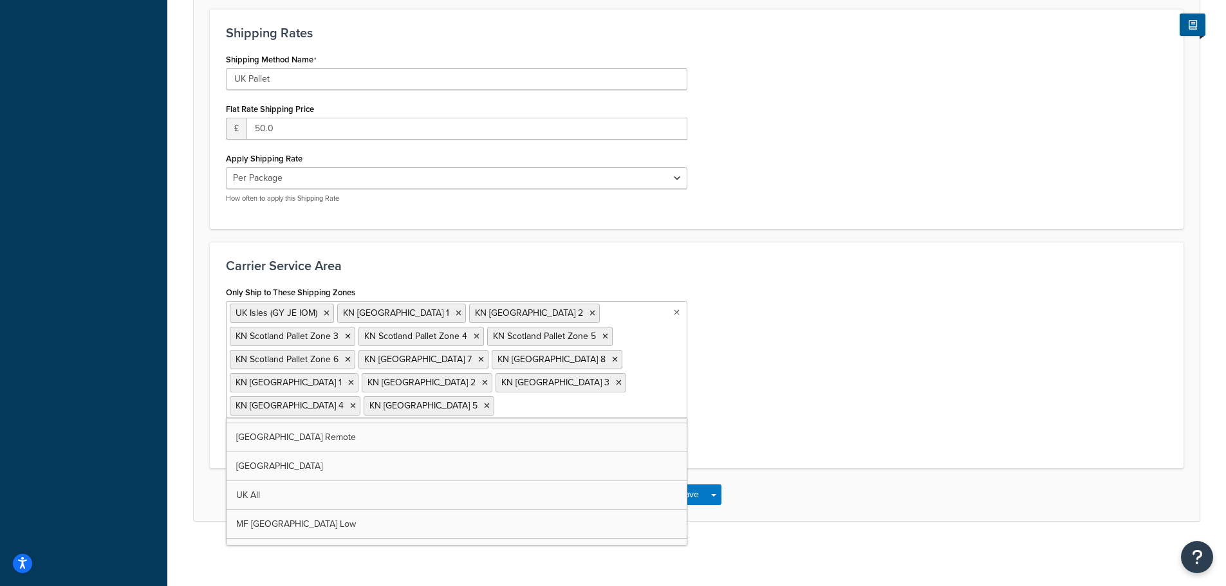
click at [499, 400] on input "Only Ship to These Shipping Zones" at bounding box center [555, 405] width 114 height 14
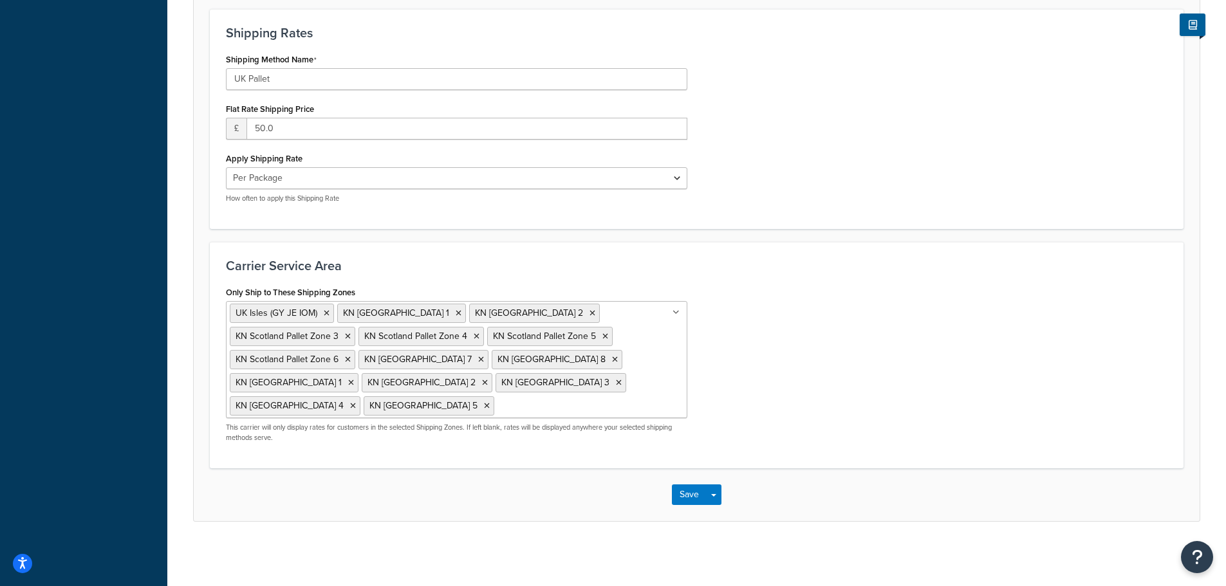
click at [731, 368] on div "Only Ship to These Shipping Zones UK Isles (GY JE IOM) KN Scotland Pallet Zone …" at bounding box center [696, 367] width 961 height 169
click at [687, 499] on button "Save" at bounding box center [689, 495] width 35 height 21
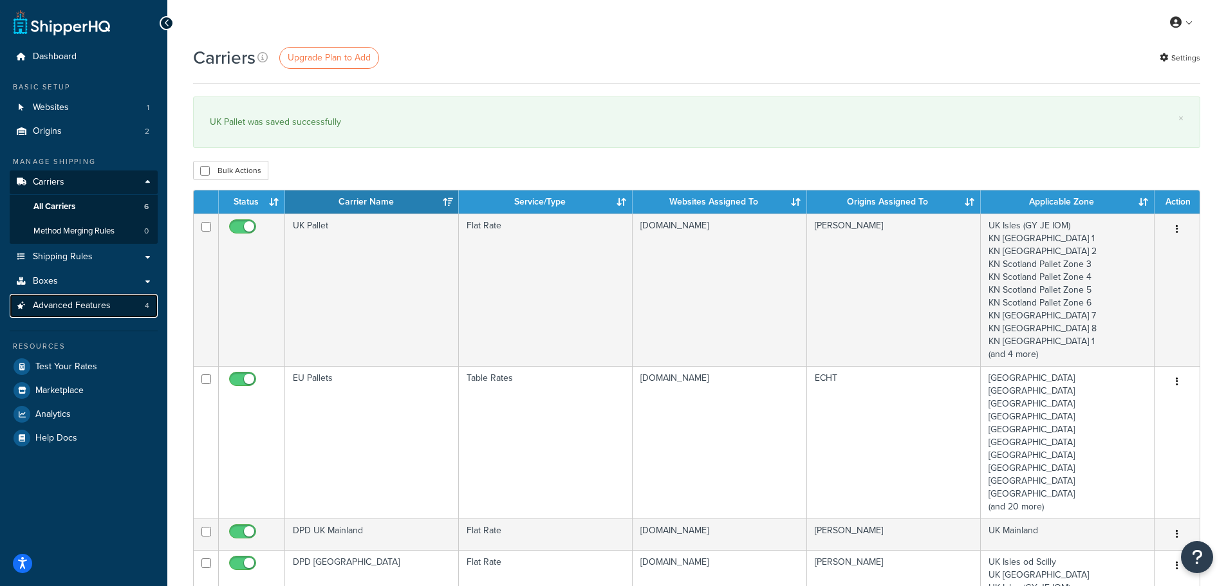
click at [55, 306] on span "Advanced Features" at bounding box center [72, 306] width 78 height 11
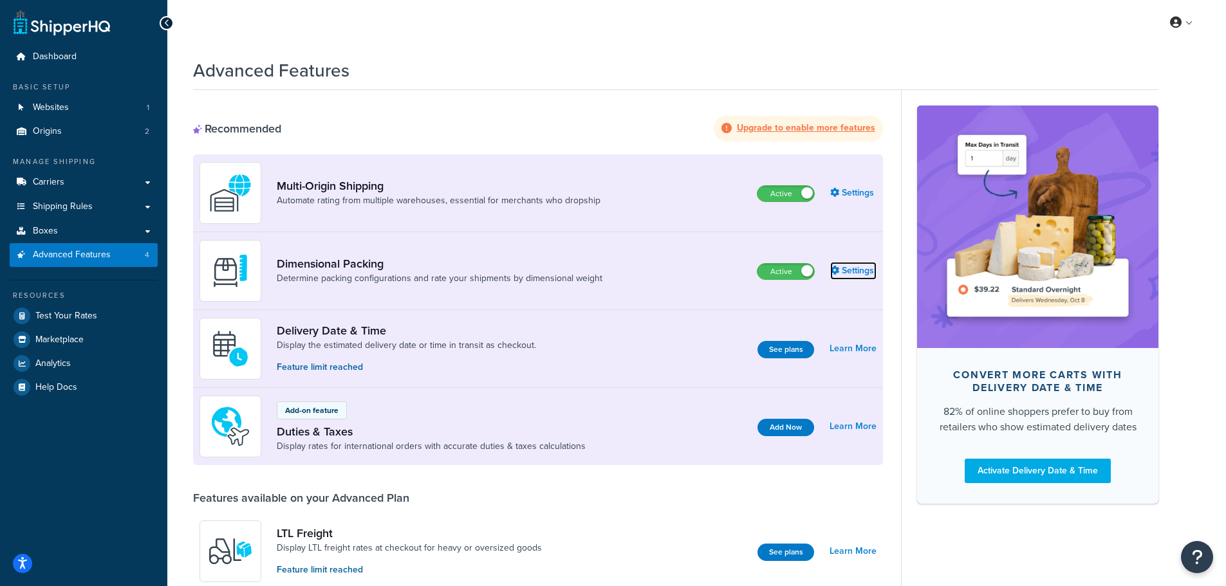
click at [849, 269] on link "Settings" at bounding box center [853, 271] width 46 height 18
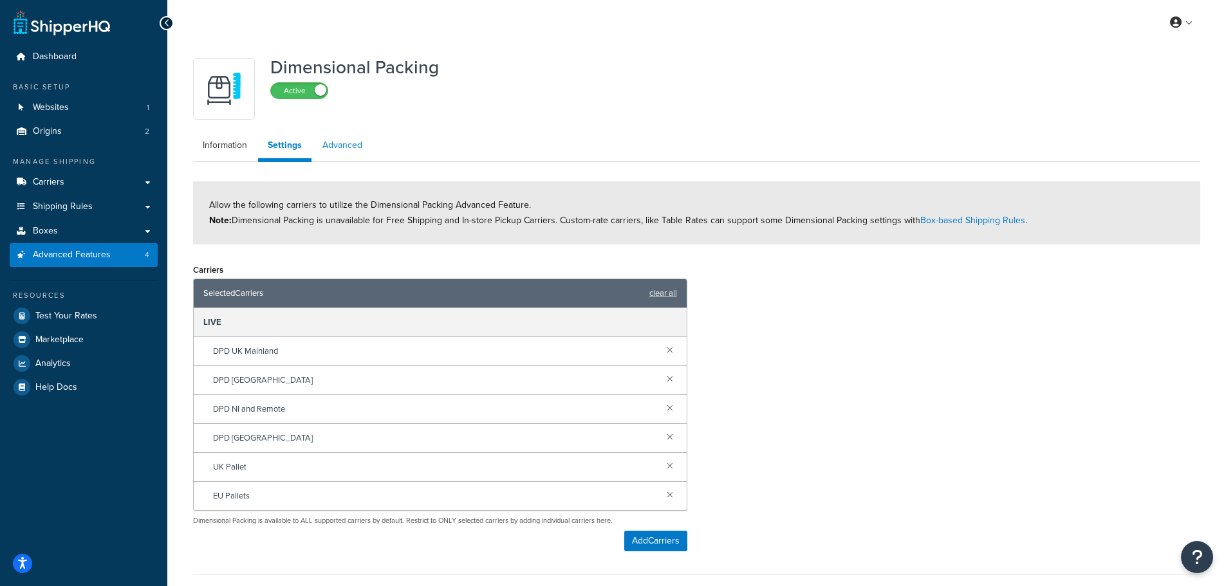
click at [344, 153] on link "Advanced" at bounding box center [342, 146] width 59 height 26
select select "false"
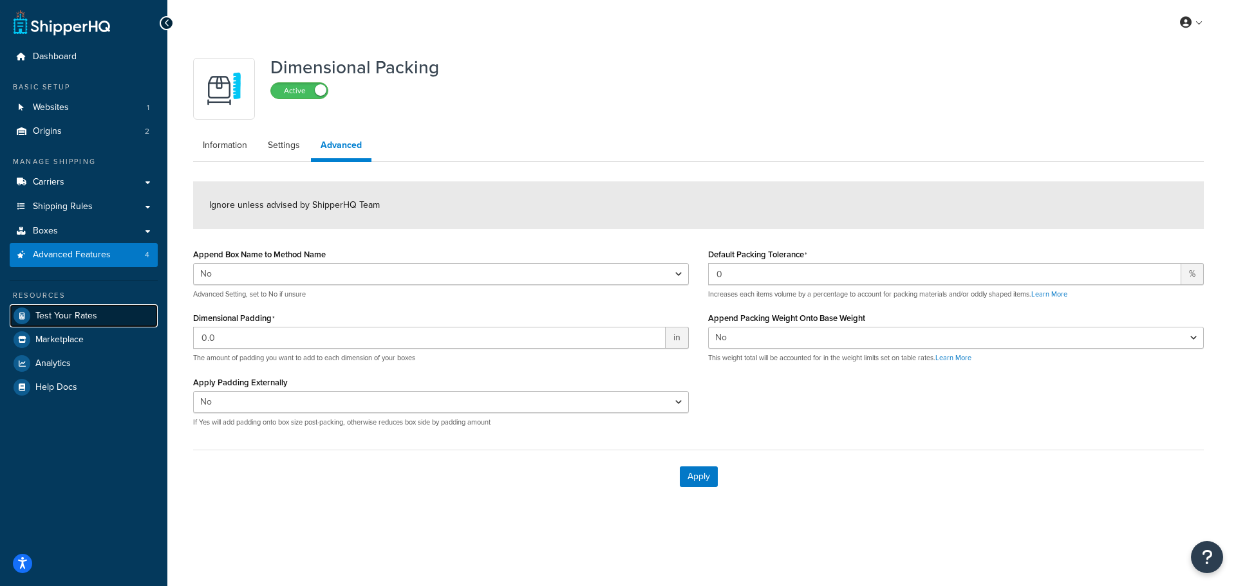
click at [74, 317] on span "Test Your Rates" at bounding box center [66, 316] width 62 height 11
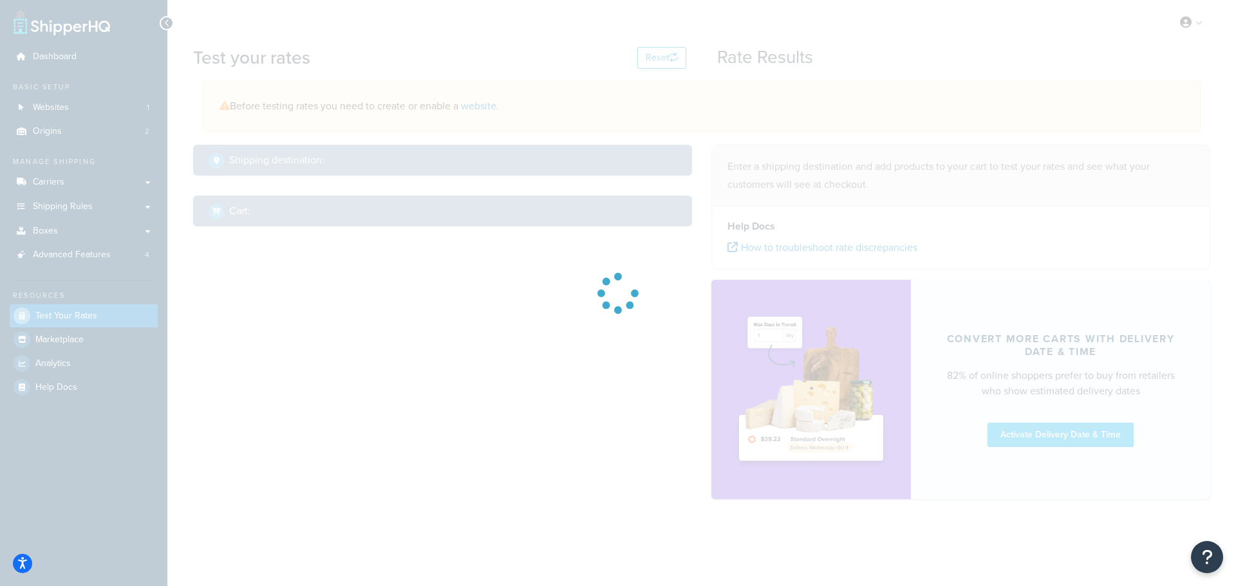
select select "TX"
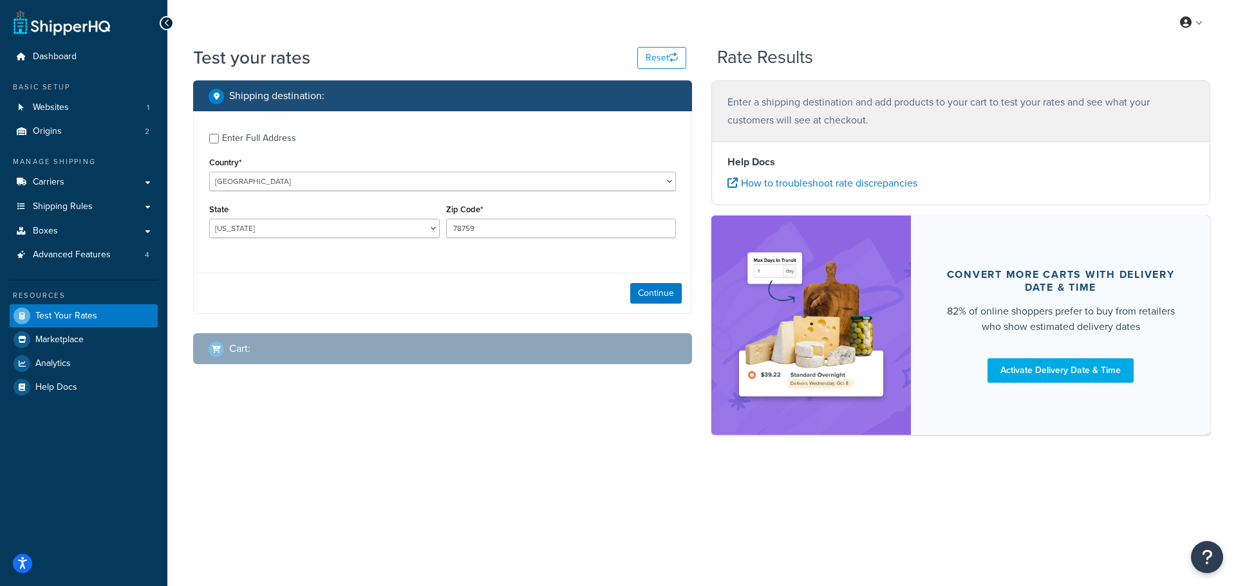
click at [205, 132] on div "Enter Full Address Country* United States United Kingdom Afghanistan Åland Isla…" at bounding box center [443, 187] width 498 height 152
click at [240, 176] on select "United States United Kingdom Afghanistan Åland Islands Albania Algeria American…" at bounding box center [442, 181] width 467 height 19
click at [209, 172] on select "United States United Kingdom Afghanistan Åland Islands Albania Algeria American…" at bounding box center [442, 181] width 467 height 19
click at [248, 182] on select "United States United Kingdom Afghanistan Åland Islands Albania Algeria American…" at bounding box center [442, 181] width 467 height 19
select select "GB"
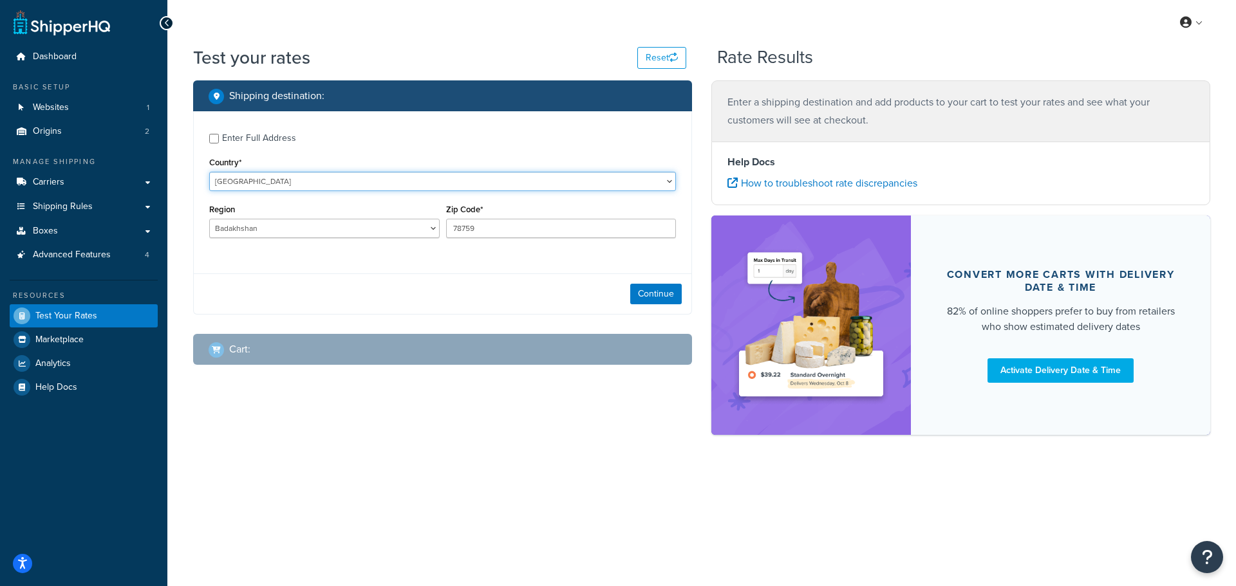
click at [209, 172] on select "United States United Kingdom Afghanistan Åland Islands Albania Algeria American…" at bounding box center [442, 181] width 467 height 19
type input "BDS"
click at [460, 225] on input "78759" at bounding box center [561, 228] width 230 height 19
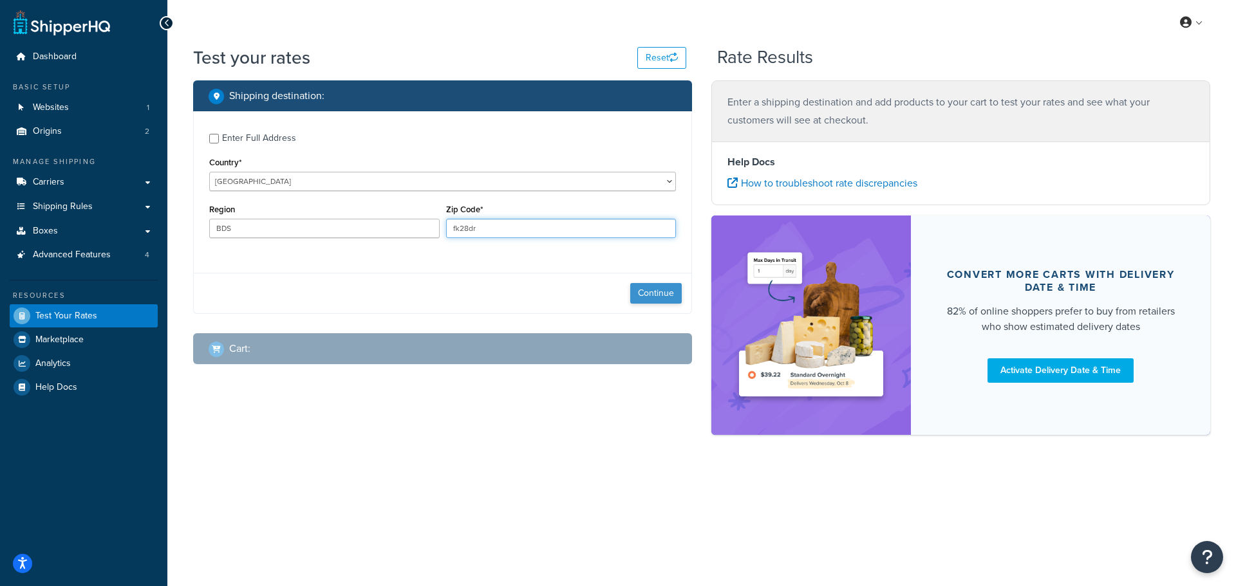
type input "fk28dr"
click at [643, 294] on button "Continue" at bounding box center [656, 293] width 52 height 21
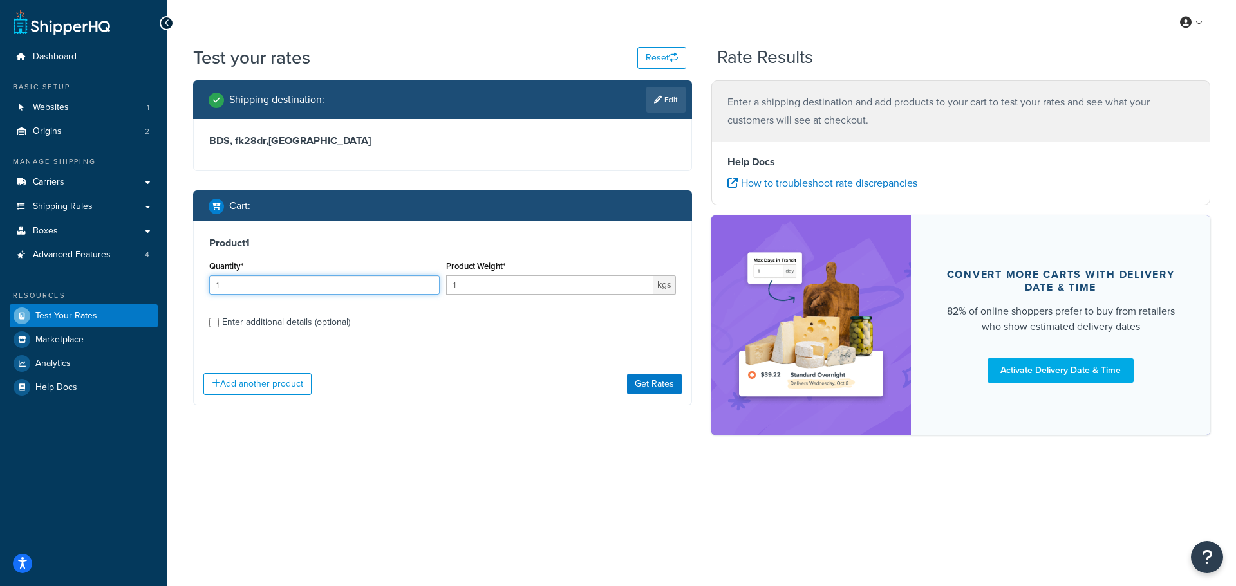
drag, startPoint x: 227, startPoint y: 280, endPoint x: 190, endPoint y: 283, distance: 37.4
click at [191, 283] on div "Shipping destination : Edit BDS, fk28dr , United Kingdom Cart : Product 1 Quant…" at bounding box center [442, 252] width 518 height 344
type input "18"
drag, startPoint x: 467, startPoint y: 291, endPoint x: 453, endPoint y: 293, distance: 14.9
click at [453, 293] on input "1" at bounding box center [550, 285] width 208 height 19
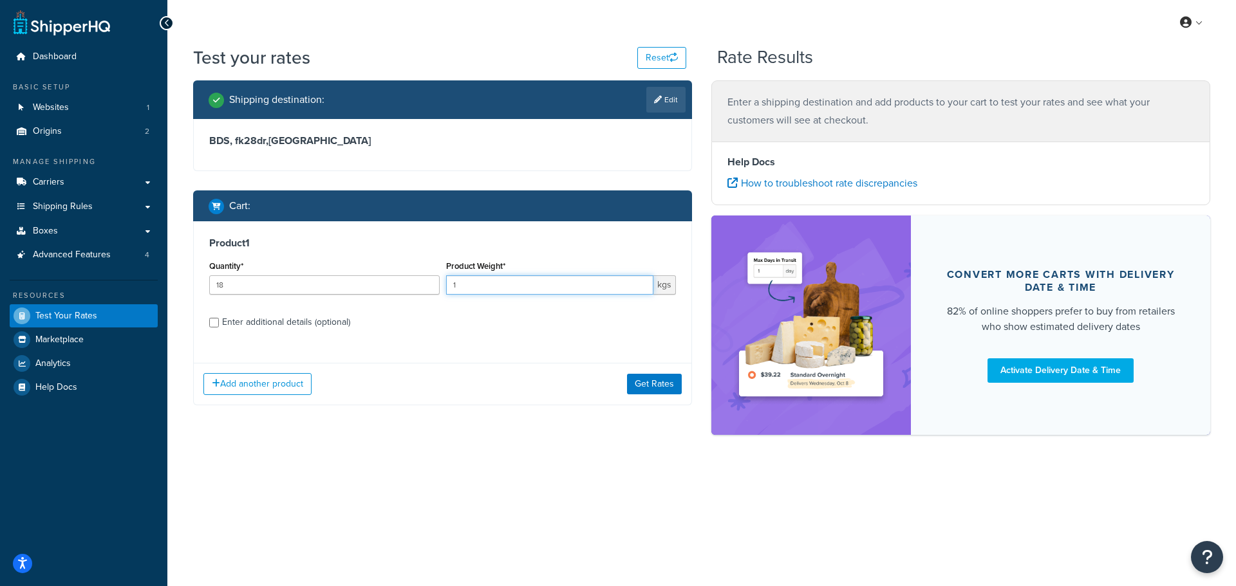
click at [465, 283] on input "1" at bounding box center [550, 285] width 208 height 19
type input "1.454"
drag, startPoint x: 318, startPoint y: 325, endPoint x: 326, endPoint y: 323, distance: 8.6
click at [317, 325] on div "Enter additional details (optional)" at bounding box center [286, 323] width 128 height 18
click at [219, 325] on input "Enter additional details (optional)" at bounding box center [214, 323] width 10 height 10
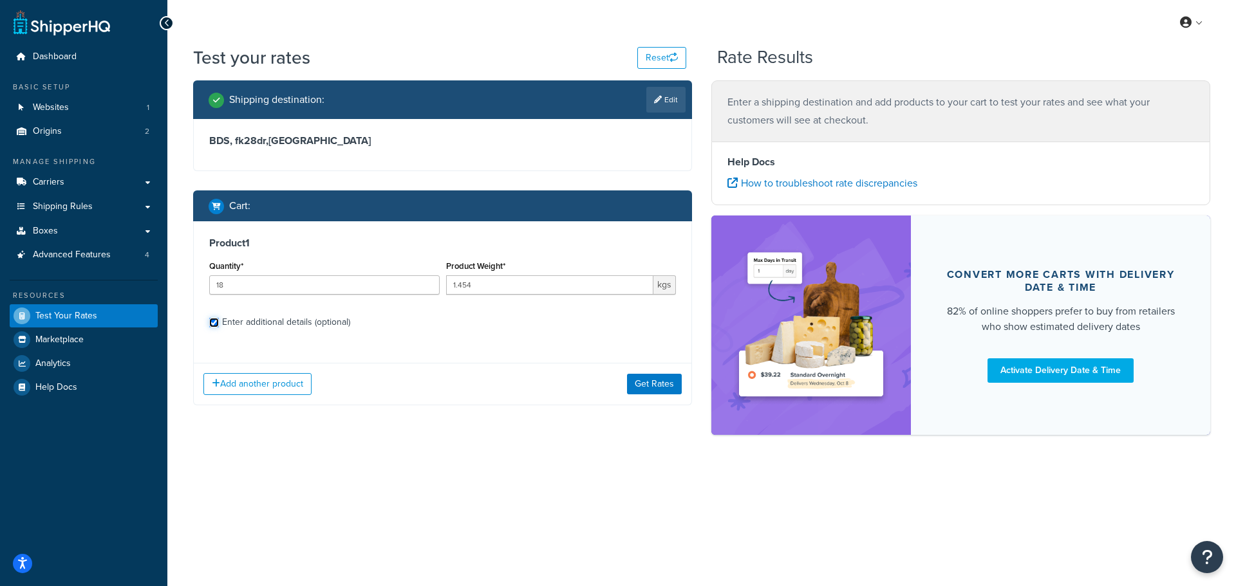
checkbox input "true"
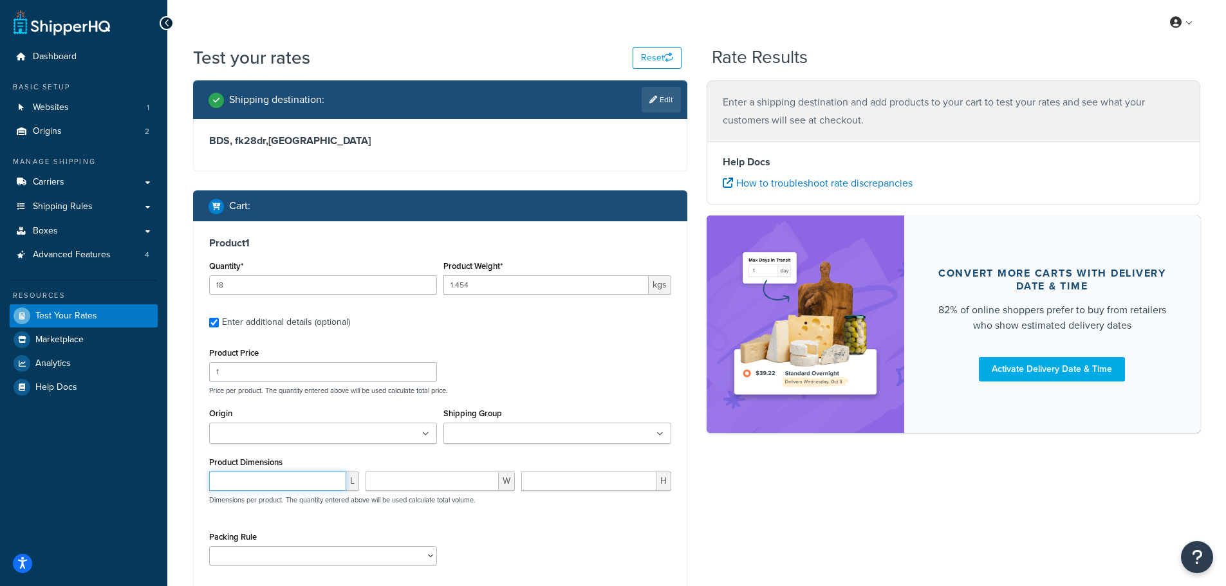
click at [276, 483] on input "number" at bounding box center [277, 481] width 137 height 19
type input "22.5"
click at [550, 483] on input "number" at bounding box center [588, 481] width 135 height 19
type input "9.1"
click at [460, 484] on input "number" at bounding box center [433, 481] width 134 height 19
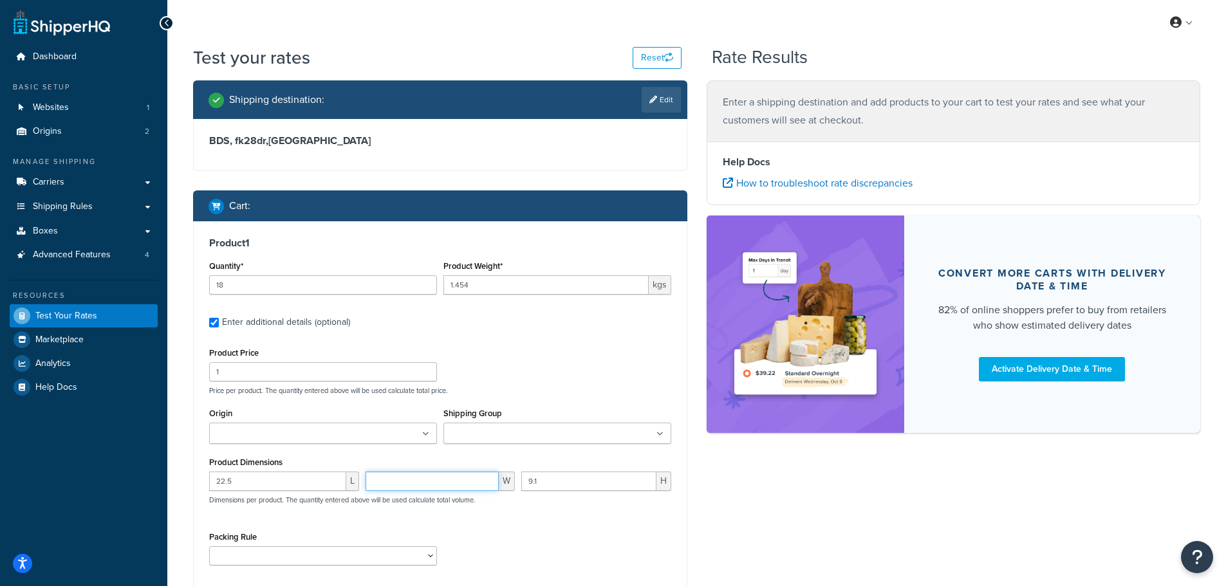
click at [395, 485] on input "number" at bounding box center [433, 481] width 134 height 19
type input "15"
click at [307, 435] on input "Origin" at bounding box center [270, 434] width 114 height 14
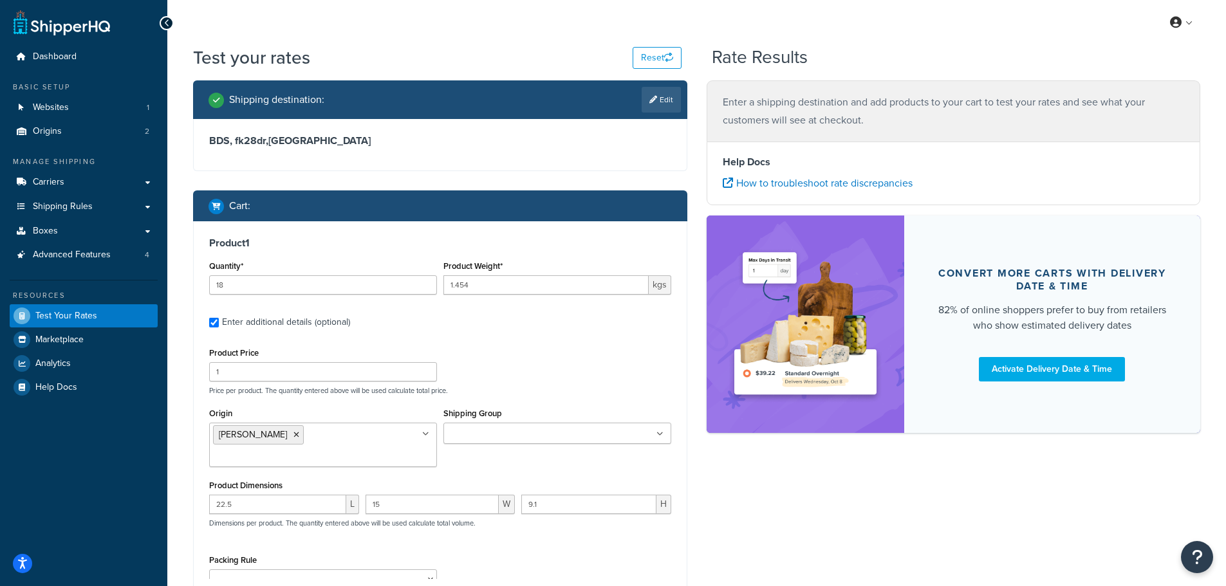
click at [463, 346] on div "Product Price 1 Price per product. The quantity entered above will be used calc…" at bounding box center [440, 369] width 469 height 51
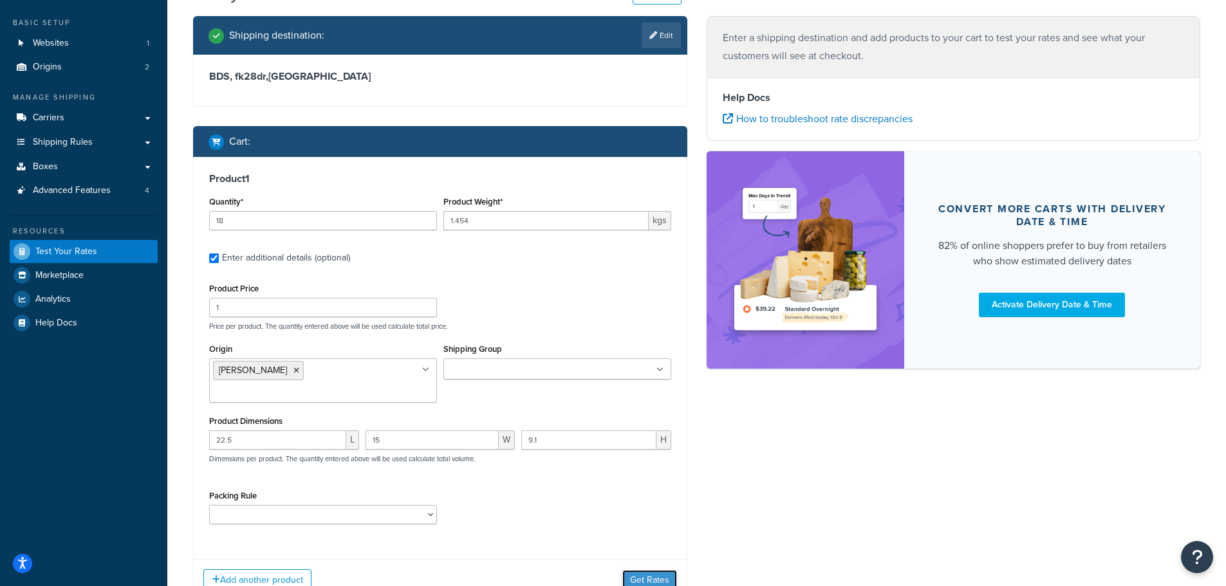
click at [651, 570] on button "Get Rates" at bounding box center [650, 580] width 55 height 21
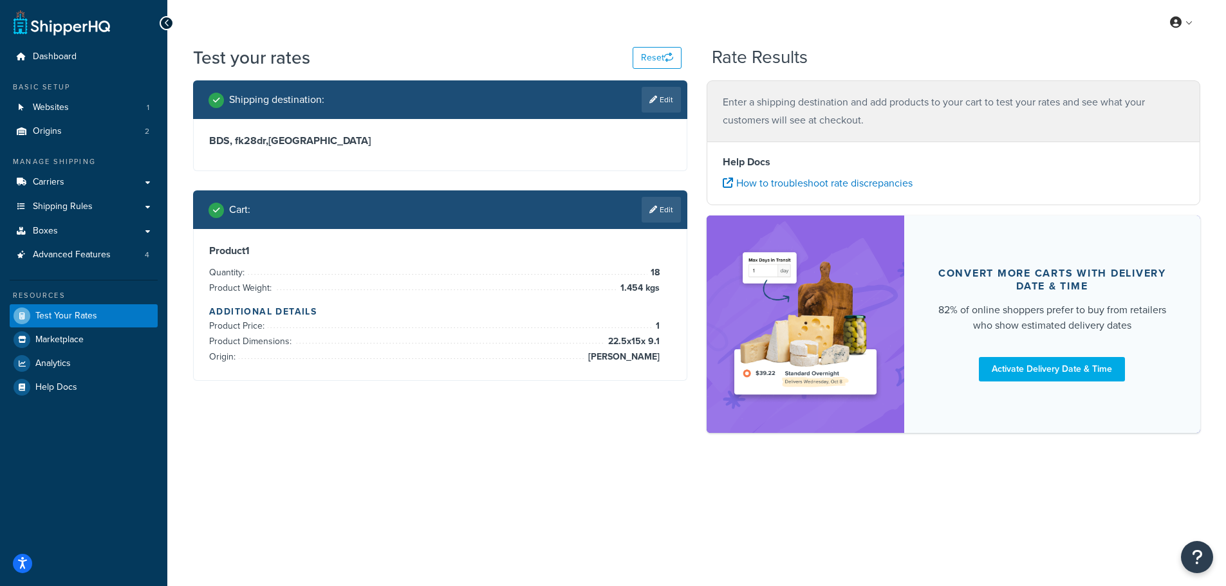
scroll to position [0, 0]
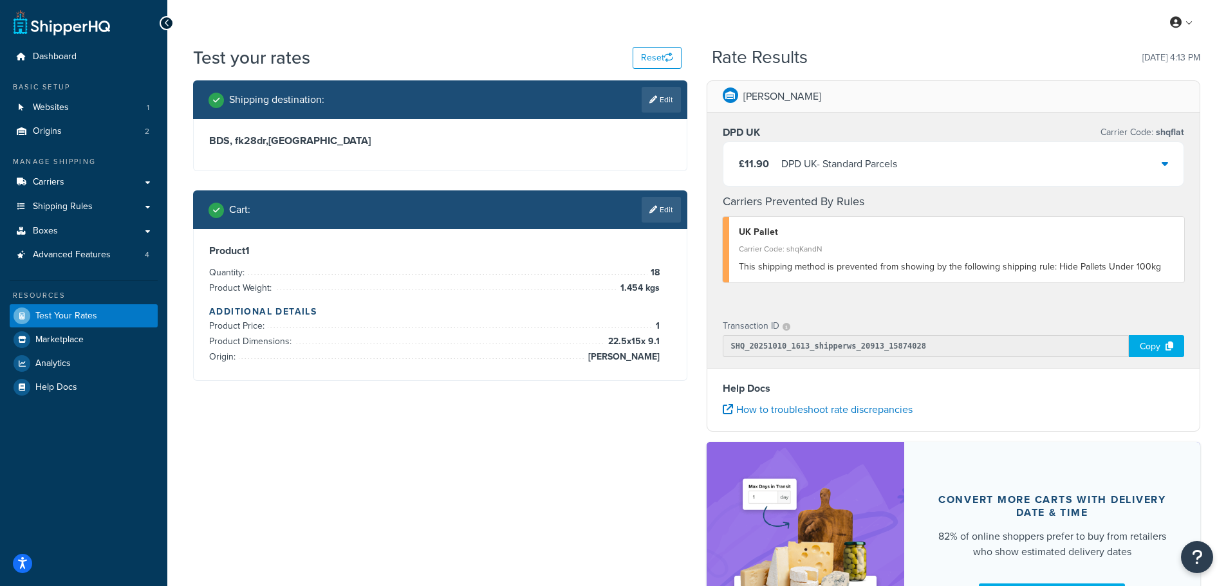
click at [936, 158] on div "£11.90 DPD UK - Standard Parcels" at bounding box center [954, 164] width 461 height 44
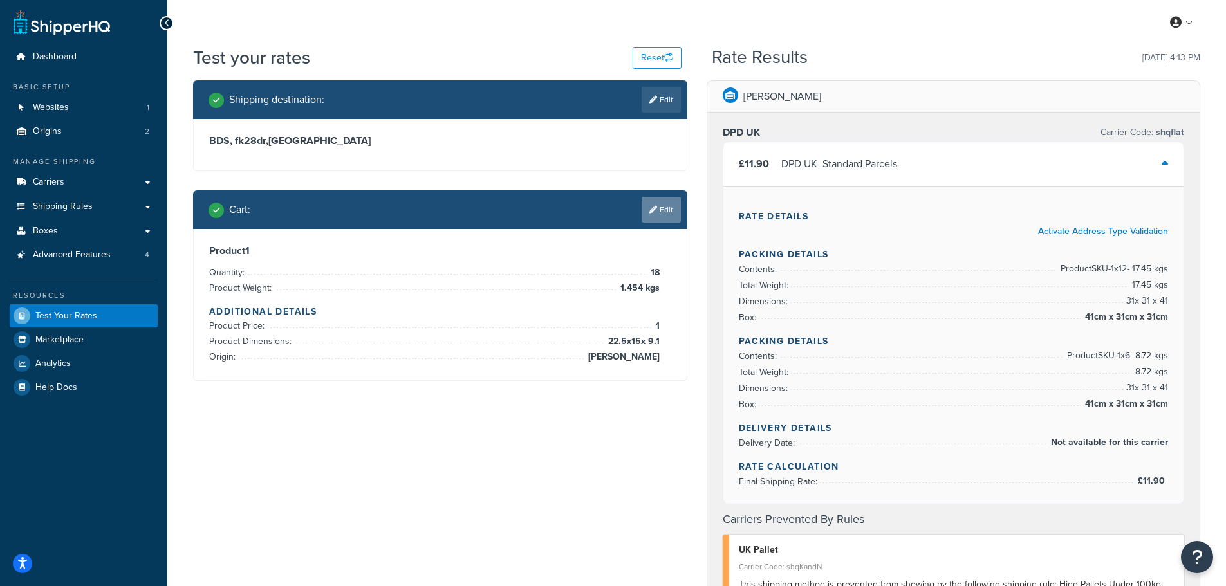
click at [662, 203] on link "Edit" at bounding box center [661, 210] width 39 height 26
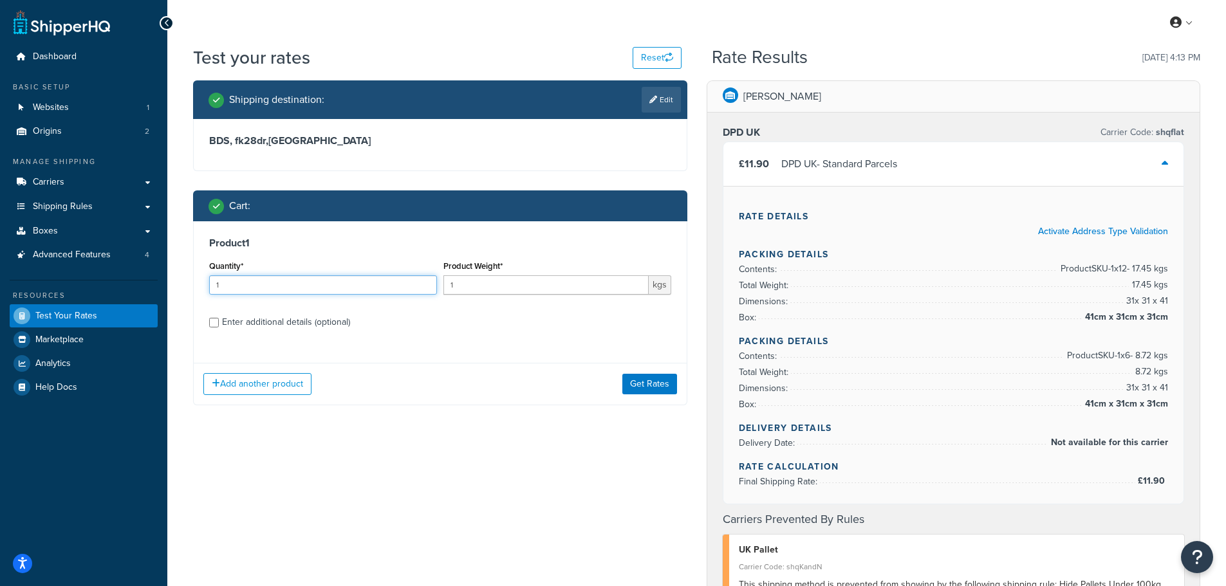
drag, startPoint x: 227, startPoint y: 287, endPoint x: 216, endPoint y: 286, distance: 11.6
click at [216, 286] on input "1" at bounding box center [323, 285] width 228 height 19
type input "15"
click at [286, 328] on div "Enter additional details (optional)" at bounding box center [286, 323] width 128 height 18
click at [219, 328] on input "Enter additional details (optional)" at bounding box center [214, 323] width 10 height 10
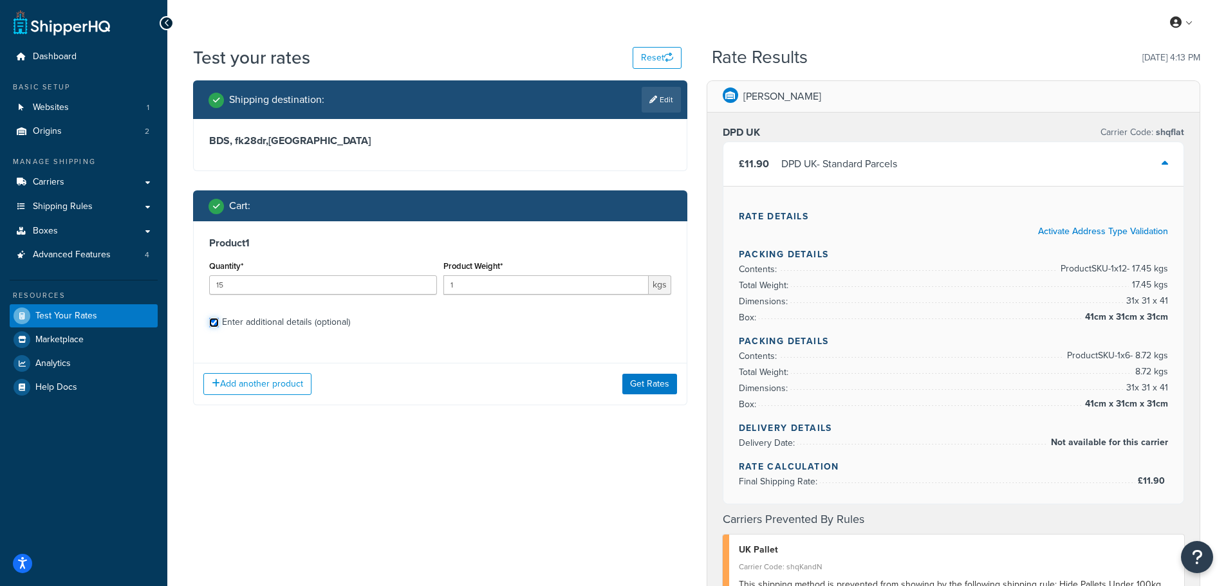
checkbox input "true"
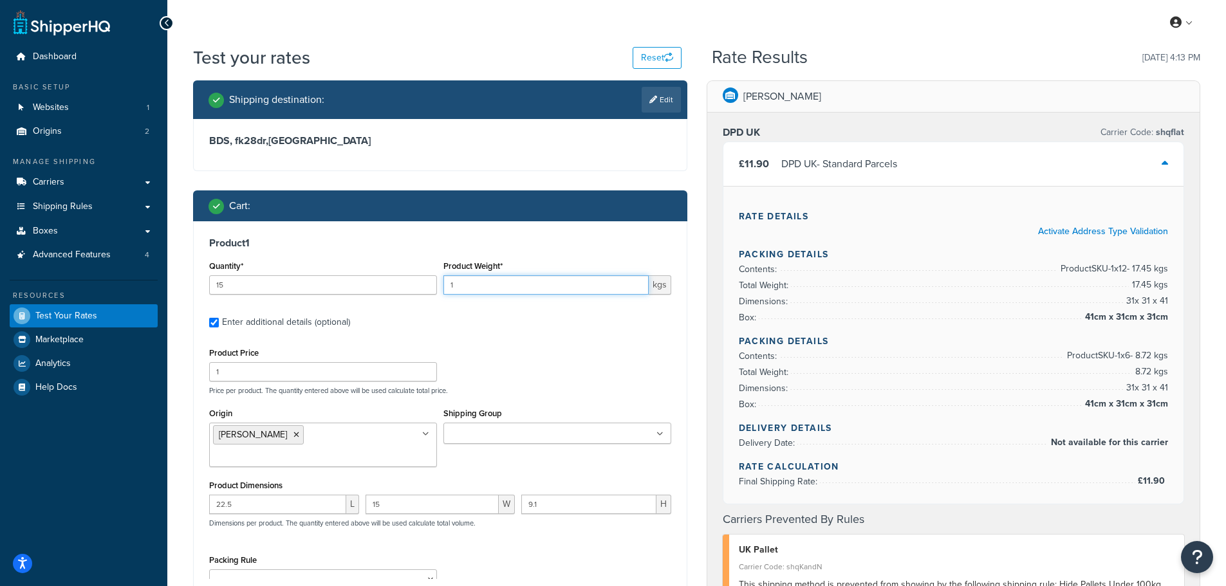
click at [464, 288] on input "1" at bounding box center [546, 285] width 205 height 19
type input "1.41"
click at [492, 310] on div "Product 1 Quantity* 15 Product Weight* 1.41 kgs Enter additional details (optio…" at bounding box center [440, 417] width 493 height 393
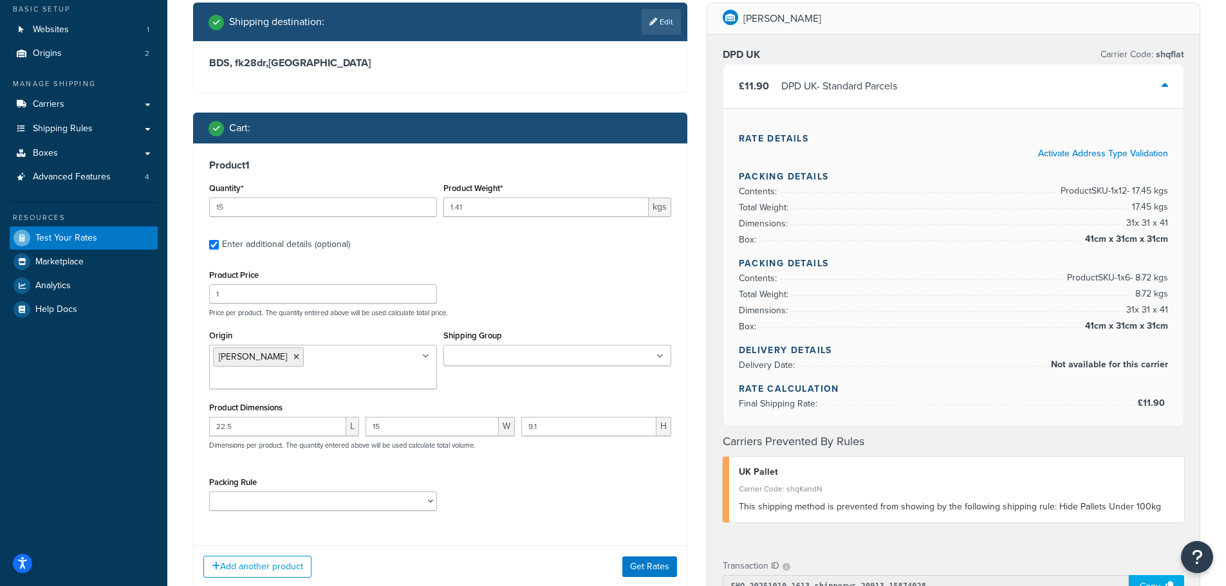
scroll to position [193, 0]
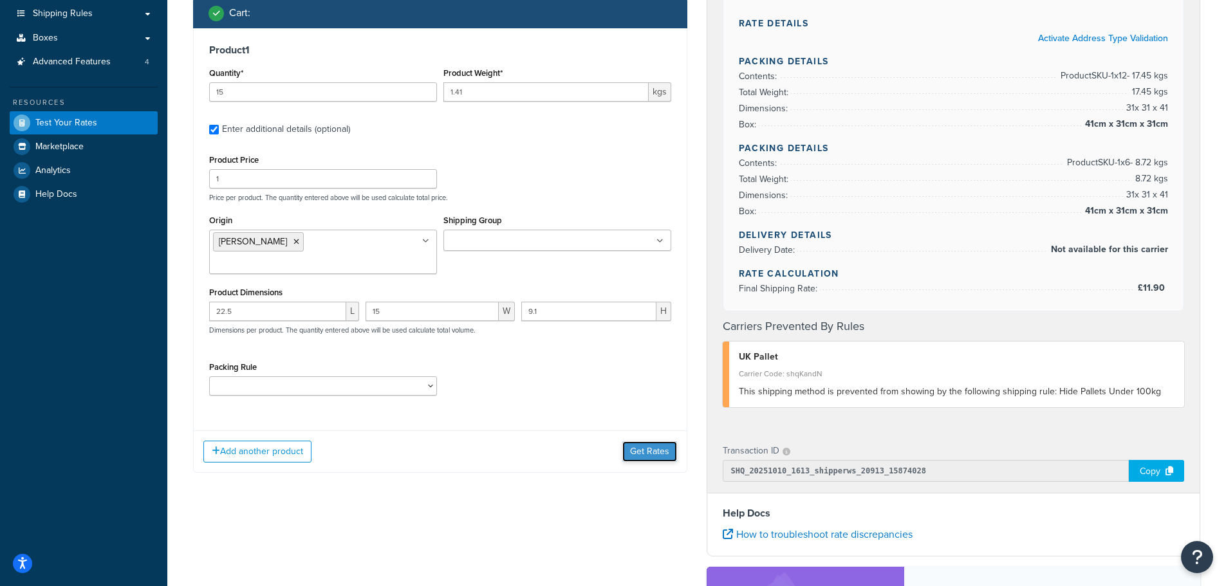
click at [643, 442] on button "Get Rates" at bounding box center [650, 452] width 55 height 21
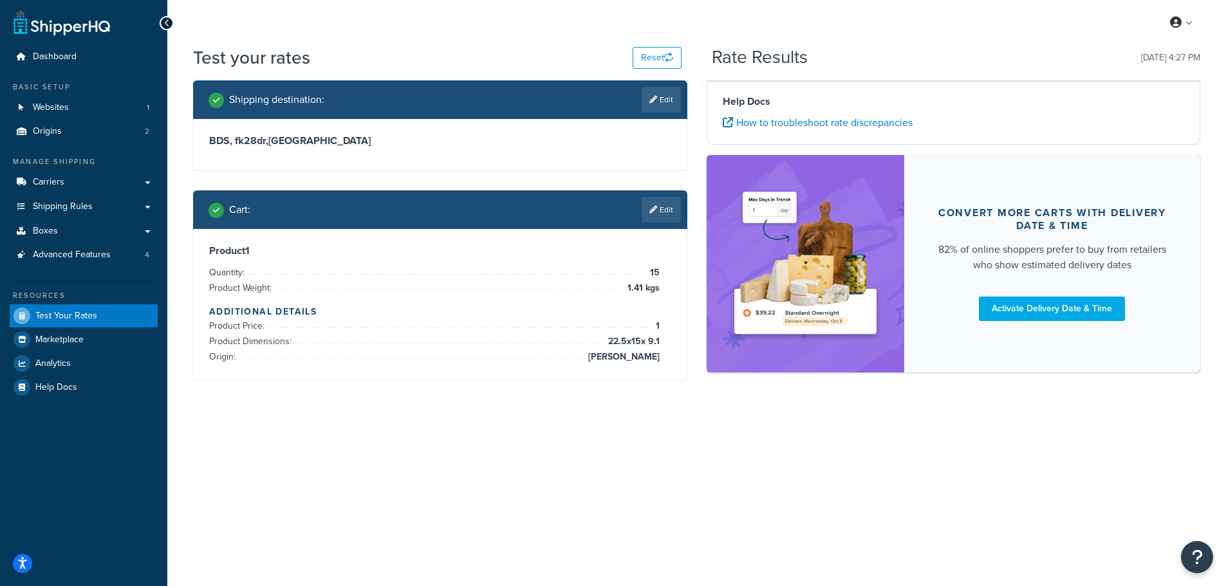
scroll to position [0, 0]
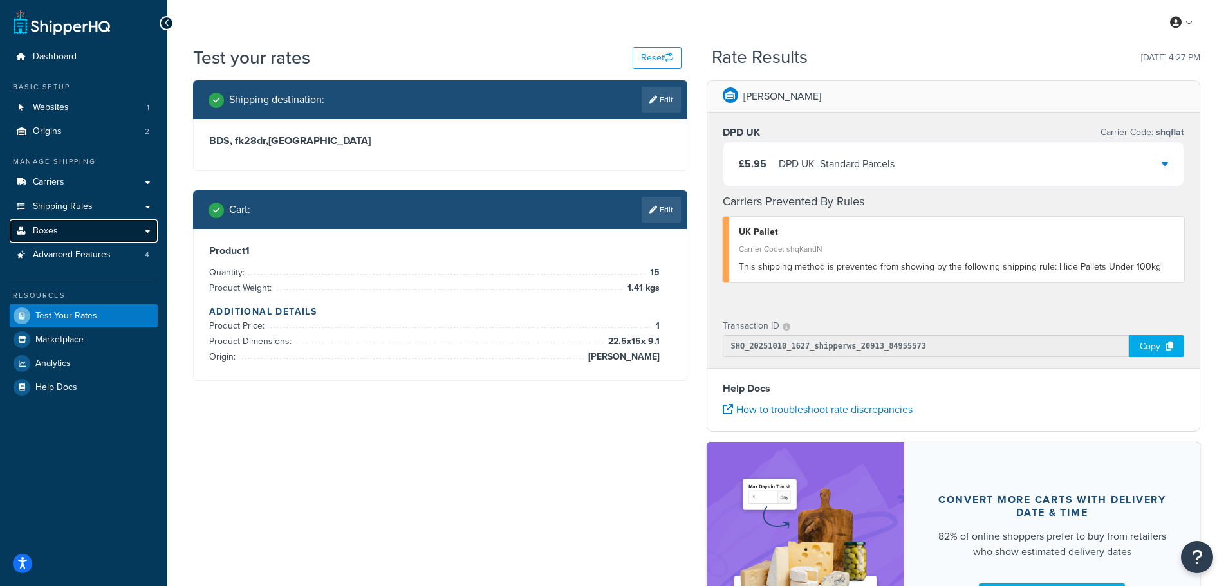
click at [59, 235] on link "Boxes" at bounding box center [84, 232] width 148 height 24
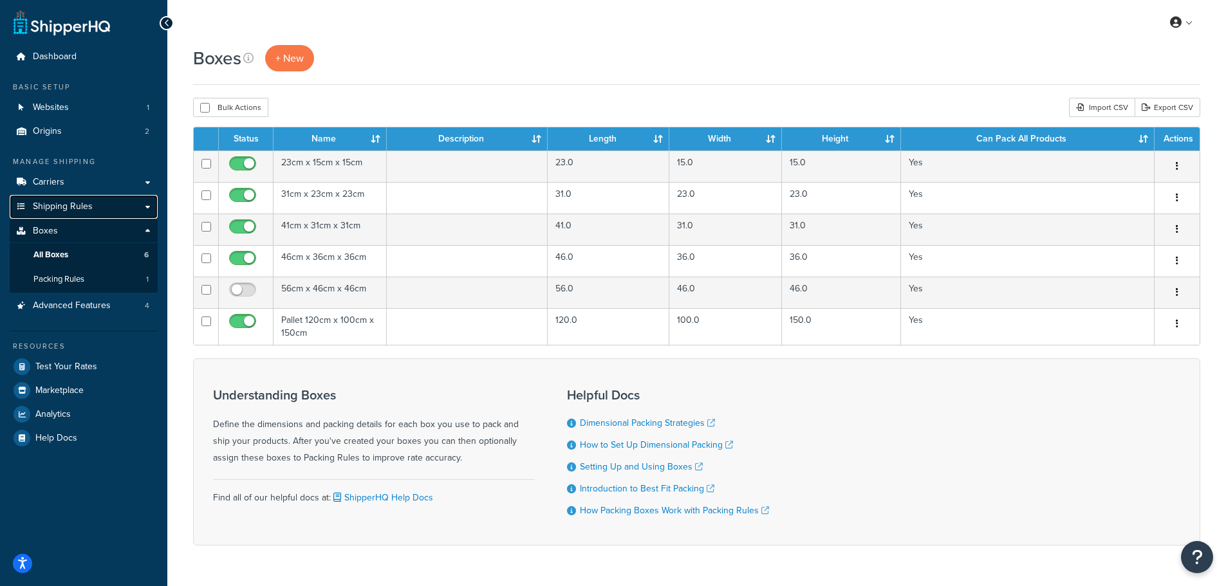
click at [68, 205] on span "Shipping Rules" at bounding box center [63, 207] width 60 height 11
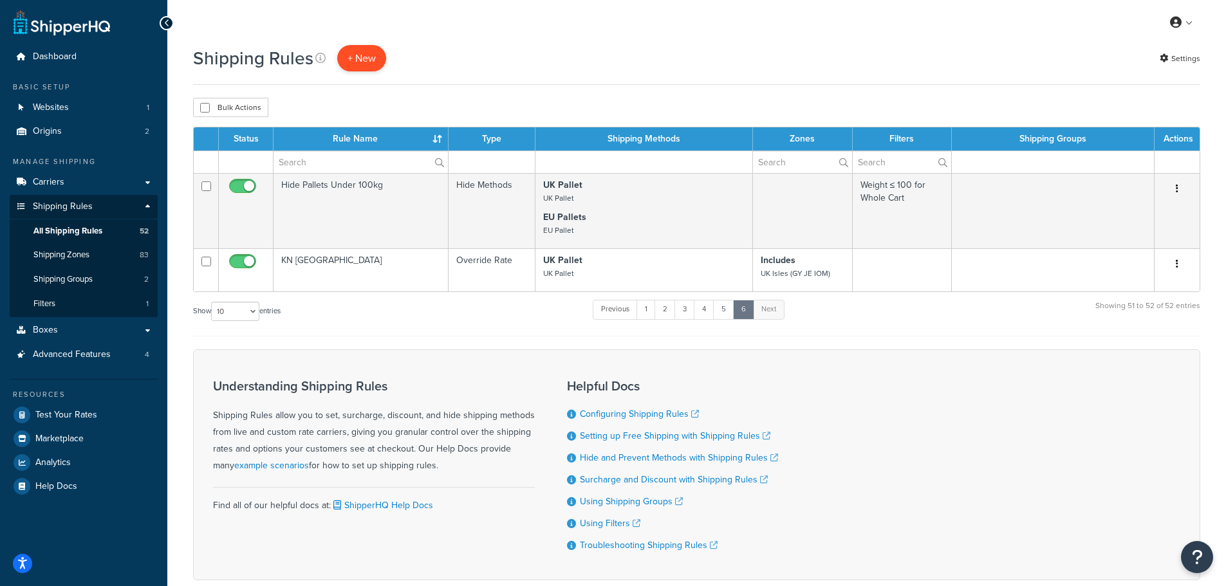
click at [359, 53] on p "+ New" at bounding box center [361, 58] width 49 height 26
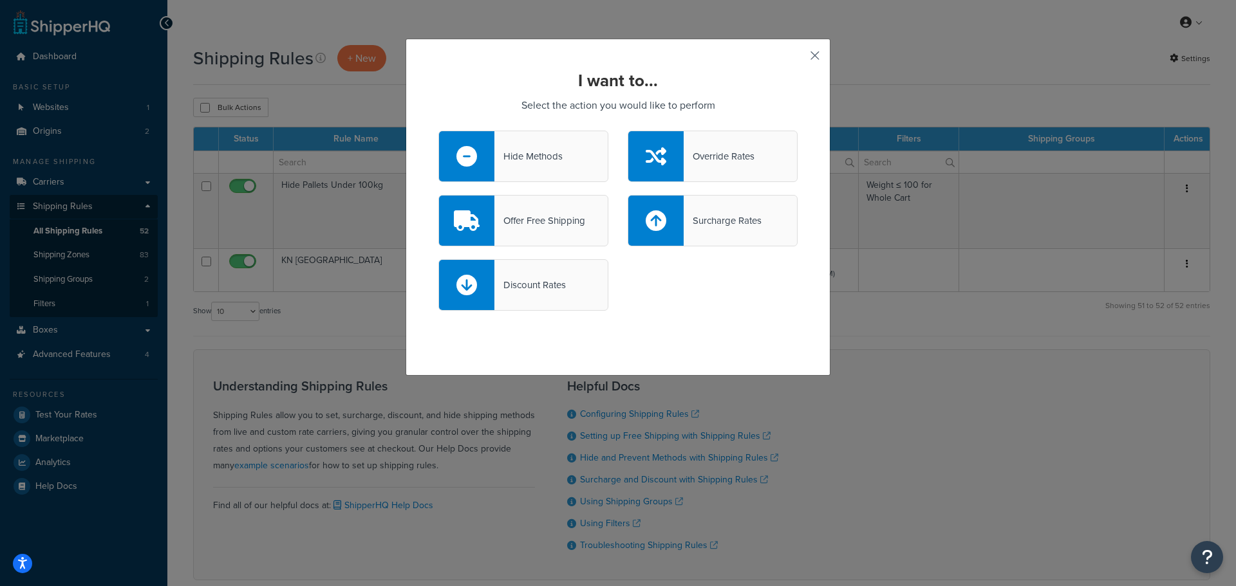
click at [798, 59] on button "button" at bounding box center [795, 60] width 3 height 3
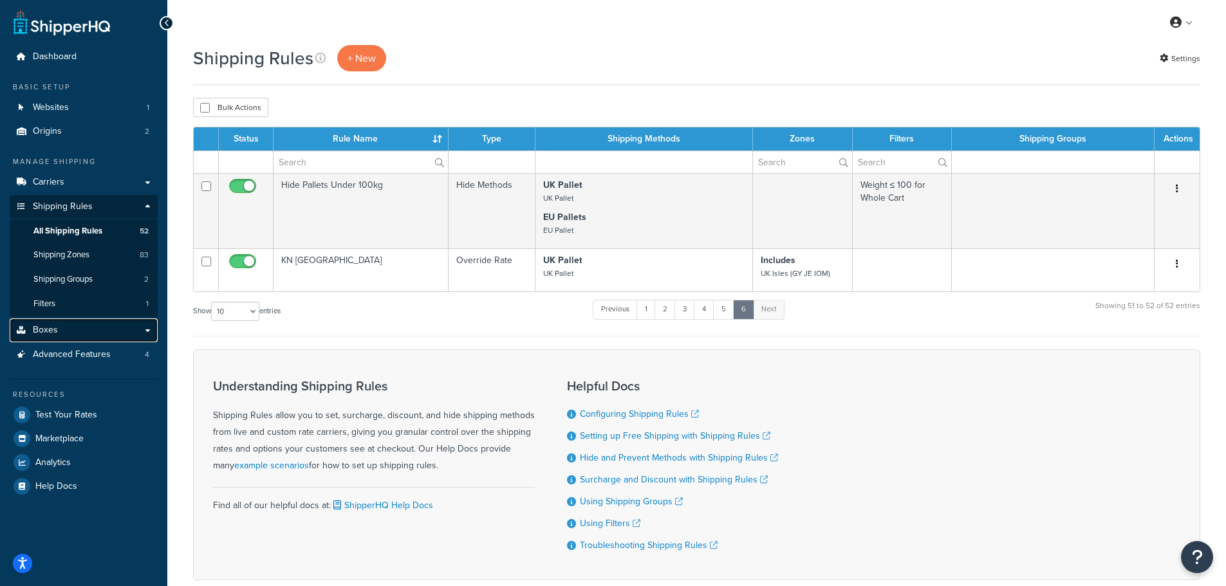
click at [64, 339] on link "Boxes" at bounding box center [84, 331] width 148 height 24
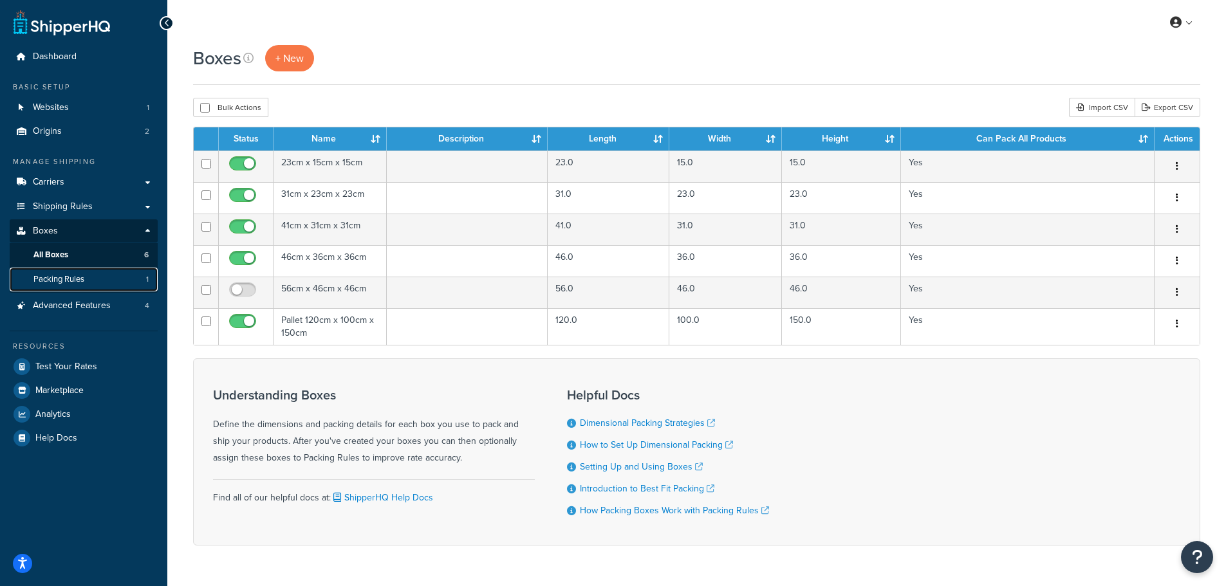
click at [62, 276] on span "Packing Rules" at bounding box center [58, 279] width 51 height 11
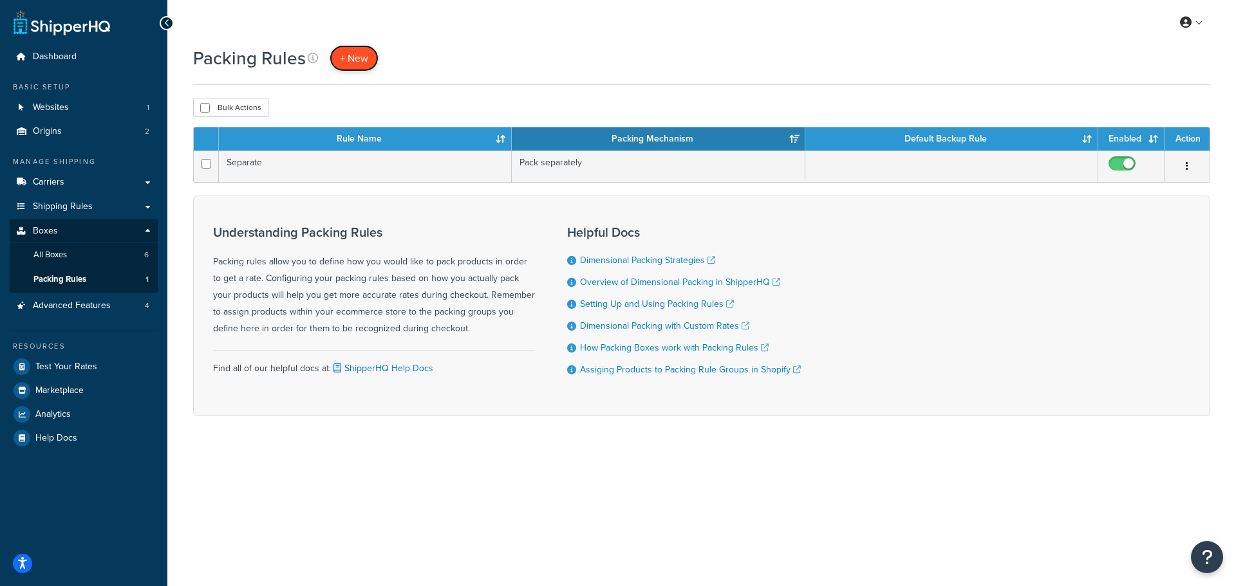
click at [356, 52] on span "+ New" at bounding box center [354, 58] width 28 height 15
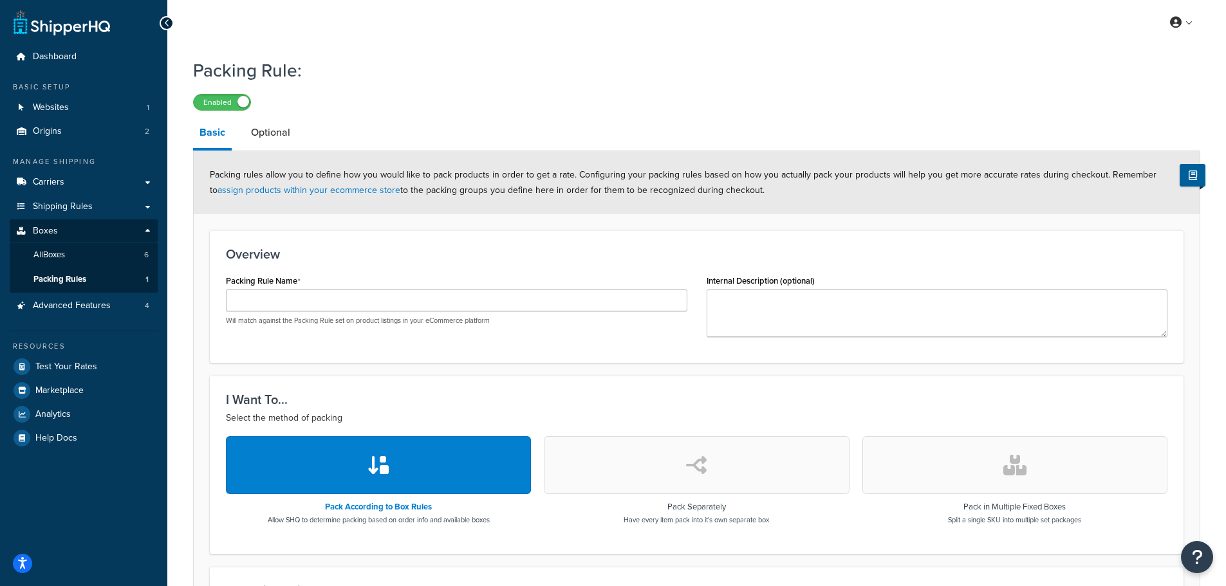
click at [975, 467] on button "button" at bounding box center [1015, 465] width 305 height 58
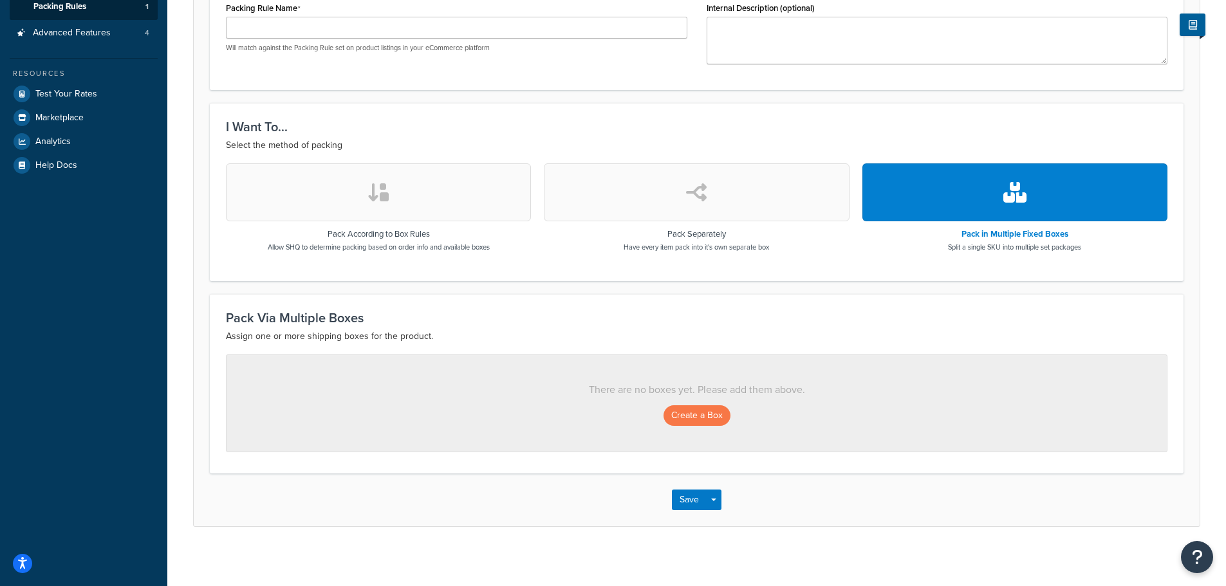
scroll to position [279, 0]
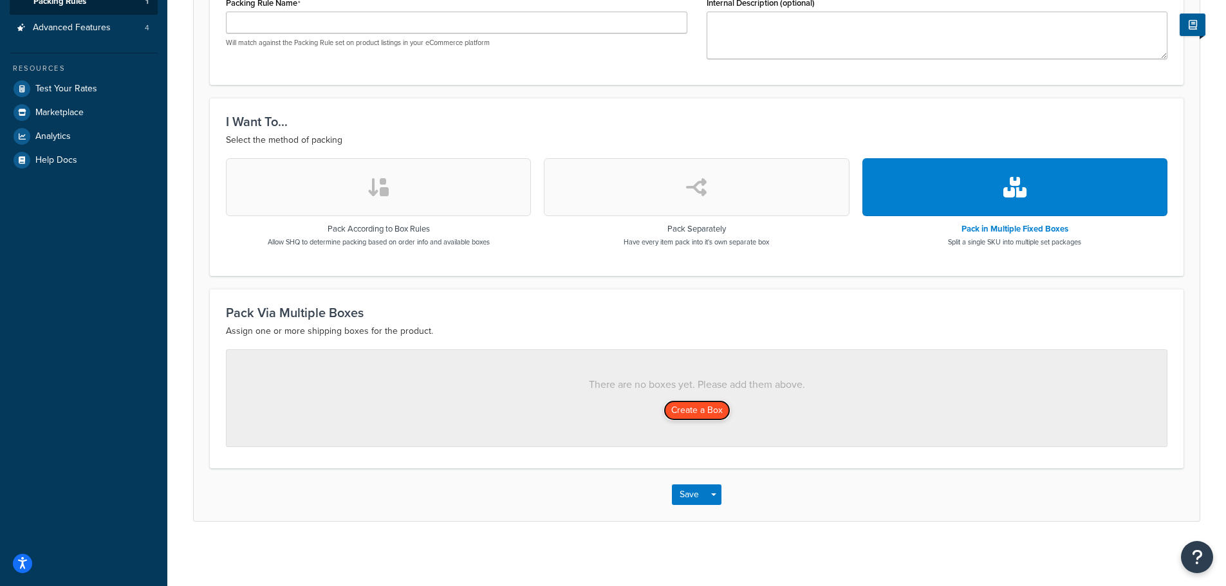
click at [698, 411] on button "Create a Box" at bounding box center [697, 410] width 67 height 21
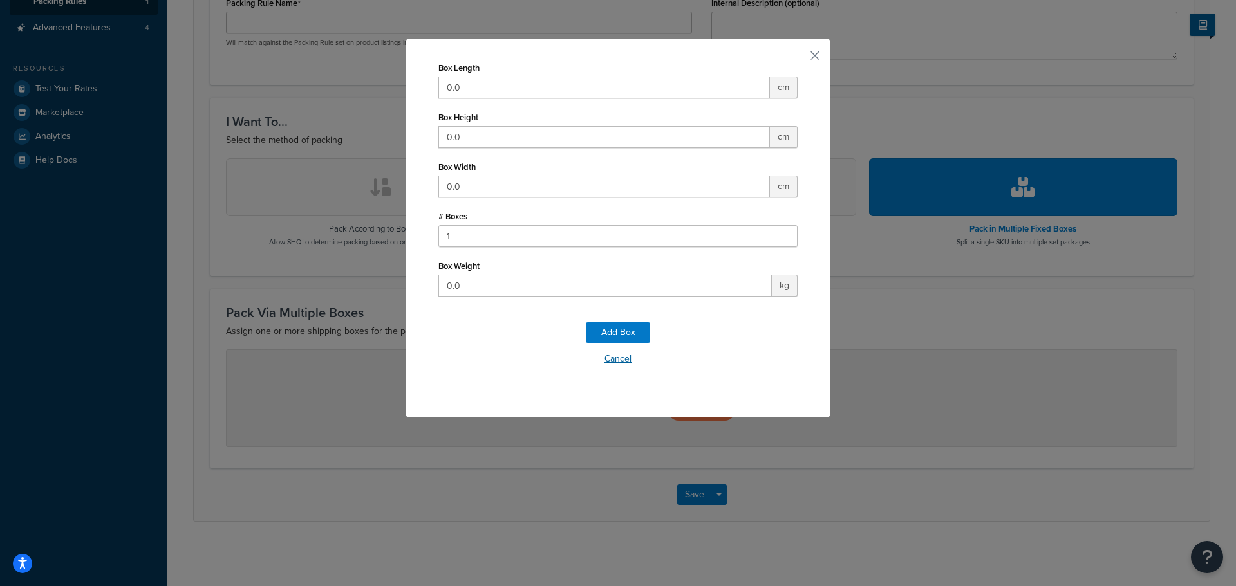
click at [614, 359] on button "Cancel" at bounding box center [617, 359] width 359 height 19
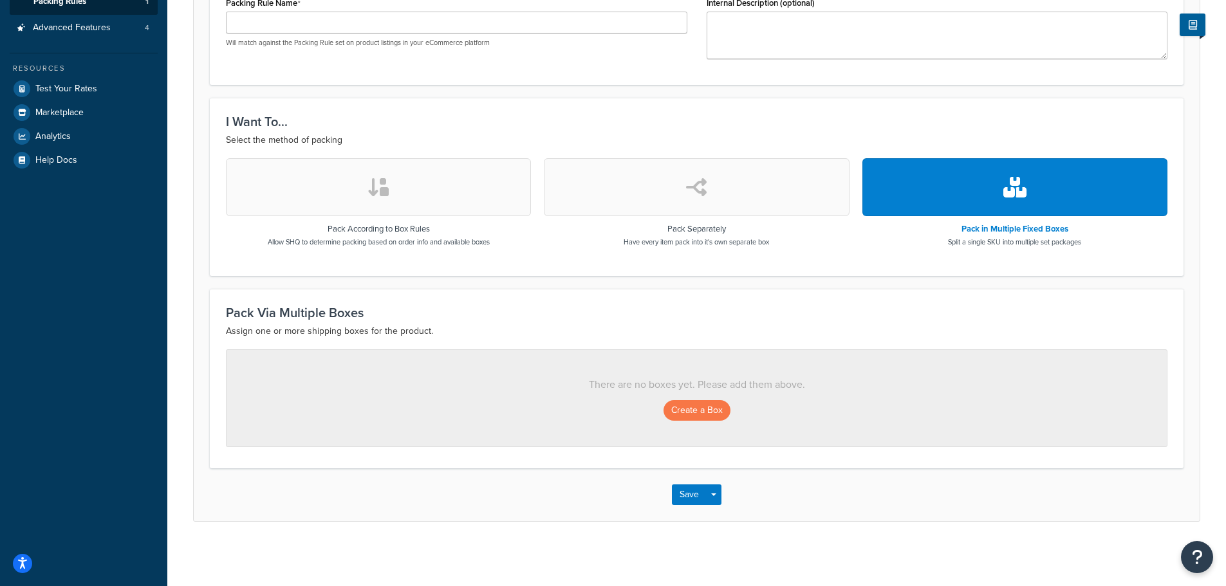
click at [574, 183] on button "button" at bounding box center [696, 187] width 305 height 58
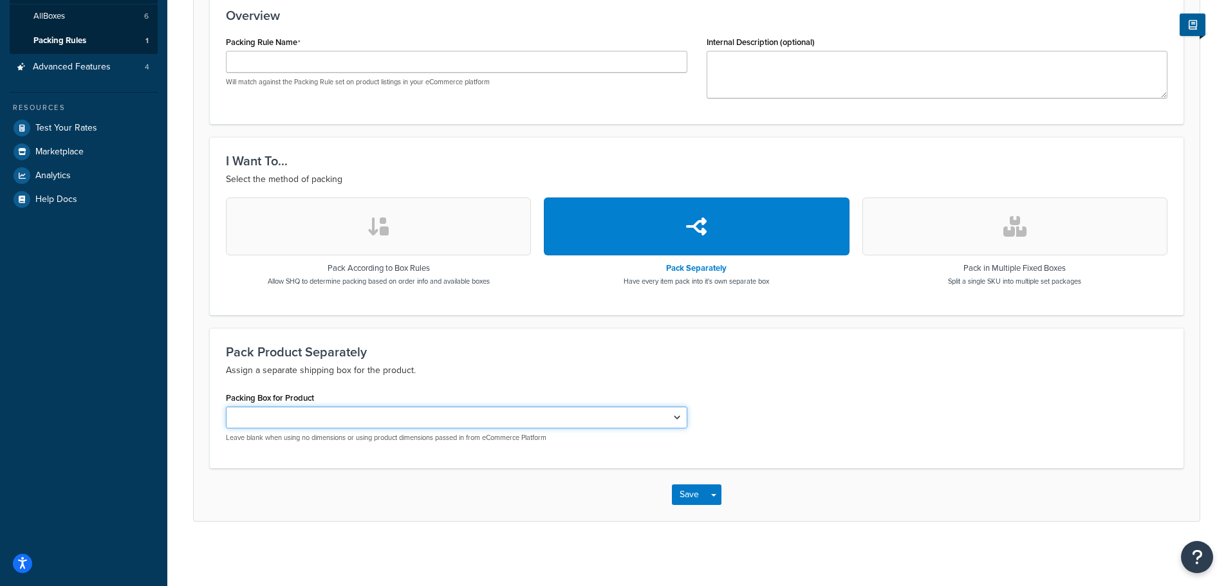
click at [360, 425] on select "Packing Box for Product" at bounding box center [457, 418] width 462 height 22
click at [387, 366] on p "Assign a separate shipping box for the product." at bounding box center [697, 370] width 942 height 15
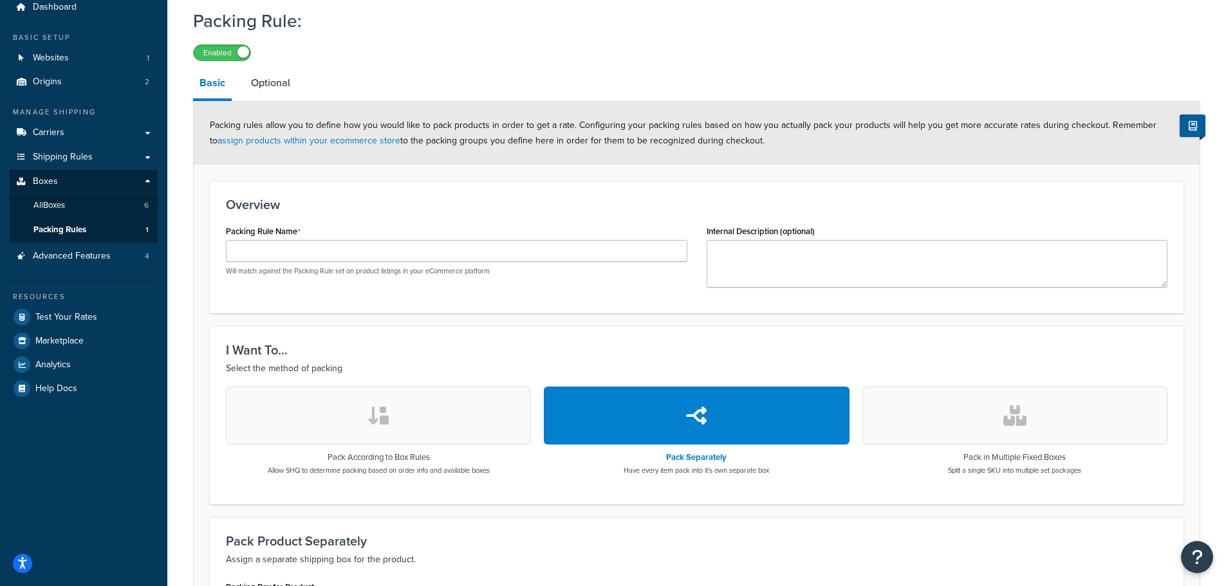
scroll to position [47, 0]
